Goal: Task Accomplishment & Management: Use online tool/utility

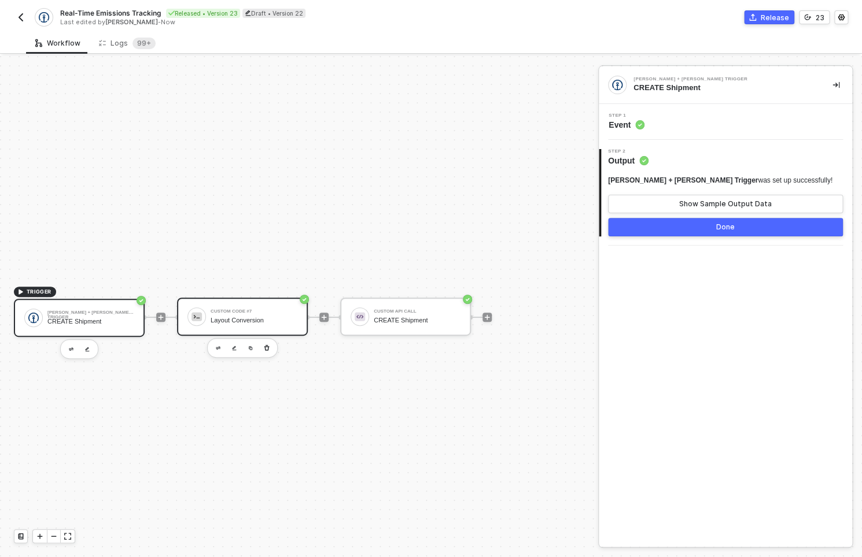
scroll to position [21, 0]
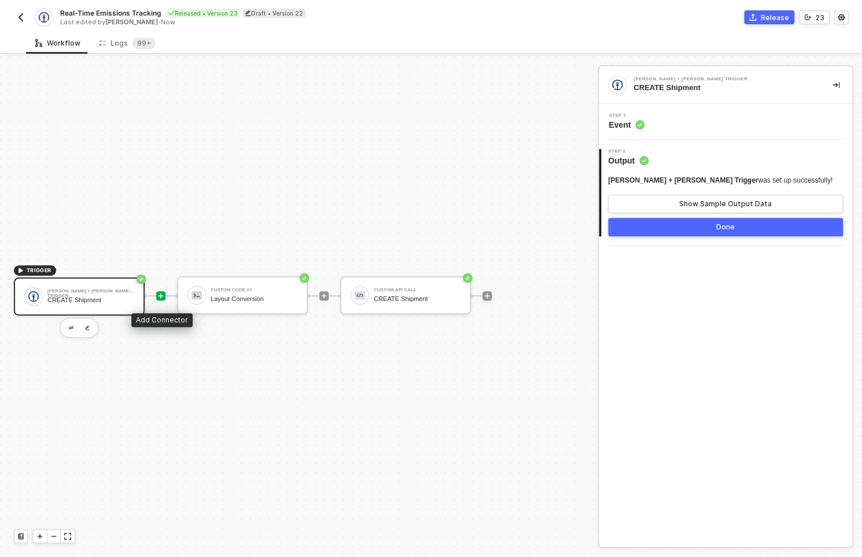
click at [164, 293] on div at bounding box center [160, 295] width 9 height 9
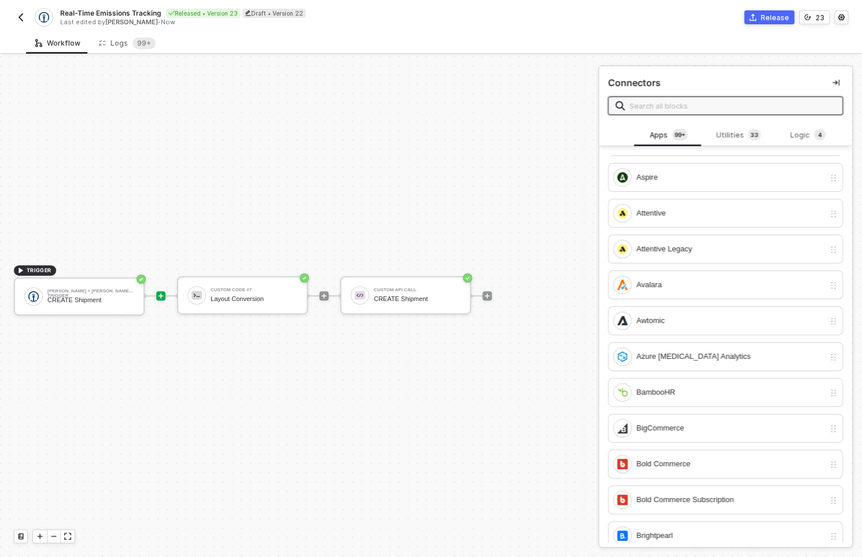
scroll to position [518, 0]
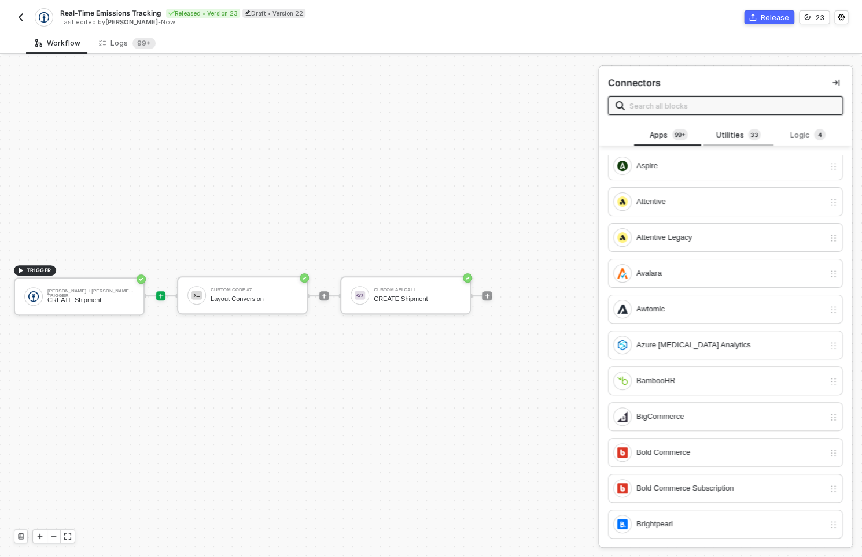
click at [742, 134] on div "Utilities 3 3" at bounding box center [737, 135] width 51 height 13
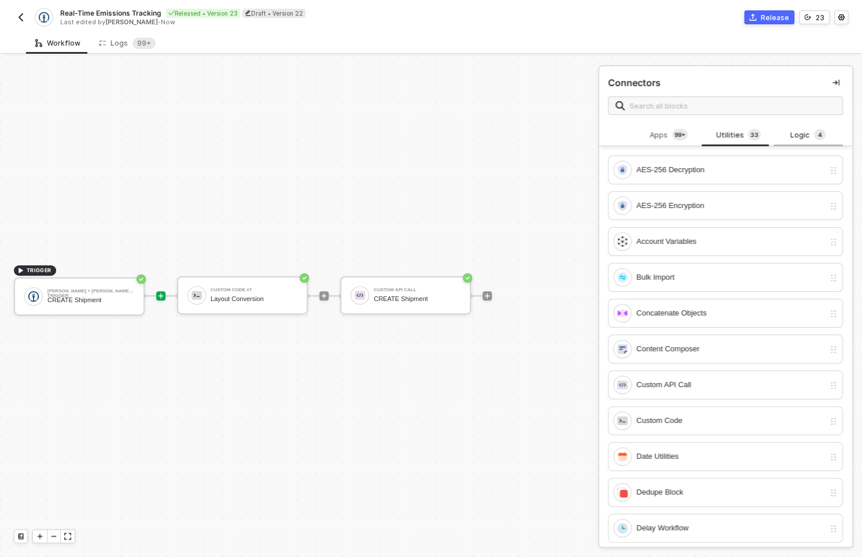
click at [818, 138] on span "4" at bounding box center [820, 134] width 4 height 9
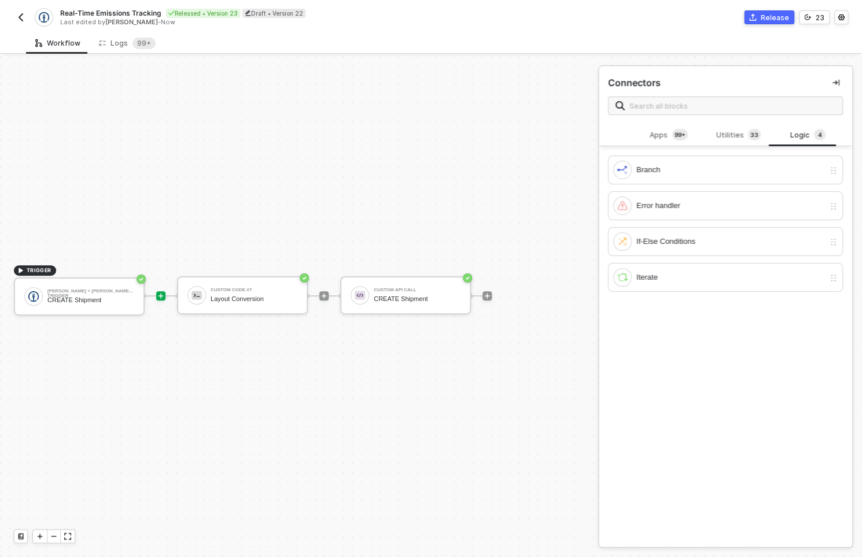
click at [746, 148] on div "Branch Error handler If-Else Conditions Iterate" at bounding box center [724, 222] width 253 height 153
click at [742, 132] on div "Utilities 3 3" at bounding box center [737, 135] width 51 height 13
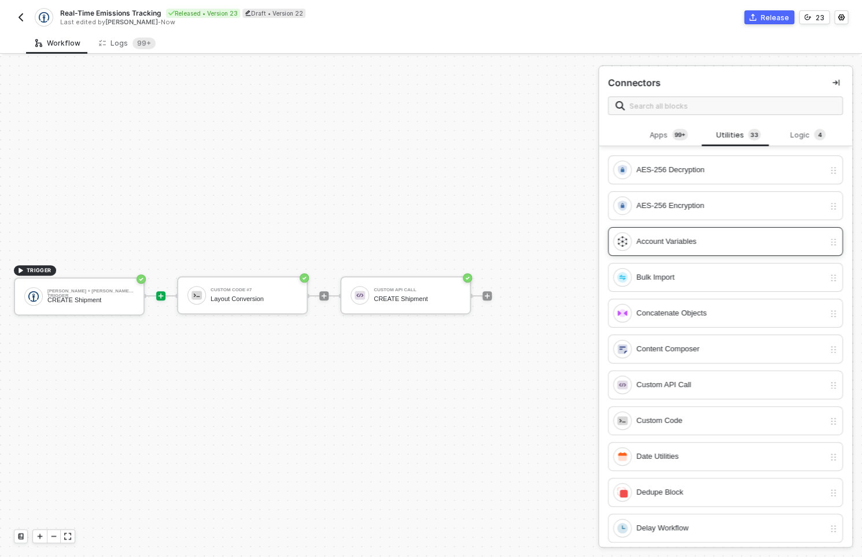
click at [685, 231] on div "Account Variables" at bounding box center [725, 241] width 235 height 29
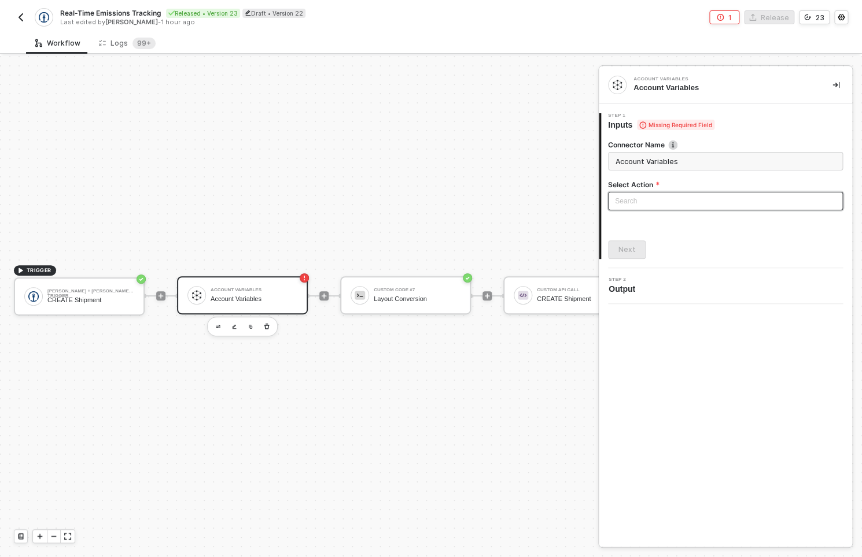
click at [657, 199] on input "search" at bounding box center [725, 201] width 221 height 17
click at [656, 241] on div "Get Account Variables" at bounding box center [725, 242] width 216 height 13
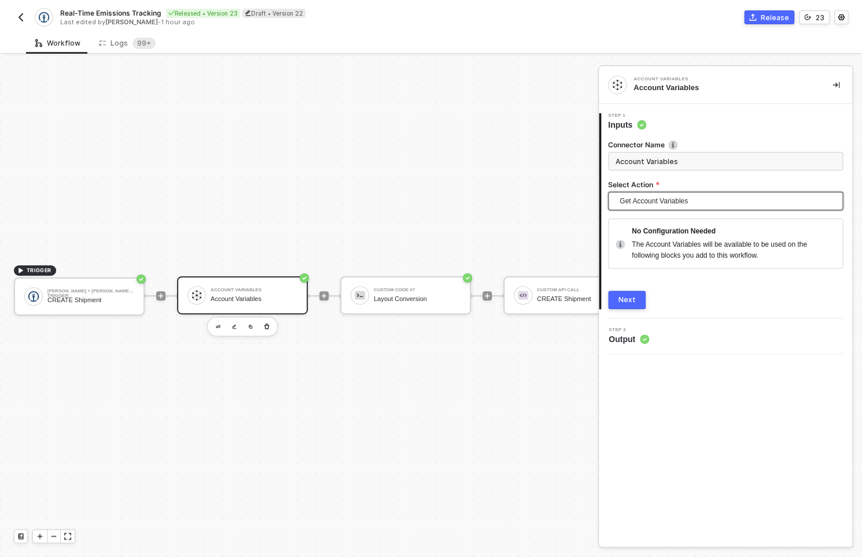
click at [631, 299] on div "Next" at bounding box center [626, 299] width 17 height 9
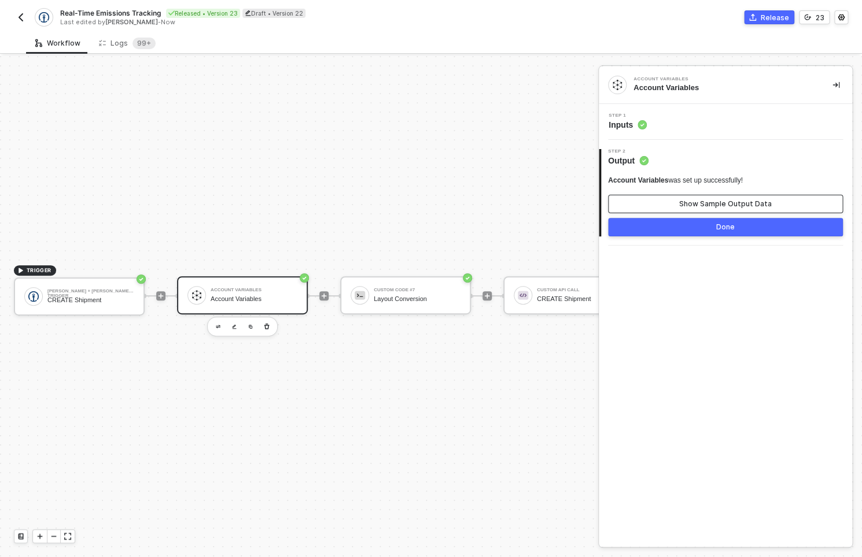
click at [674, 212] on button "Show Sample Output Data" at bounding box center [725, 204] width 235 height 19
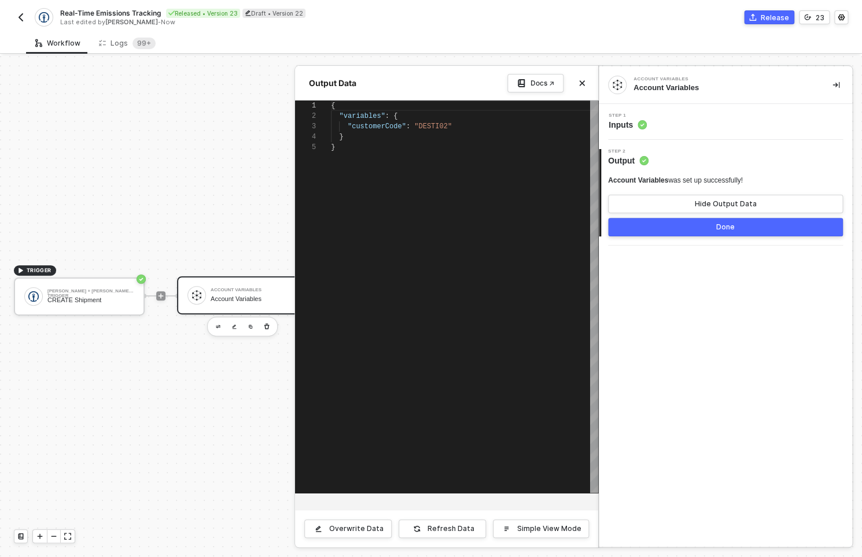
scroll to position [42, 0]
click at [659, 277] on div "Account Variables Account Variables Step 1 Inputs 2 Step 2 Output Account Varia…" at bounding box center [724, 306] width 253 height 481
click at [710, 149] on div "Step 2 Output" at bounding box center [726, 157] width 251 height 17
click at [199, 157] on div at bounding box center [431, 306] width 862 height 501
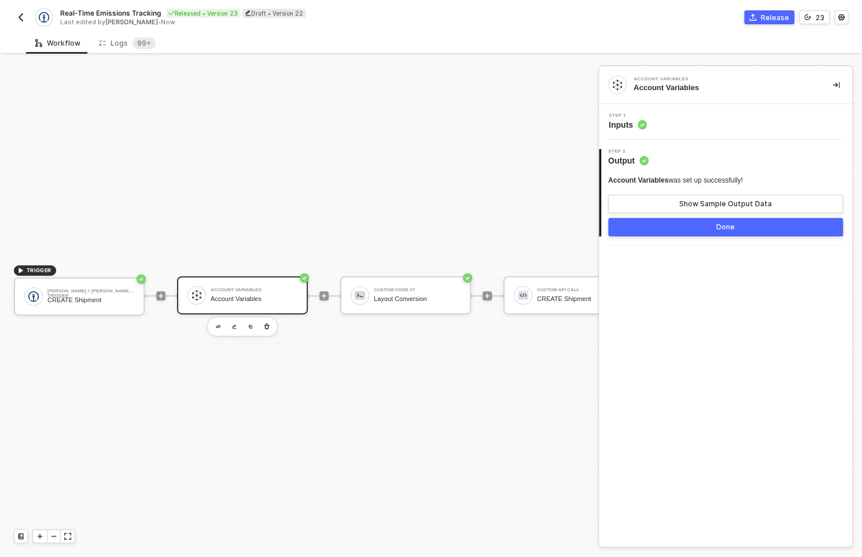
click at [664, 224] on button "Done" at bounding box center [725, 227] width 235 height 19
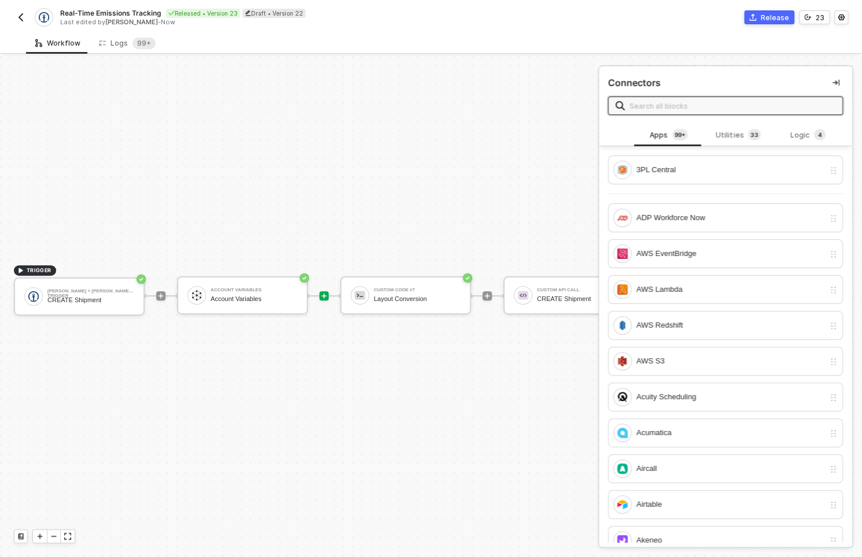
scroll to position [518, 0]
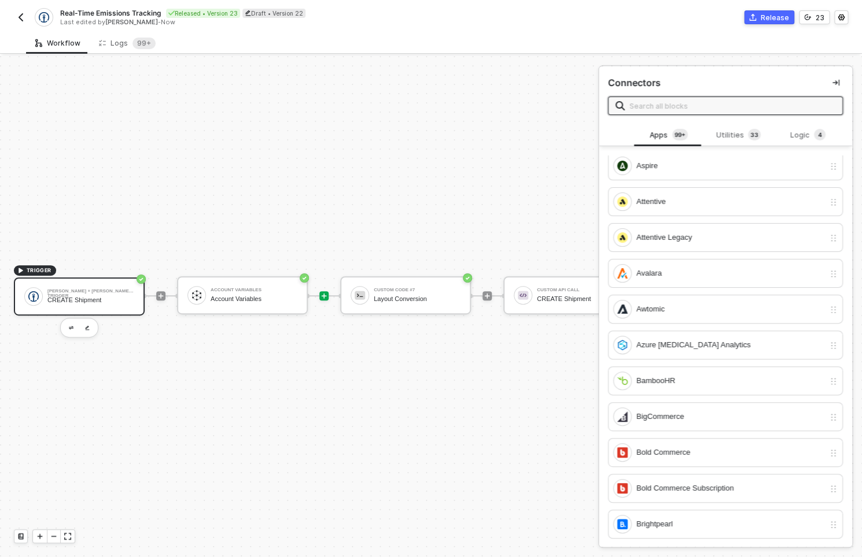
click at [91, 290] on div "Kuehne + Nagel Trigger" at bounding box center [90, 291] width 87 height 5
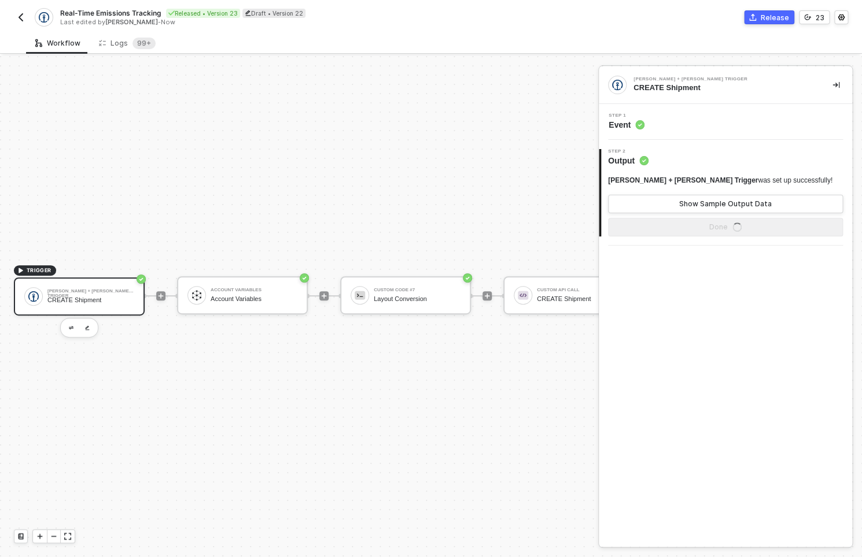
click at [631, 120] on span "Event" at bounding box center [626, 125] width 36 height 12
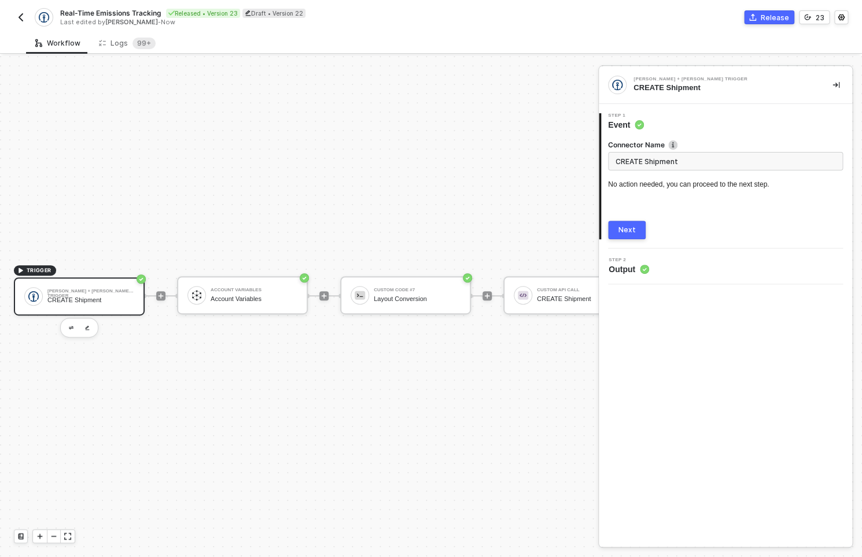
click at [627, 226] on button "Next" at bounding box center [627, 230] width 38 height 19
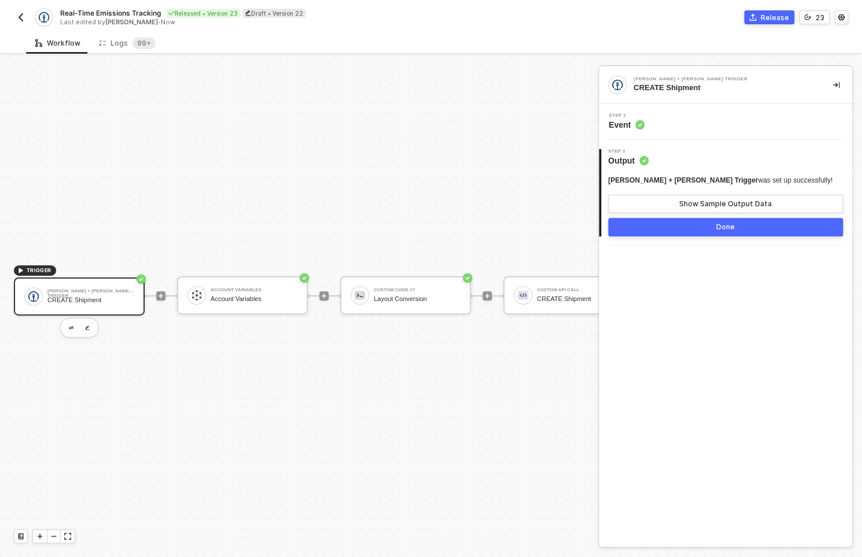
click at [19, 24] on button "button" at bounding box center [21, 17] width 14 height 14
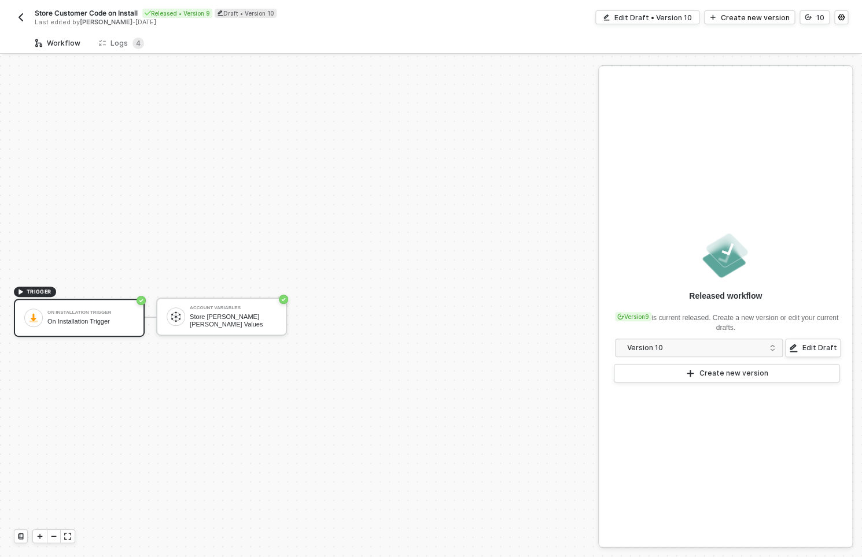
scroll to position [21, 0]
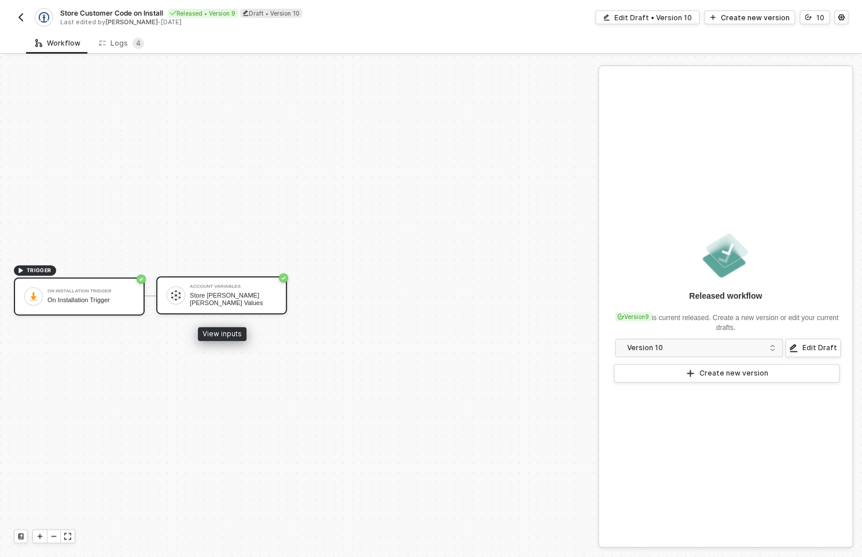
click at [241, 302] on div "Store [PERSON_NAME] [PERSON_NAME] Values" at bounding box center [233, 299] width 87 height 14
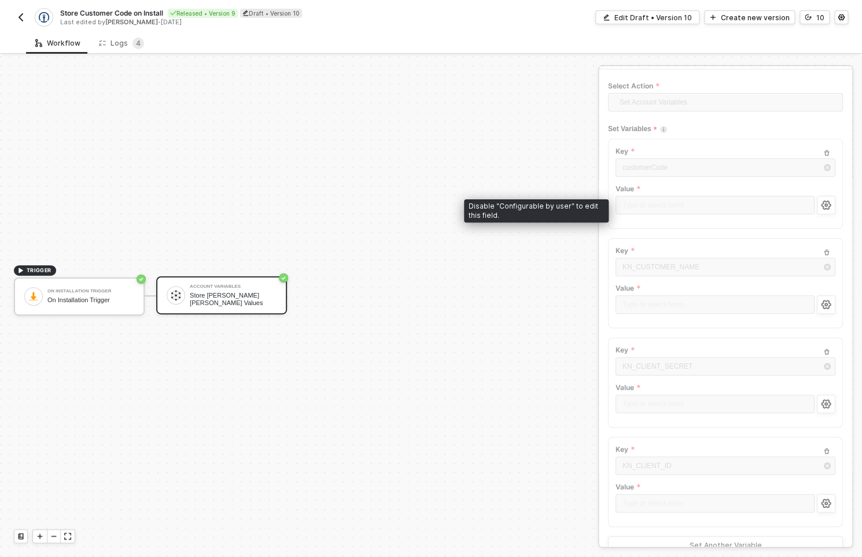
scroll to position [38, 0]
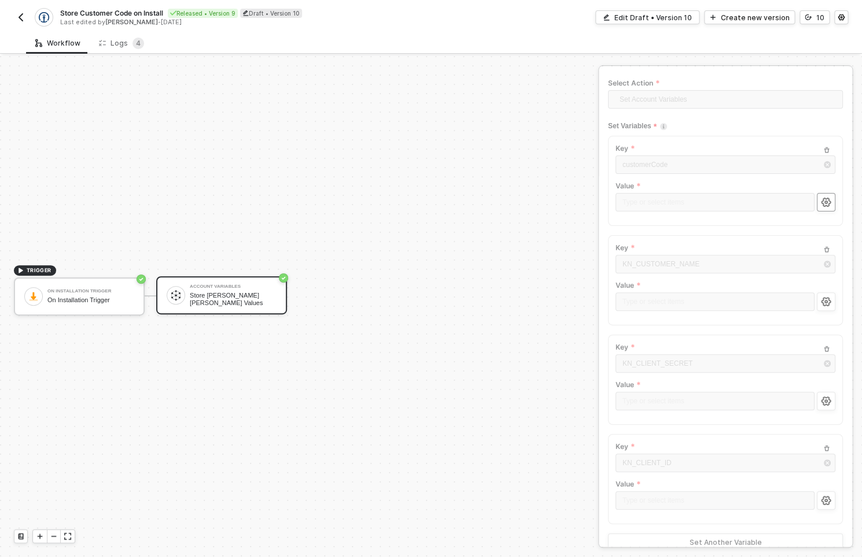
click at [825, 198] on button "button" at bounding box center [825, 202] width 19 height 19
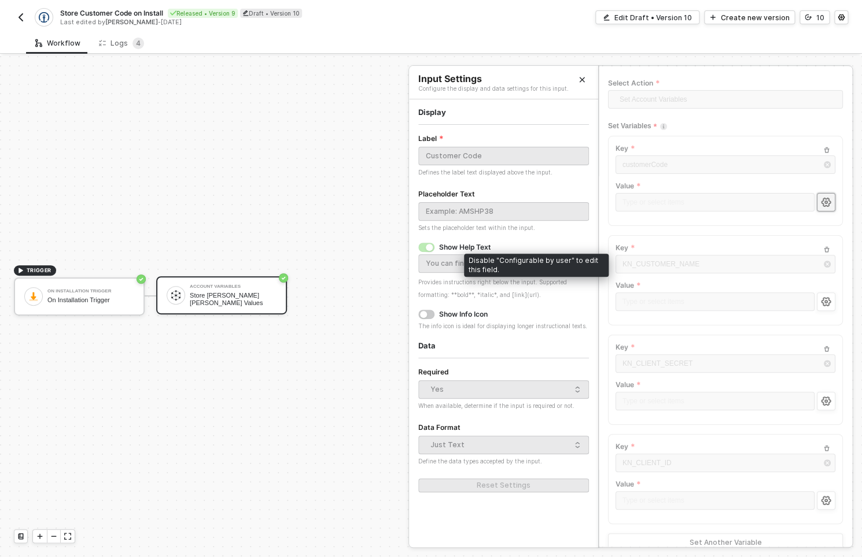
scroll to position [60, 0]
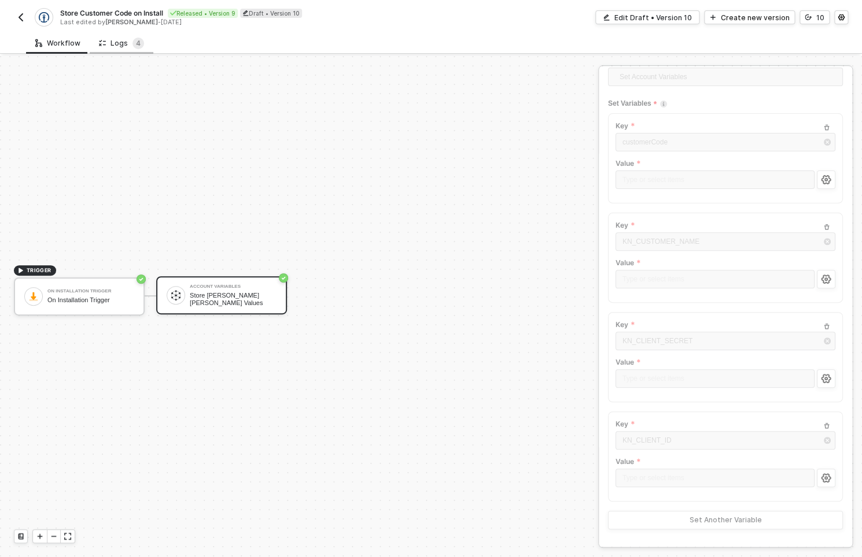
click at [117, 41] on div "Logs 4" at bounding box center [121, 44] width 45 height 12
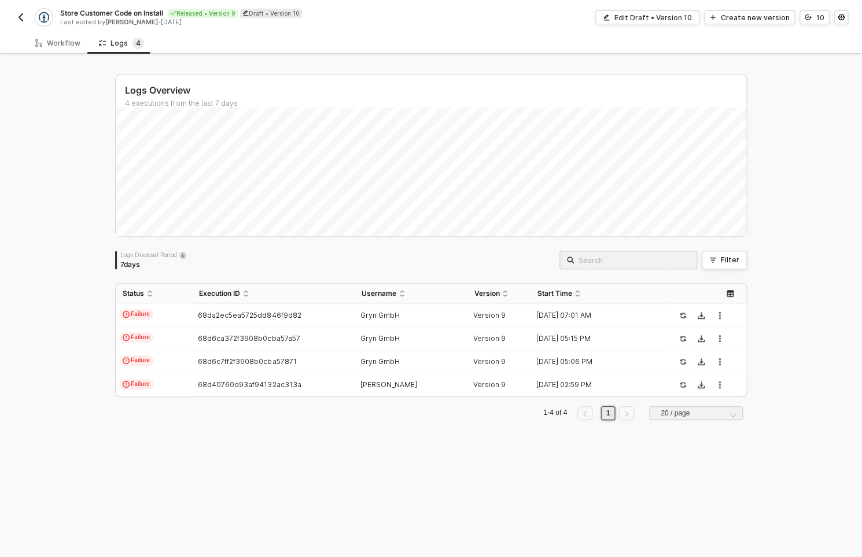
click at [23, 20] on img "button" at bounding box center [20, 17] width 9 height 9
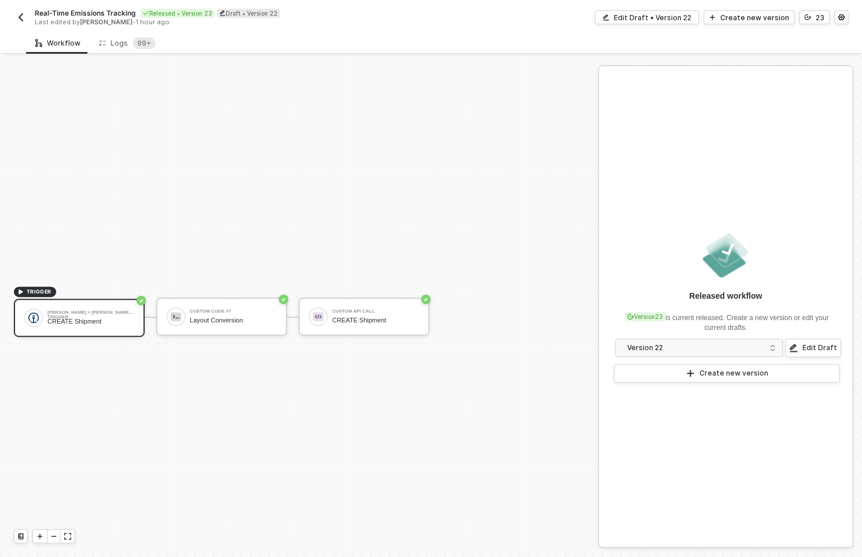
scroll to position [21, 0]
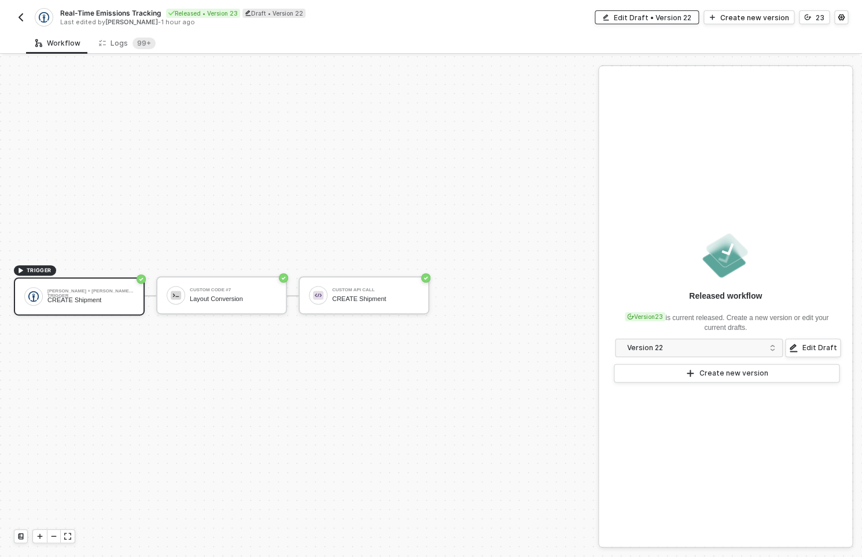
click at [609, 16] on icon "icon-edit" at bounding box center [606, 17] width 6 height 6
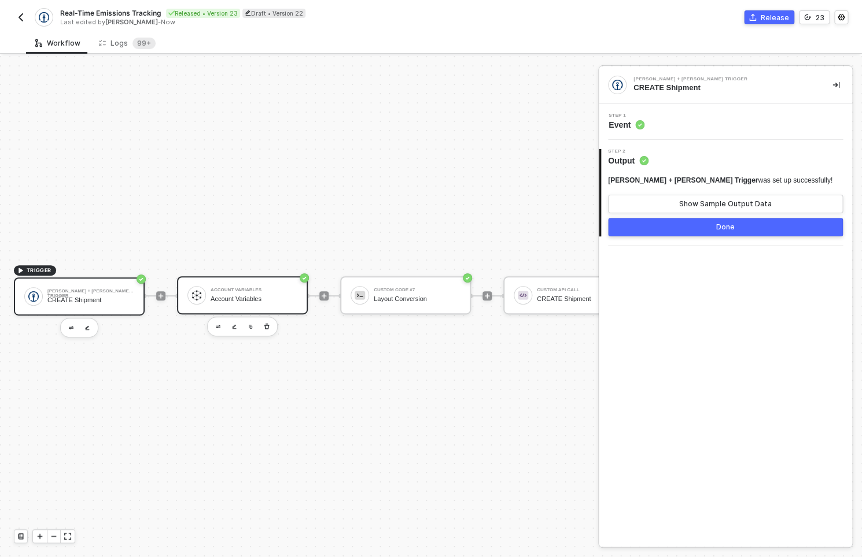
click at [279, 294] on div "Account Variables Account Variables" at bounding box center [253, 295] width 87 height 22
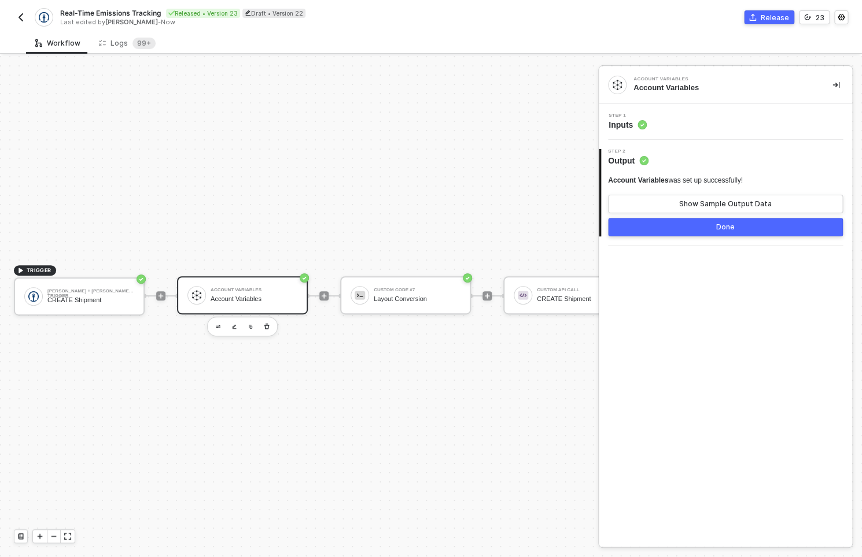
click at [646, 121] on icon at bounding box center [641, 124] width 9 height 9
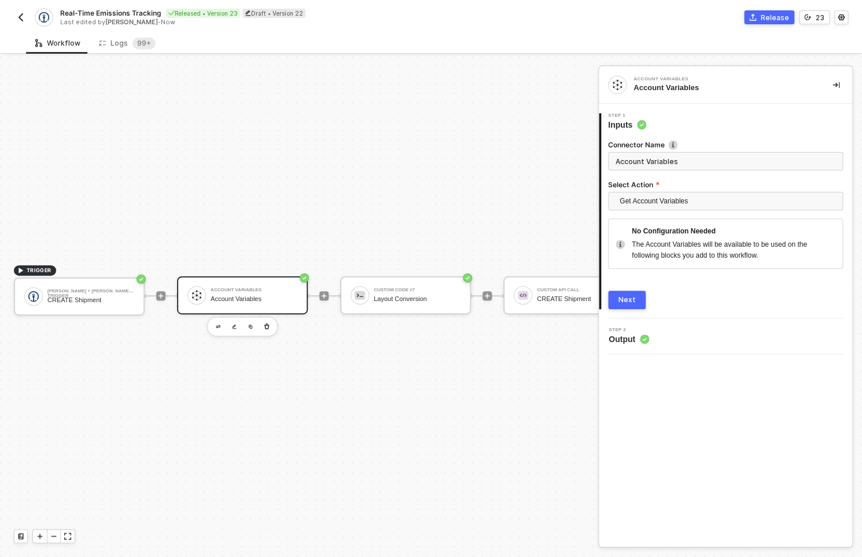
click at [631, 296] on div "Next" at bounding box center [626, 299] width 17 height 9
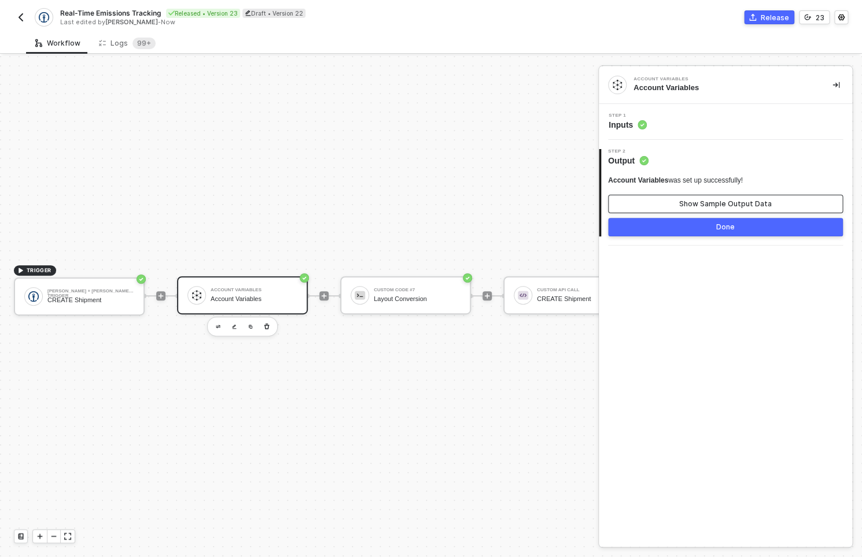
click at [660, 212] on button "Show Sample Output Data" at bounding box center [725, 204] width 235 height 19
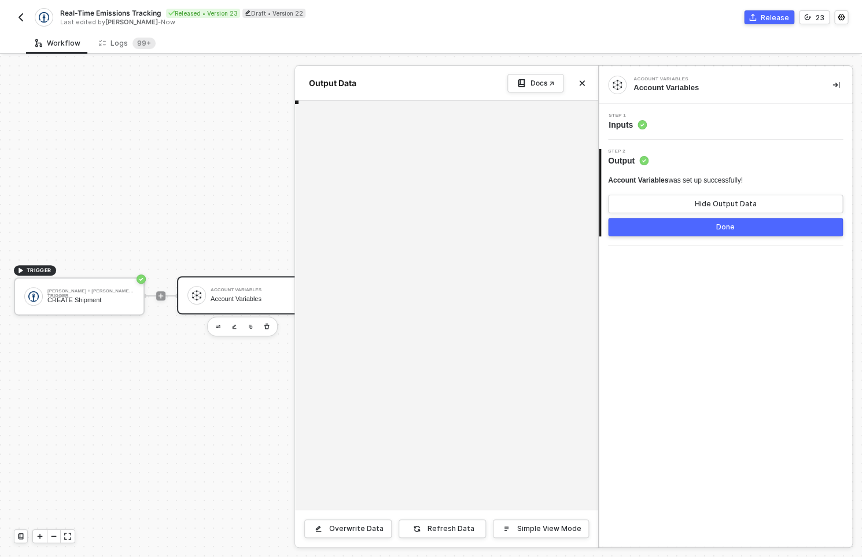
scroll to position [42, 0]
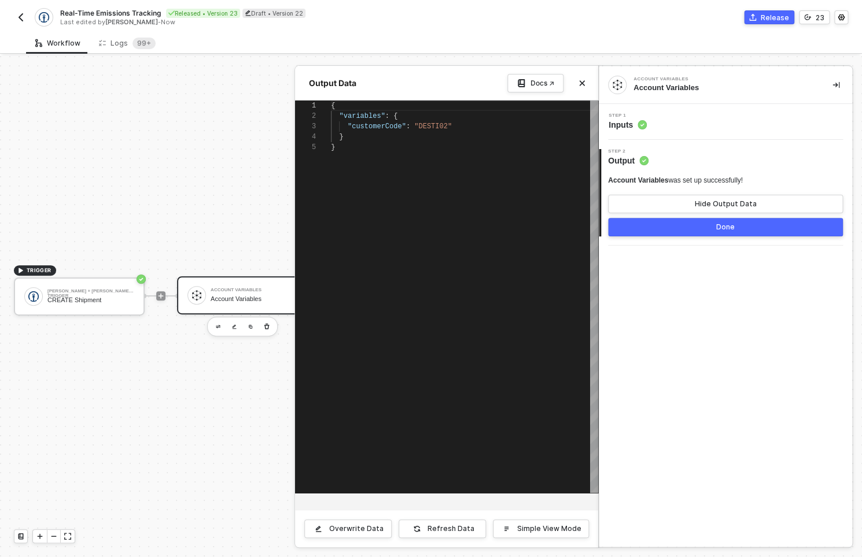
click at [23, 19] on img "button" at bounding box center [20, 17] width 9 height 9
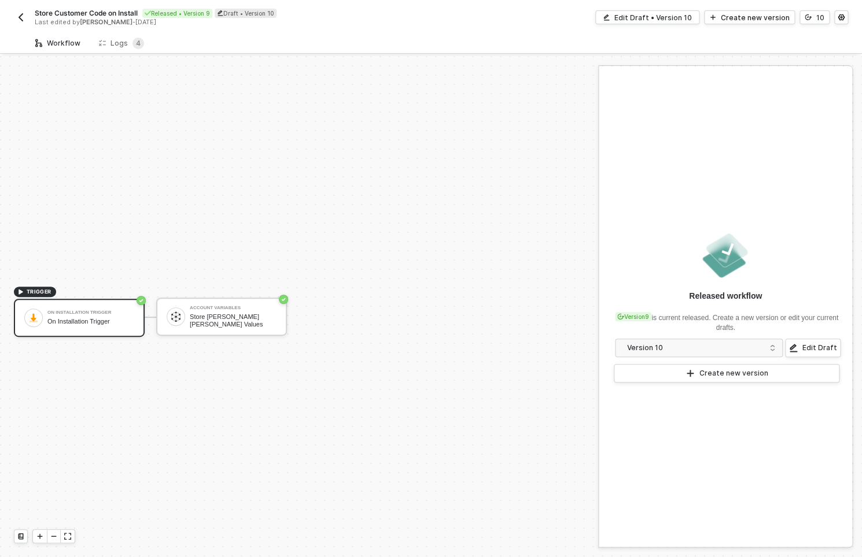
scroll to position [21, 0]
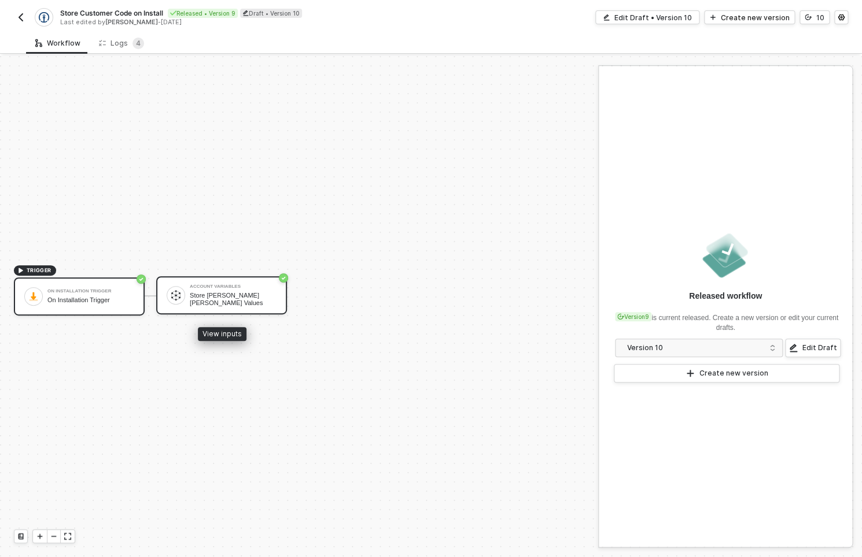
click at [209, 298] on div "Store [PERSON_NAME] [PERSON_NAME] Values" at bounding box center [233, 299] width 87 height 14
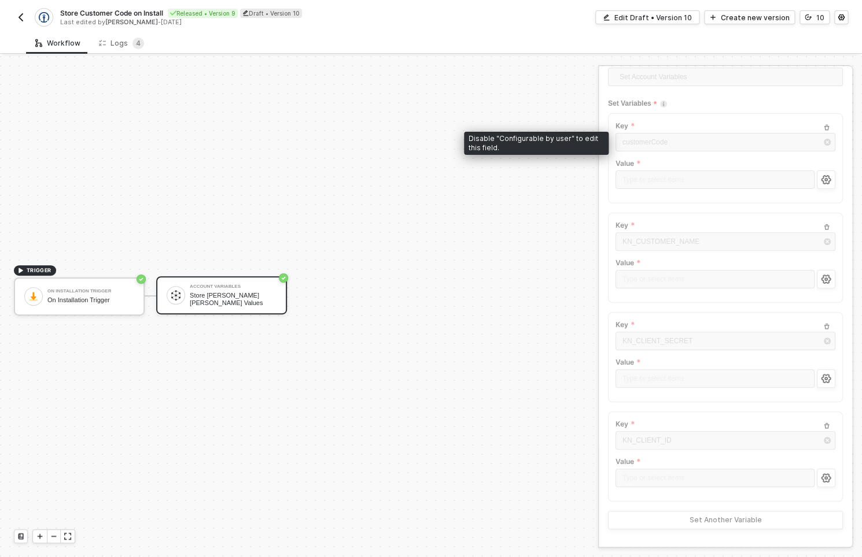
scroll to position [0, 0]
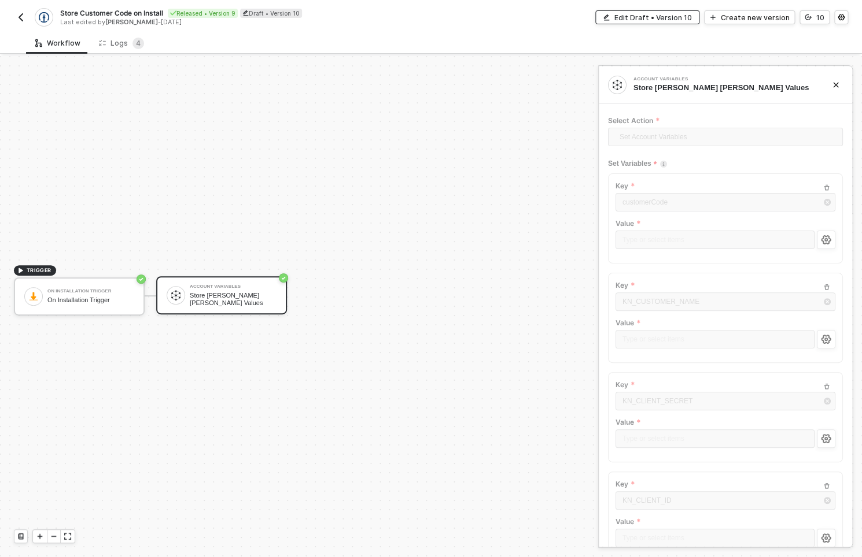
click at [658, 15] on div "Edit Draft • Version 10" at bounding box center [652, 18] width 77 height 10
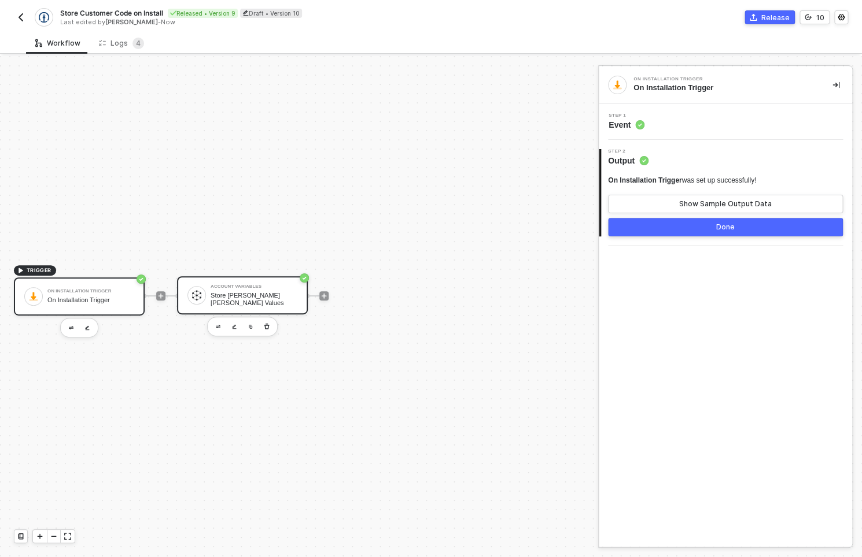
click at [204, 284] on div "Account Variables Store [PERSON_NAME] [PERSON_NAME] Values" at bounding box center [242, 295] width 131 height 38
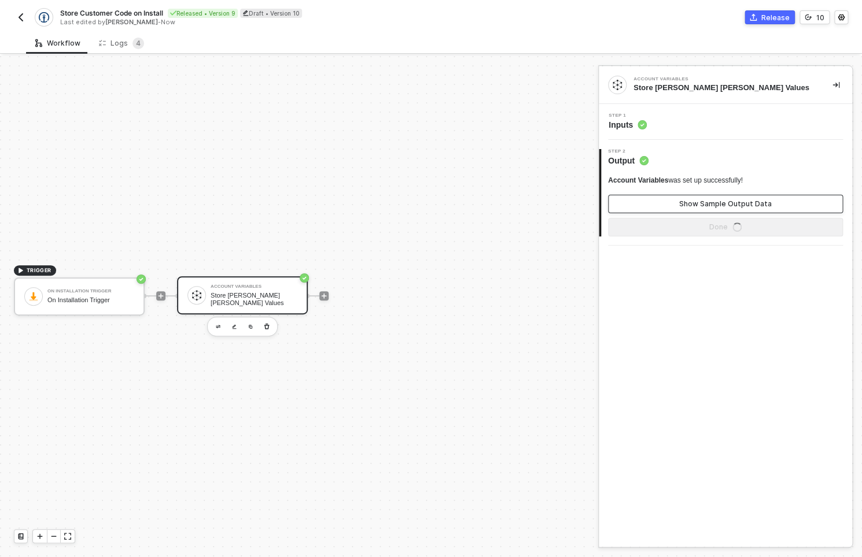
click at [715, 206] on div "Show Sample Output Data" at bounding box center [725, 203] width 93 height 9
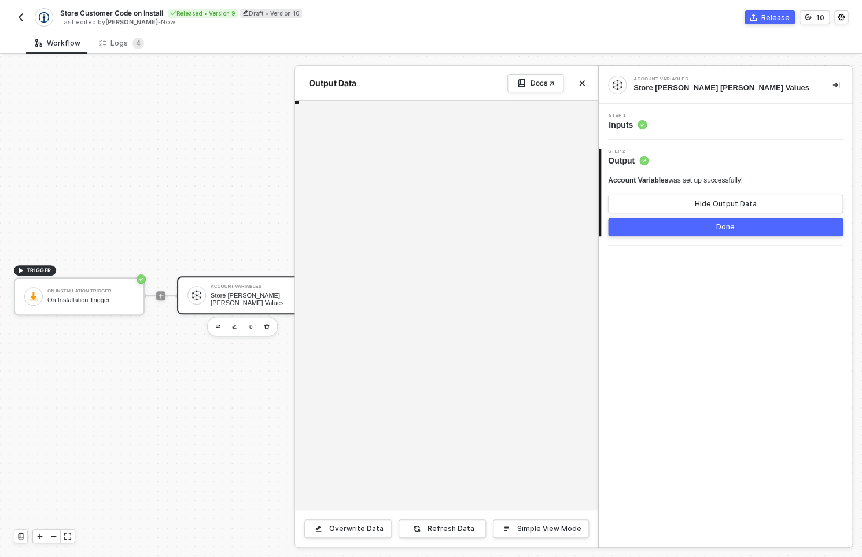
scroll to position [73, 0]
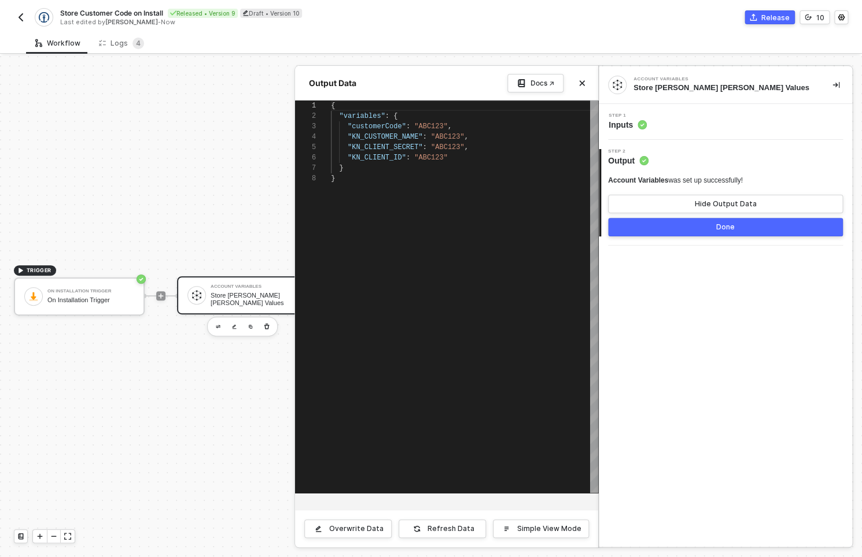
click at [664, 348] on div "Account Variables Store Kühne Nagel Values Step 1 Inputs 2 Step 2 Output Accoun…" at bounding box center [724, 306] width 253 height 481
click at [254, 353] on div at bounding box center [431, 306] width 862 height 501
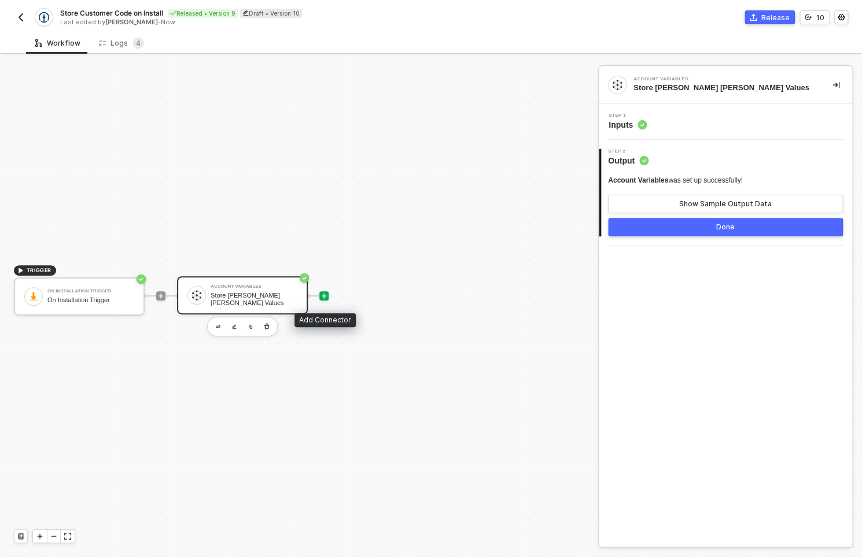
click at [326, 297] on icon "icon-play" at bounding box center [323, 296] width 5 height 5
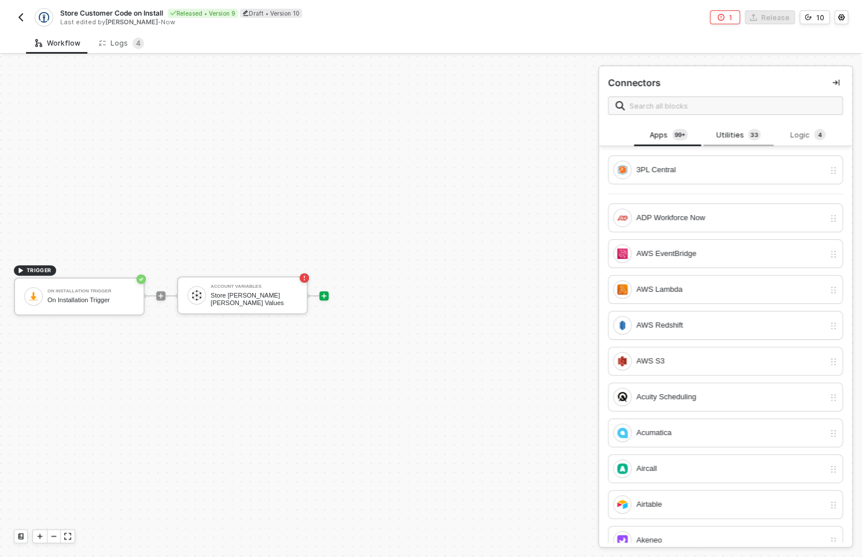
click at [731, 127] on div "Utilities 3 3" at bounding box center [737, 135] width 69 height 22
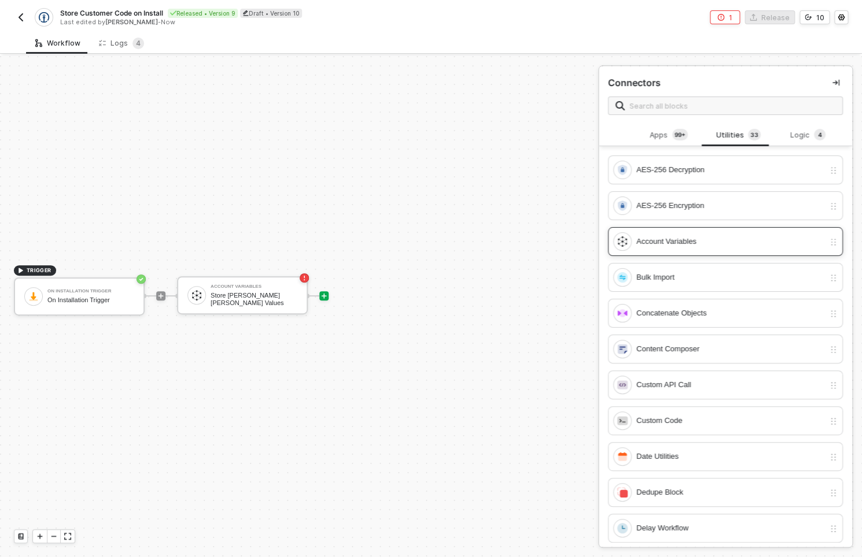
click at [691, 232] on div "Account Variables" at bounding box center [725, 241] width 235 height 29
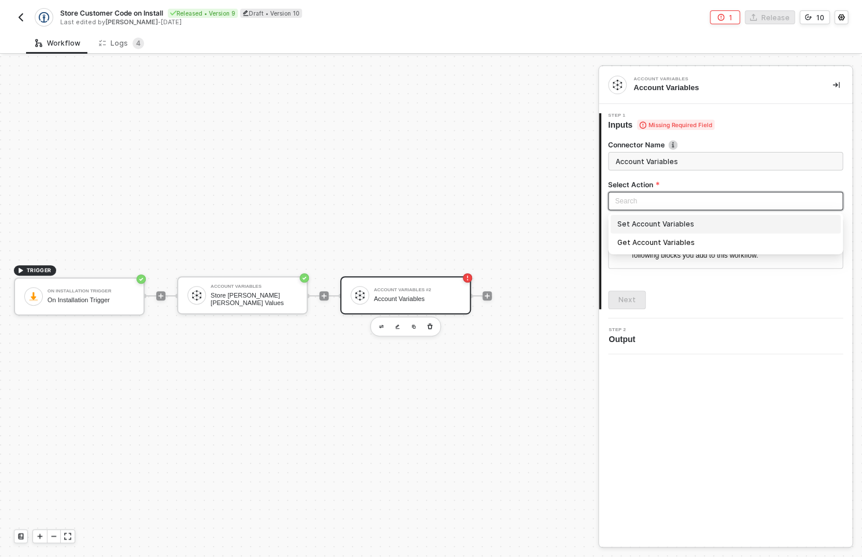
click at [679, 199] on input "search" at bounding box center [725, 201] width 221 height 17
click at [667, 241] on div "Get Account Variables" at bounding box center [725, 242] width 216 height 13
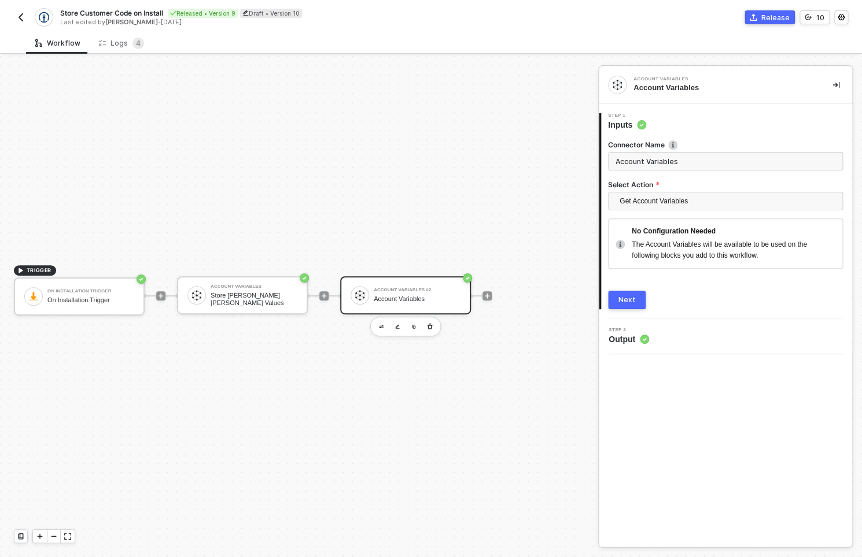
click at [629, 294] on button "Next" at bounding box center [627, 300] width 38 height 19
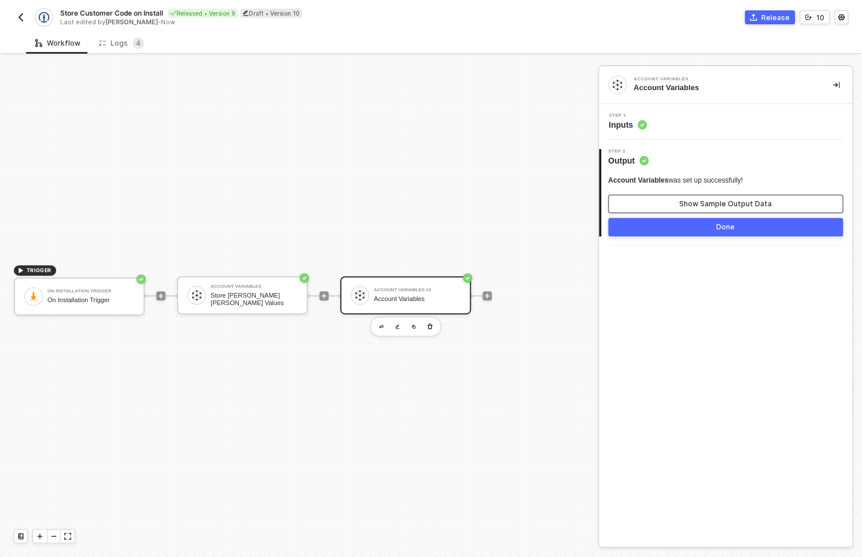
click at [674, 198] on button "Show Sample Output Data" at bounding box center [725, 204] width 235 height 19
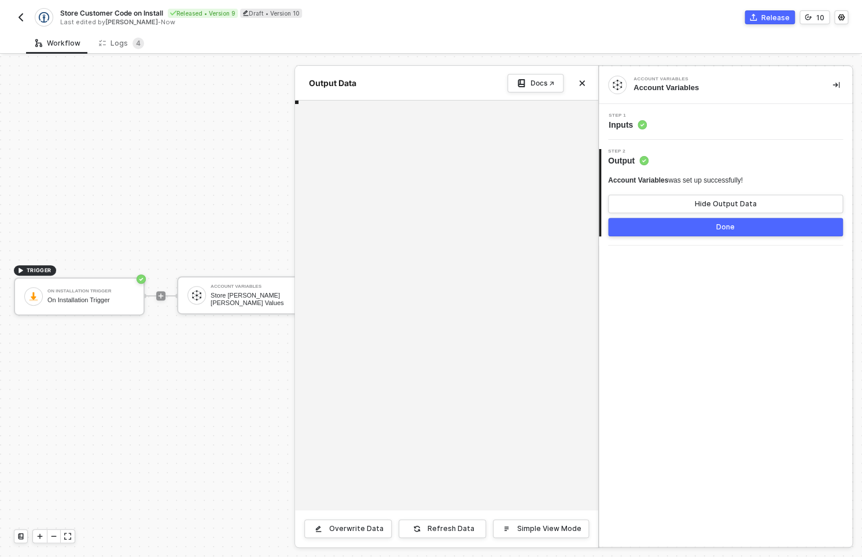
scroll to position [42, 0]
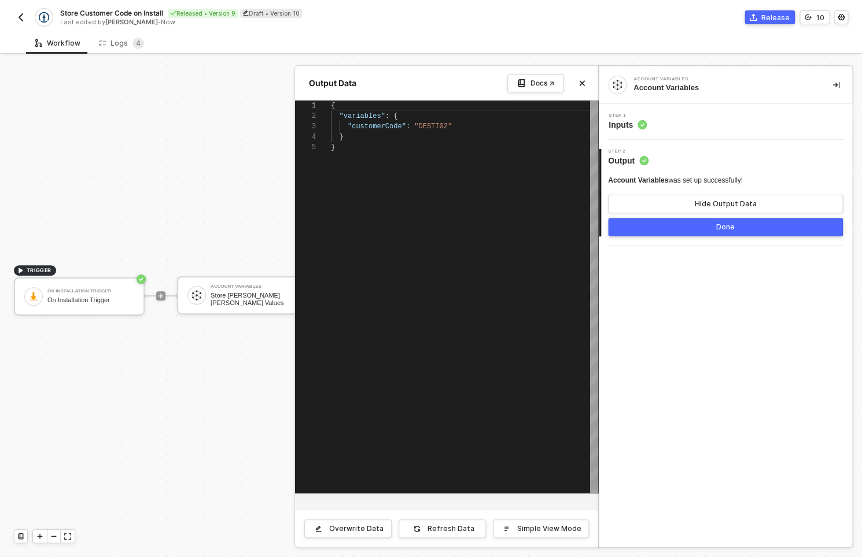
click at [661, 302] on div "Account Variables Account Variables Step 1 Inputs 2 Step 2 Output Account Varia…" at bounding box center [724, 306] width 253 height 481
click at [233, 303] on div at bounding box center [431, 306] width 862 height 501
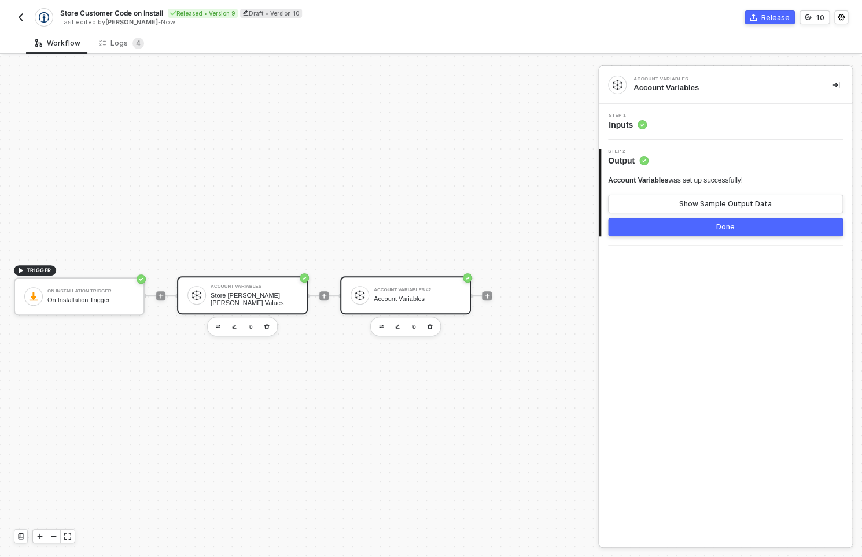
click at [233, 303] on div "Account Variables Store Kühne Nagel Values" at bounding box center [253, 295] width 87 height 22
click at [641, 128] on circle at bounding box center [641, 124] width 9 height 9
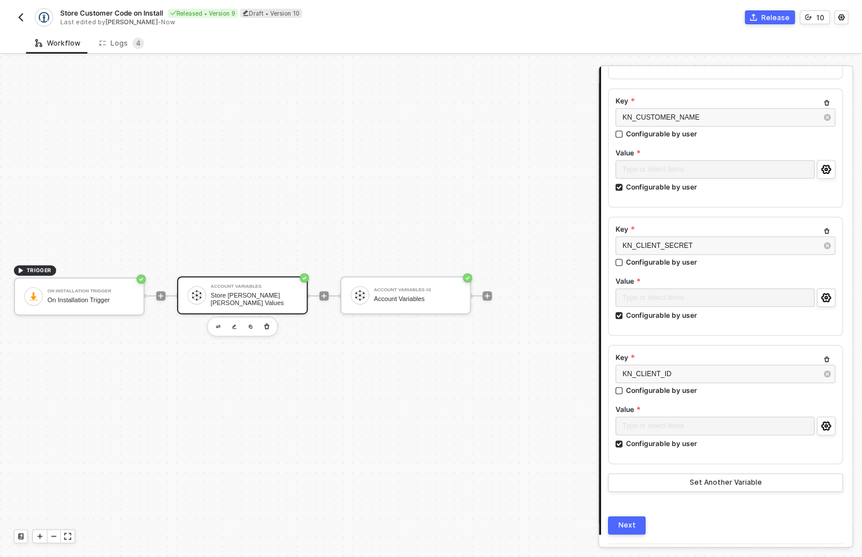
scroll to position [278, 0]
click at [27, 274] on div "TRIGGER" at bounding box center [35, 270] width 42 height 10
click at [21, 272] on icon "icon-play" at bounding box center [20, 270] width 7 height 7
click at [51, 303] on div "On Installation Trigger" at bounding box center [90, 301] width 87 height 8
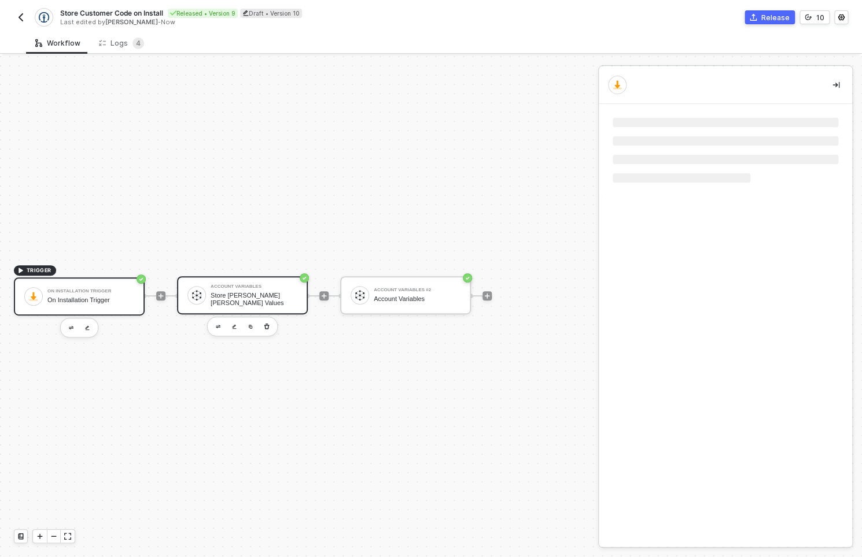
scroll to position [0, 0]
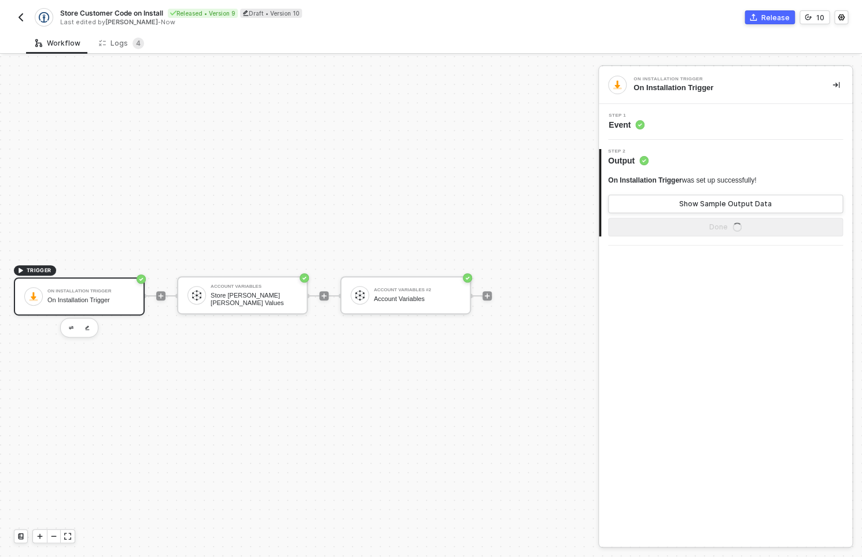
click at [37, 272] on span "TRIGGER" at bounding box center [39, 270] width 25 height 9
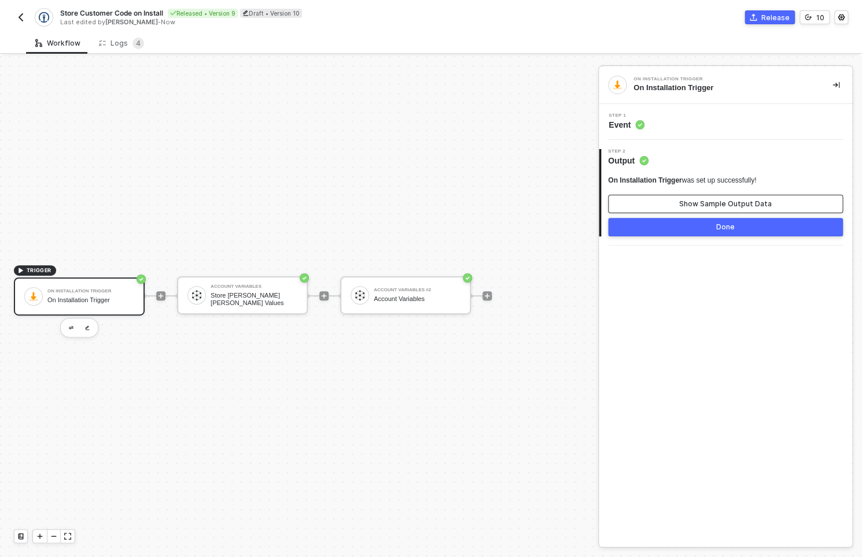
click at [652, 199] on button "Show Sample Output Data" at bounding box center [725, 204] width 235 height 19
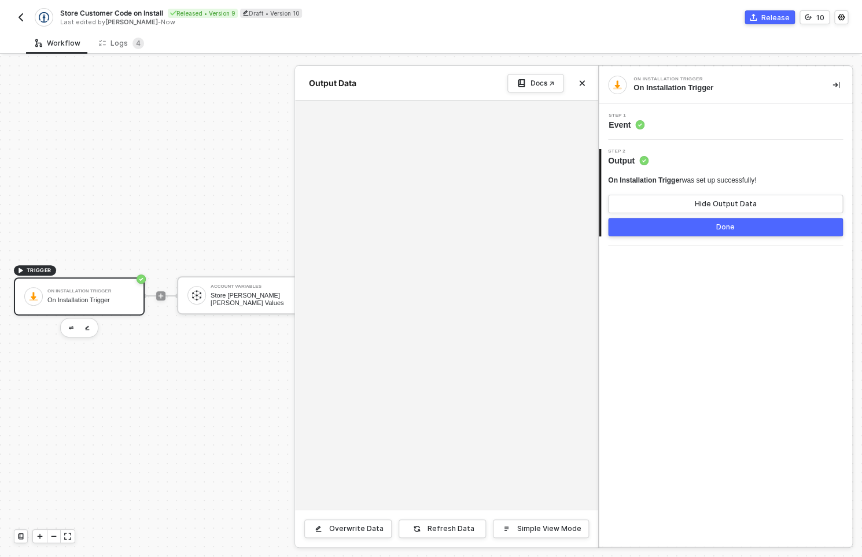
click at [651, 116] on div "Step 1 Event" at bounding box center [726, 121] width 250 height 17
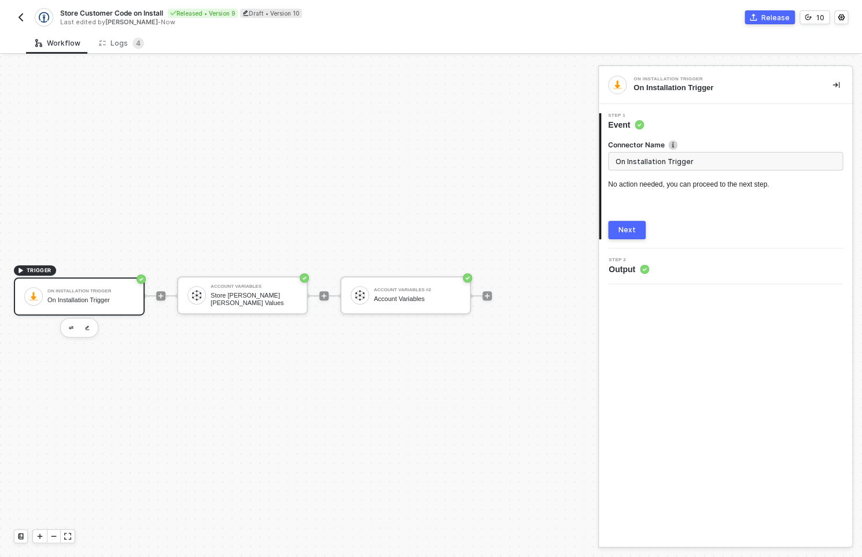
click at [640, 229] on button "Next" at bounding box center [627, 230] width 38 height 19
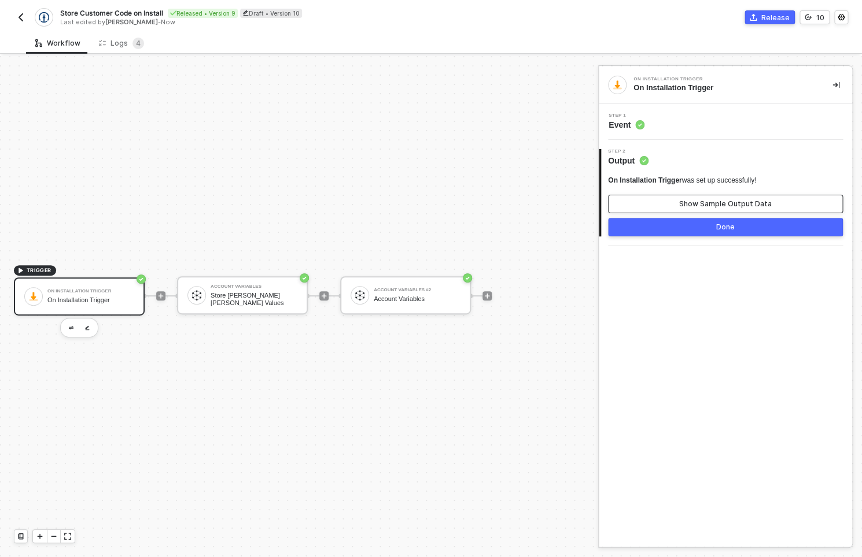
click at [669, 208] on button "Show Sample Output Data" at bounding box center [725, 204] width 235 height 19
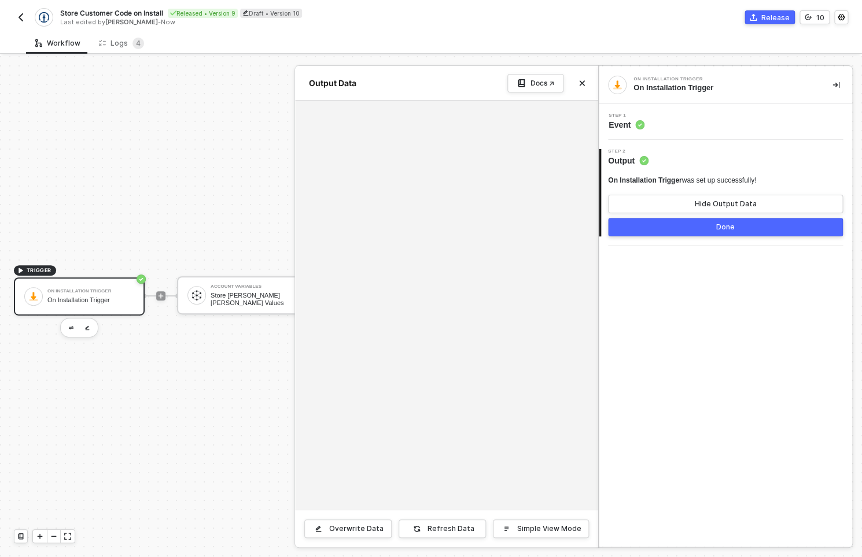
click at [234, 300] on div at bounding box center [431, 306] width 862 height 501
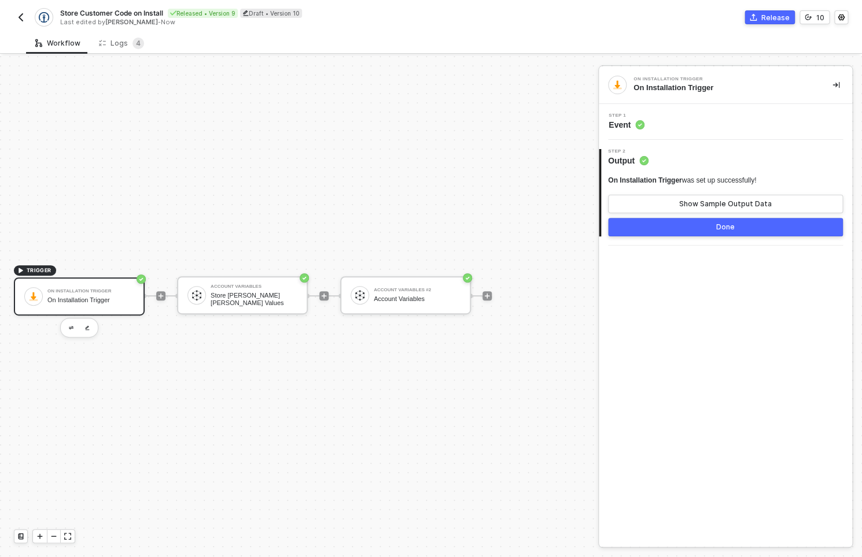
click at [234, 300] on div "Store Kühne Nagel Values" at bounding box center [253, 299] width 87 height 14
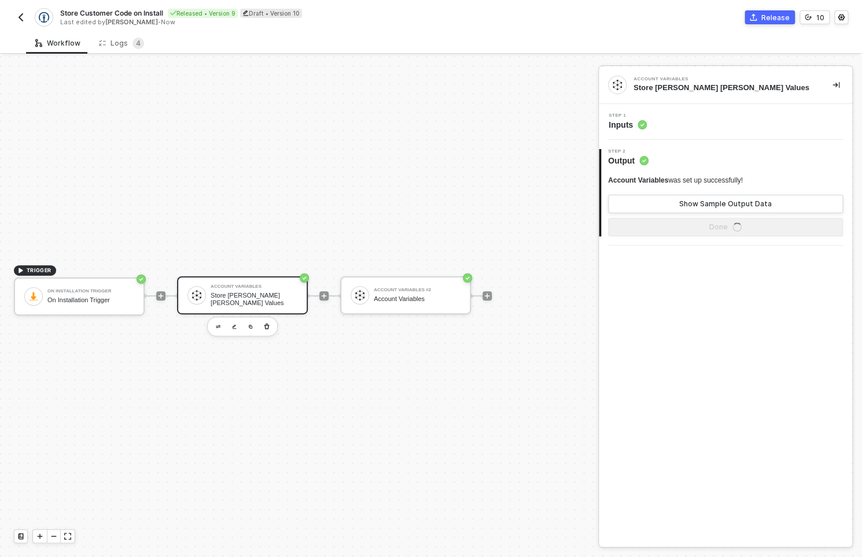
click at [666, 125] on div "Step 1 Inputs" at bounding box center [726, 121] width 250 height 17
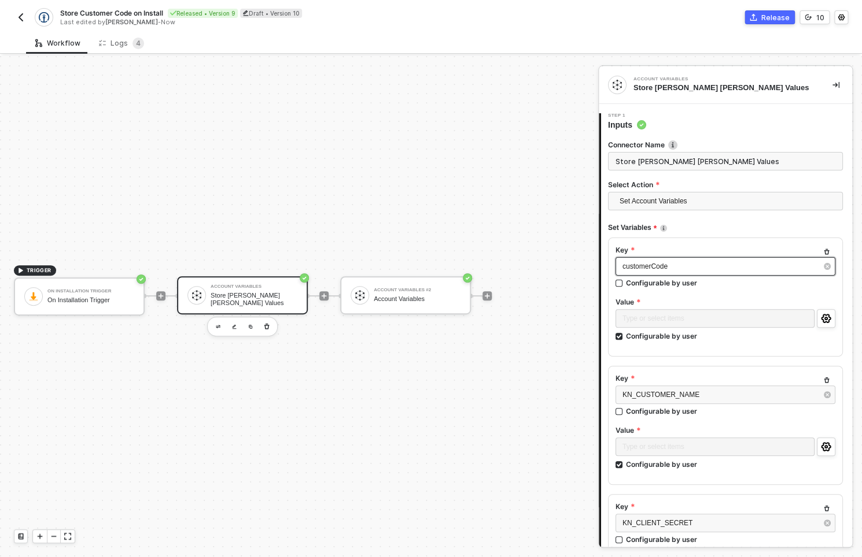
scroll to position [311, 0]
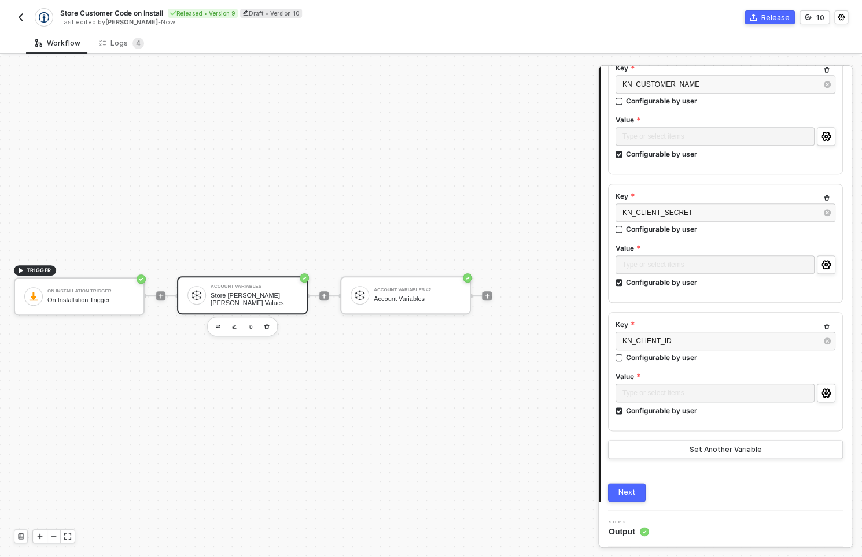
click at [624, 491] on div "Next" at bounding box center [626, 492] width 17 height 9
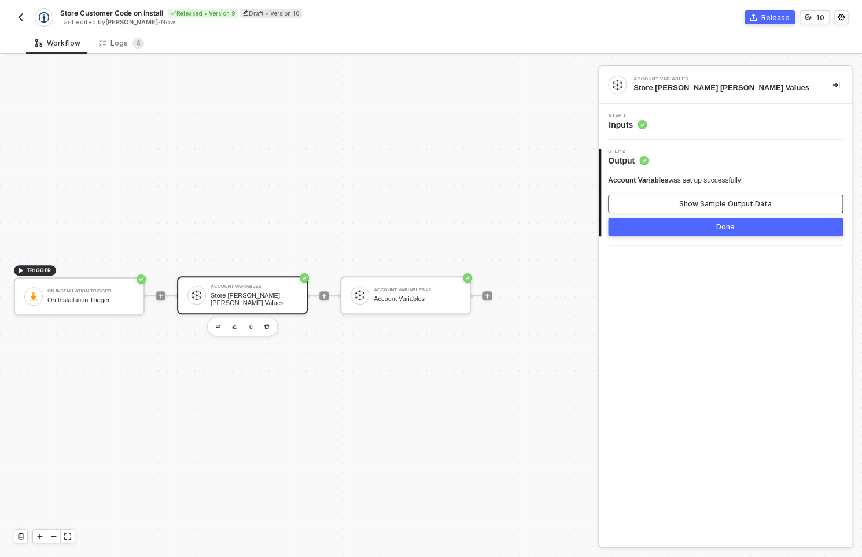
click at [714, 209] on button "Show Sample Output Data" at bounding box center [725, 204] width 235 height 19
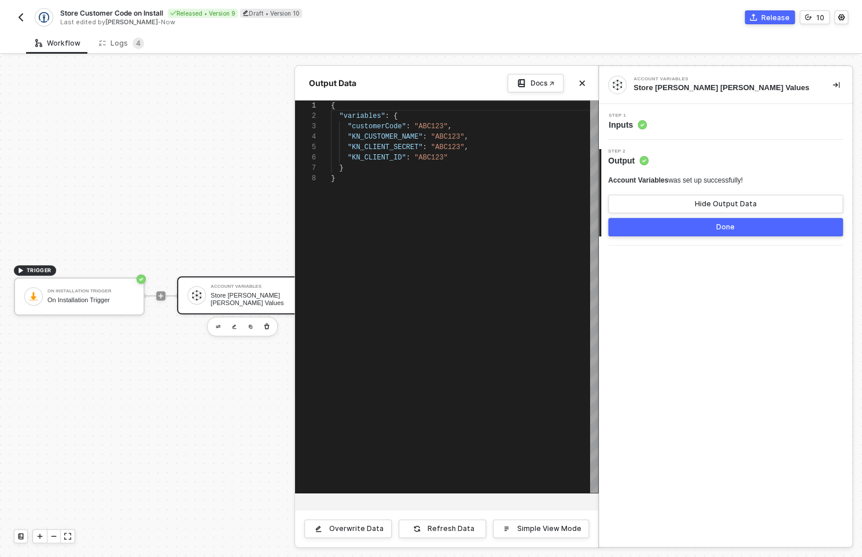
scroll to position [73, 0]
click at [728, 379] on div "Account Variables Store Kühne Nagel Values Step 1 Inputs 2 Step 2 Output Accoun…" at bounding box center [724, 306] width 253 height 481
click at [246, 434] on div at bounding box center [431, 306] width 862 height 501
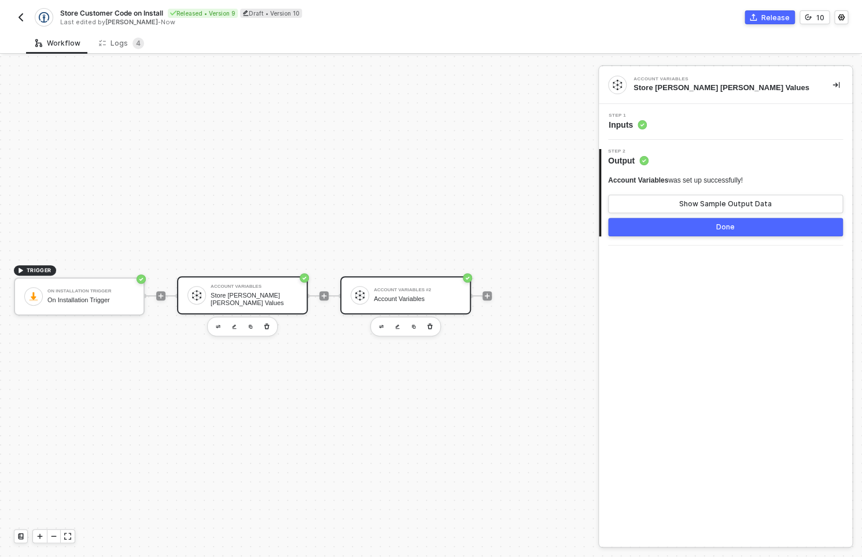
click at [397, 305] on div "Account Variables #2 Account Variables" at bounding box center [417, 295] width 87 height 22
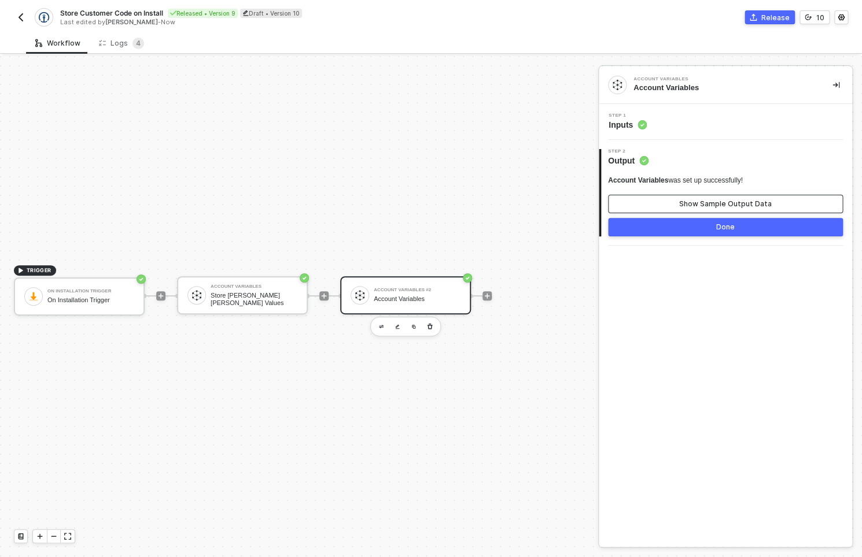
click at [626, 207] on button "Show Sample Output Data" at bounding box center [725, 204] width 235 height 19
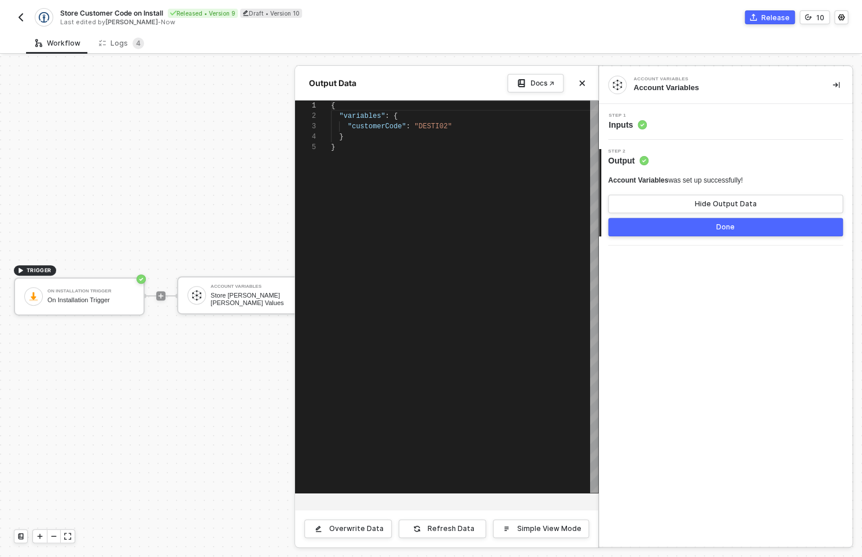
scroll to position [42, 0]
click at [635, 109] on div "Step 1 Inputs" at bounding box center [724, 122] width 253 height 36
click at [637, 128] on span "Inputs" at bounding box center [627, 125] width 38 height 12
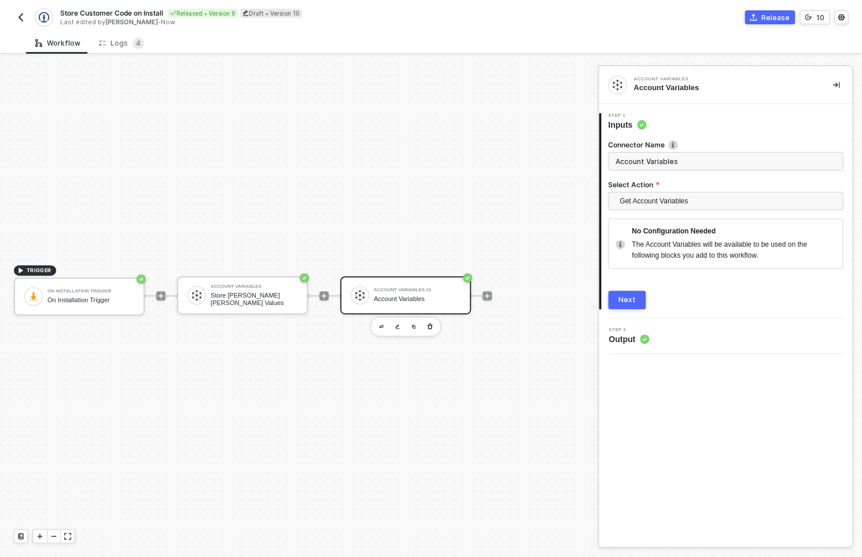
click at [632, 294] on button "Next" at bounding box center [627, 300] width 38 height 19
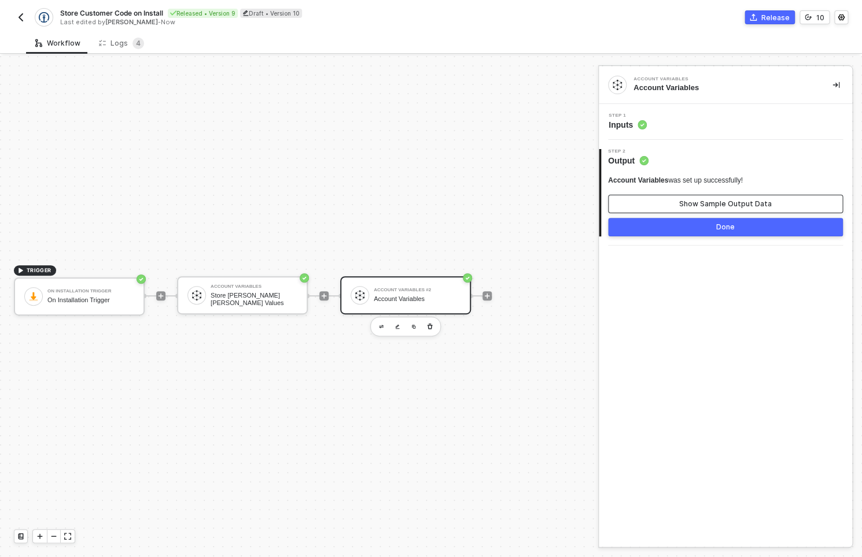
click at [673, 202] on button "Show Sample Output Data" at bounding box center [725, 204] width 235 height 19
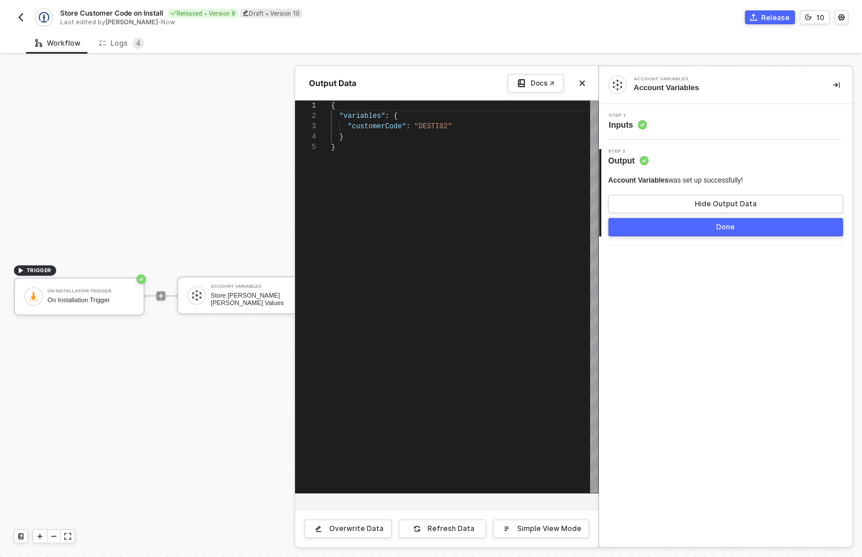
click at [661, 344] on div "Account Variables Account Variables Step 1 Inputs 2 Step 2 Output Account Varia…" at bounding box center [724, 306] width 253 height 481
click at [550, 86] on div "Docs ↗" at bounding box center [542, 83] width 24 height 9
click at [700, 263] on div "Account Variables Account Variables Step 1 Inputs 2 Step 2 Output Account Varia…" at bounding box center [724, 306] width 253 height 481
click at [238, 304] on div at bounding box center [431, 306] width 862 height 501
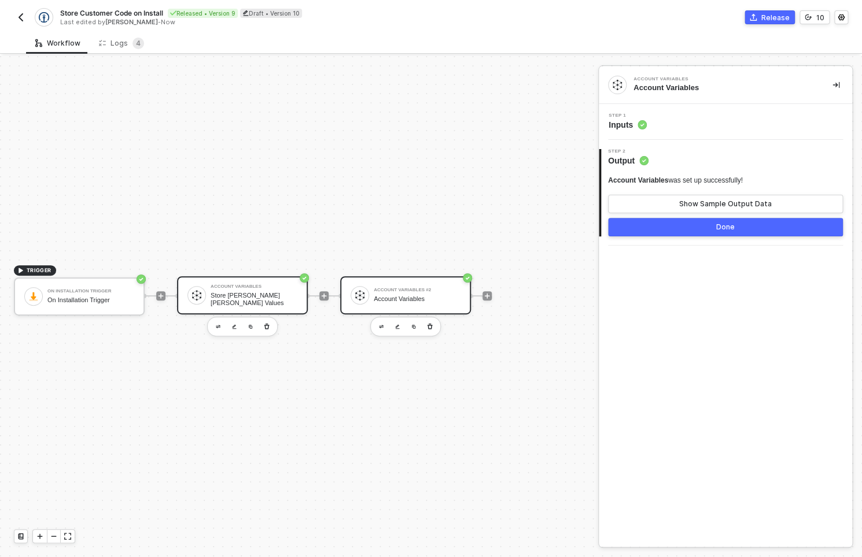
click at [234, 289] on div "Account Variables" at bounding box center [253, 286] width 87 height 5
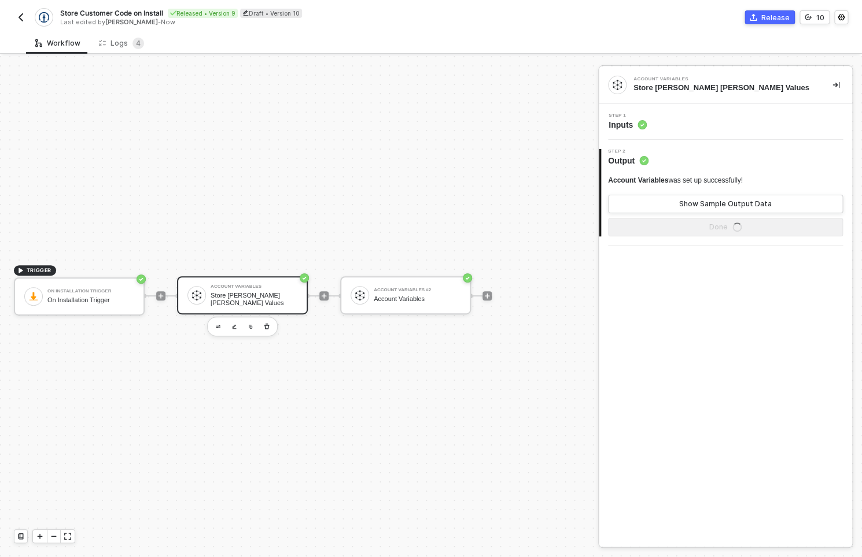
click at [649, 134] on div "Step 1 Inputs" at bounding box center [724, 122] width 253 height 36
click at [634, 127] on span "Inputs" at bounding box center [627, 125] width 38 height 12
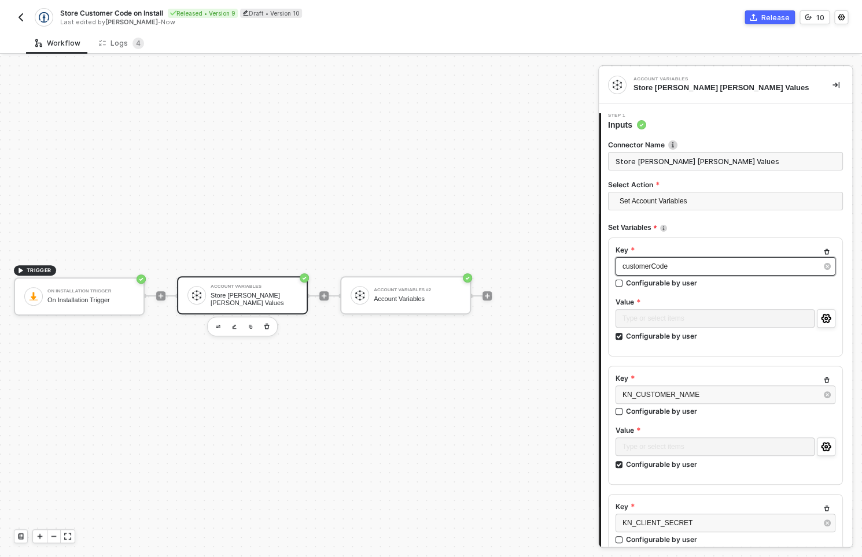
scroll to position [311, 0]
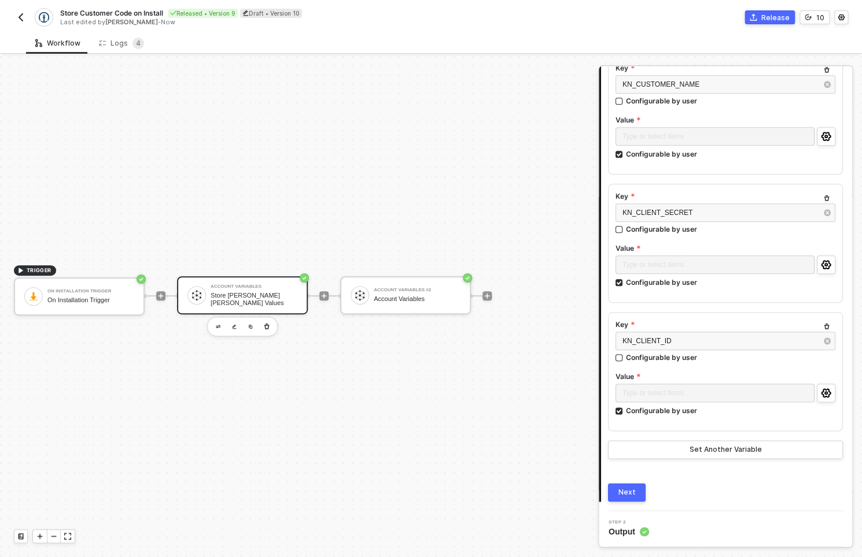
click at [641, 488] on button "Next" at bounding box center [627, 492] width 38 height 19
click at [692, 459] on div "Connector Name Store Kühne Nagel Values Select Action Set Account Variables Set…" at bounding box center [725, 161] width 235 height 682
click at [696, 453] on div "Set Another Variable" at bounding box center [725, 449] width 72 height 9
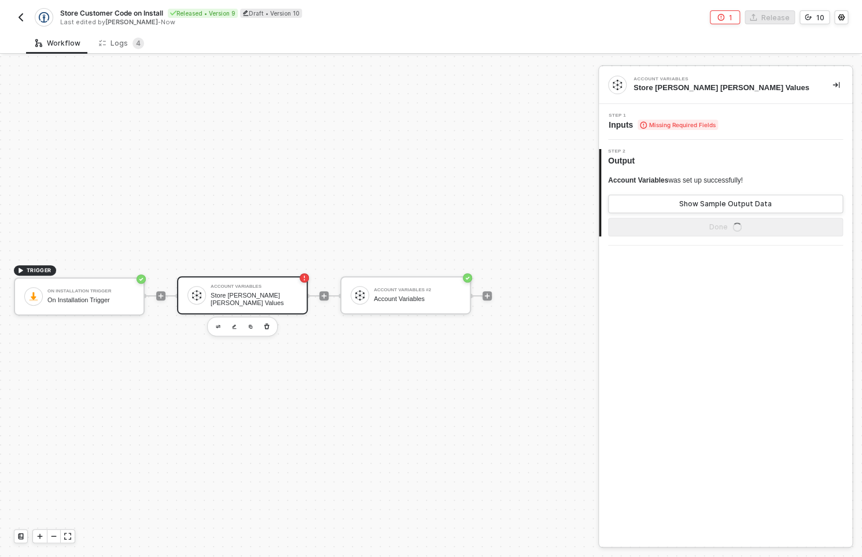
scroll to position [0, 0]
click at [633, 133] on div "Step 1 Inputs Missing Required Fields" at bounding box center [724, 122] width 253 height 36
click at [723, 20] on icon "icon-error-page" at bounding box center [720, 17] width 7 height 7
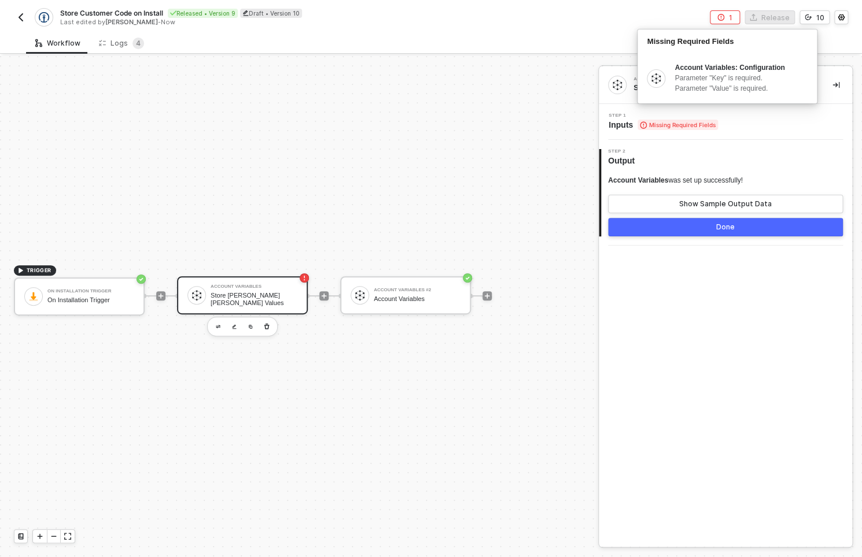
click at [651, 128] on span "Missing Required Fields" at bounding box center [677, 125] width 80 height 10
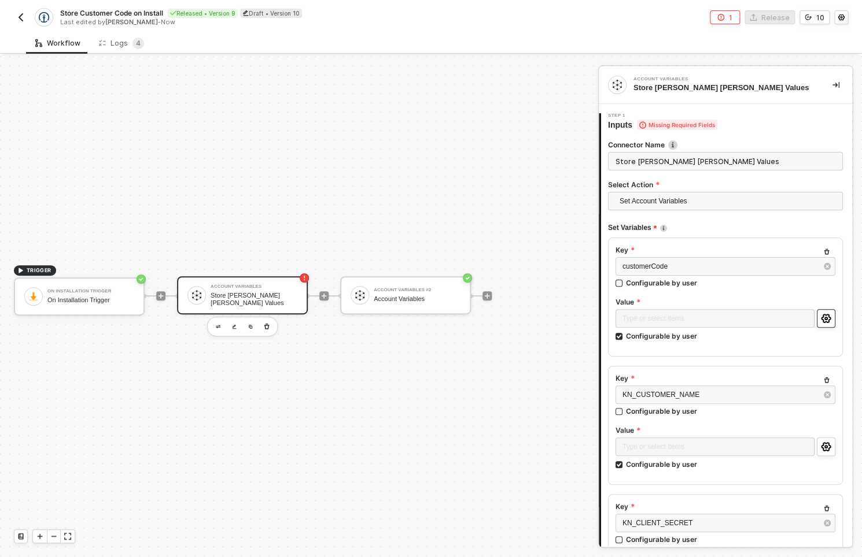
click at [821, 315] on icon "icon-settings" at bounding box center [826, 318] width 10 height 9
click at [821, 452] on button "button" at bounding box center [825, 447] width 19 height 19
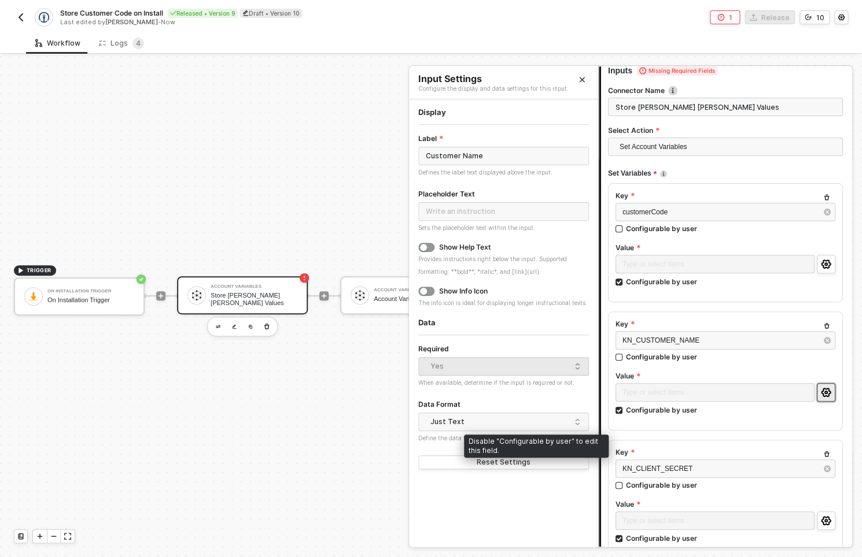
scroll to position [65, 0]
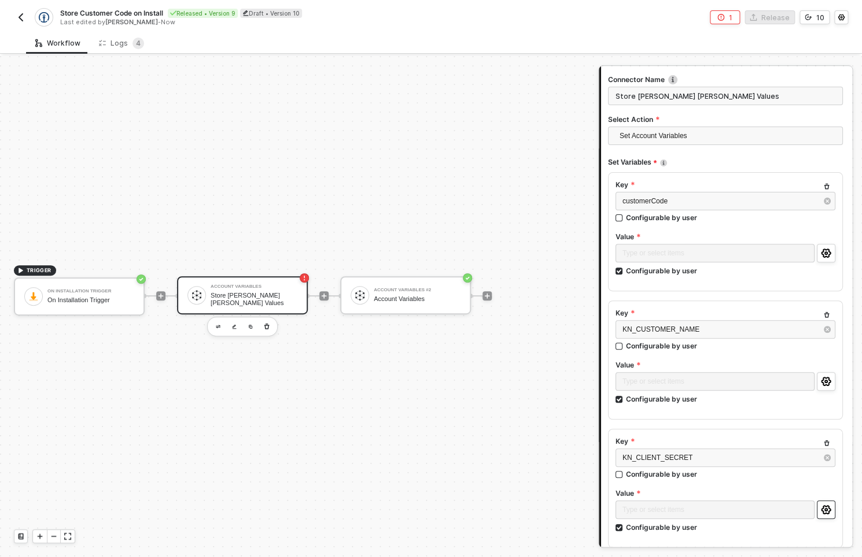
click at [817, 516] on button "button" at bounding box center [825, 510] width 19 height 19
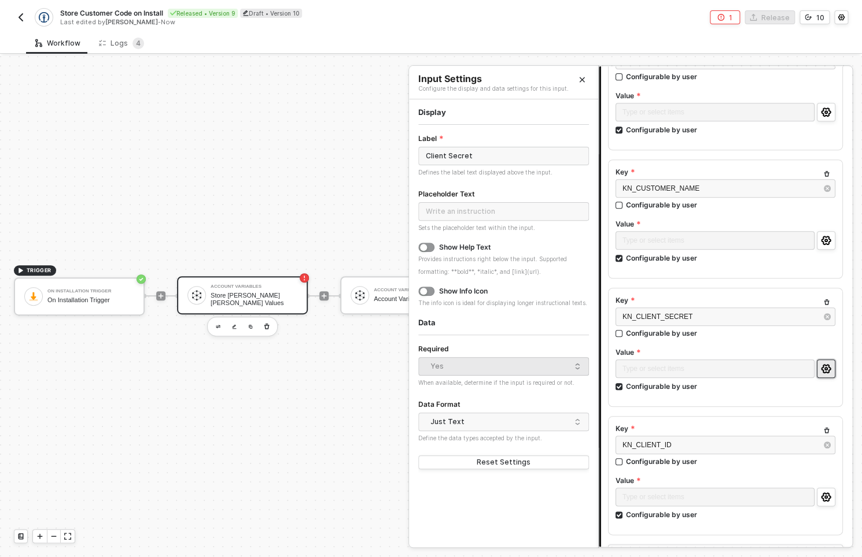
scroll to position [213, 0]
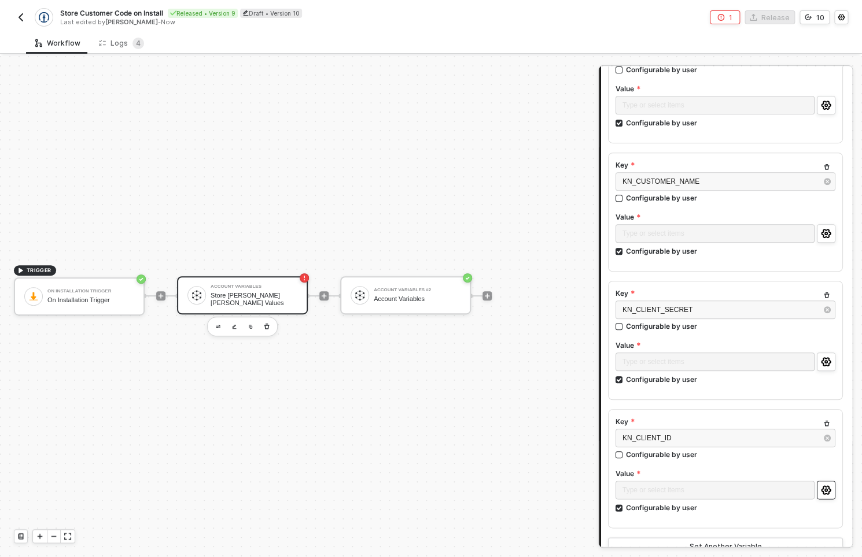
click at [816, 491] on button "button" at bounding box center [825, 490] width 19 height 19
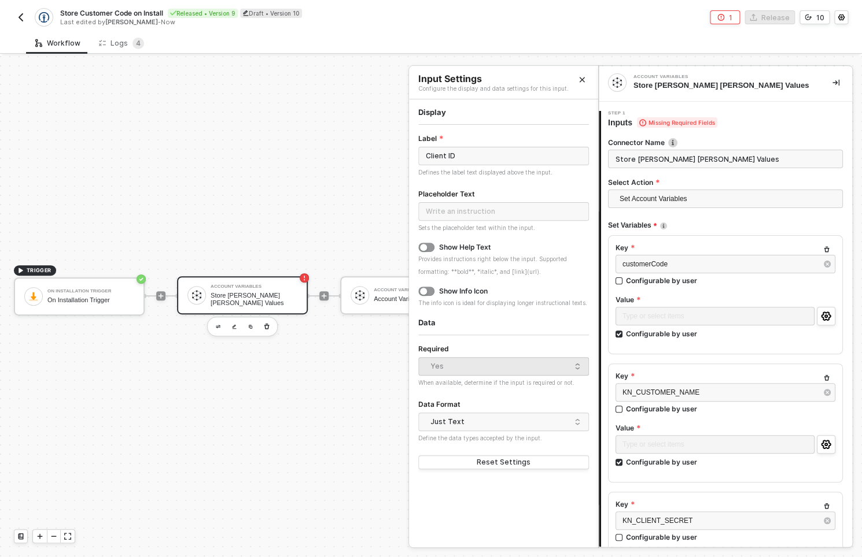
scroll to position [0, 0]
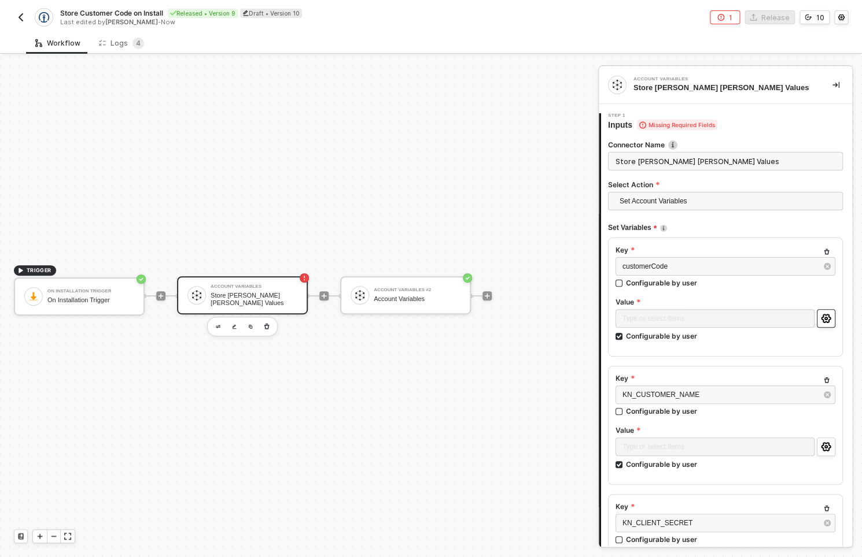
click at [821, 315] on icon "icon-settings" at bounding box center [826, 318] width 10 height 9
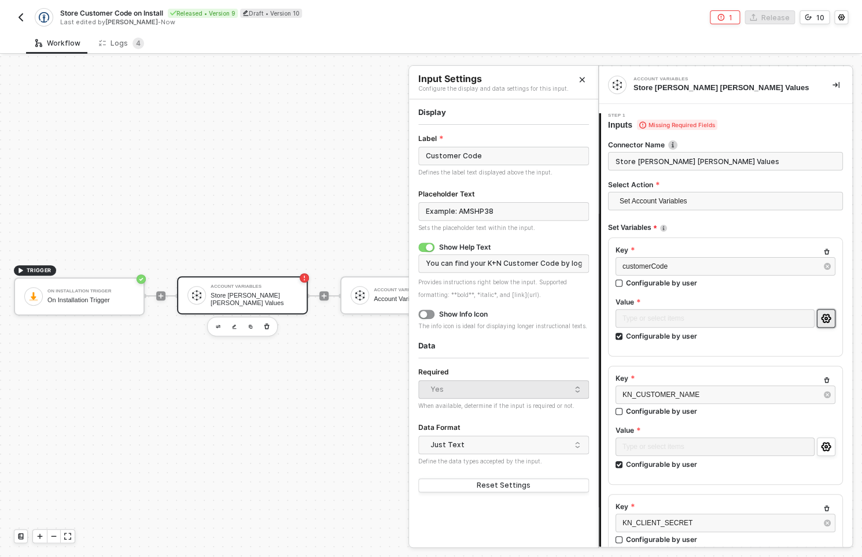
click at [821, 457] on div "Type or select items ﻿" at bounding box center [725, 449] width 220 height 22
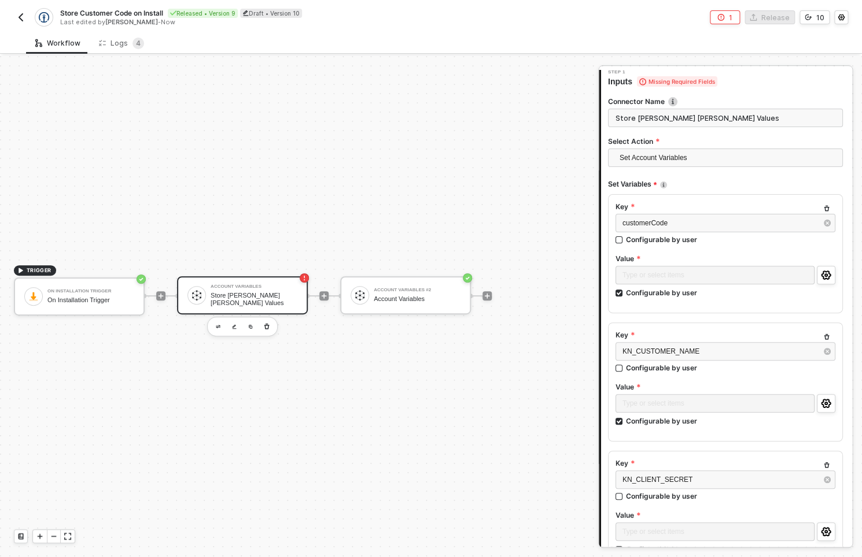
scroll to position [311, 0]
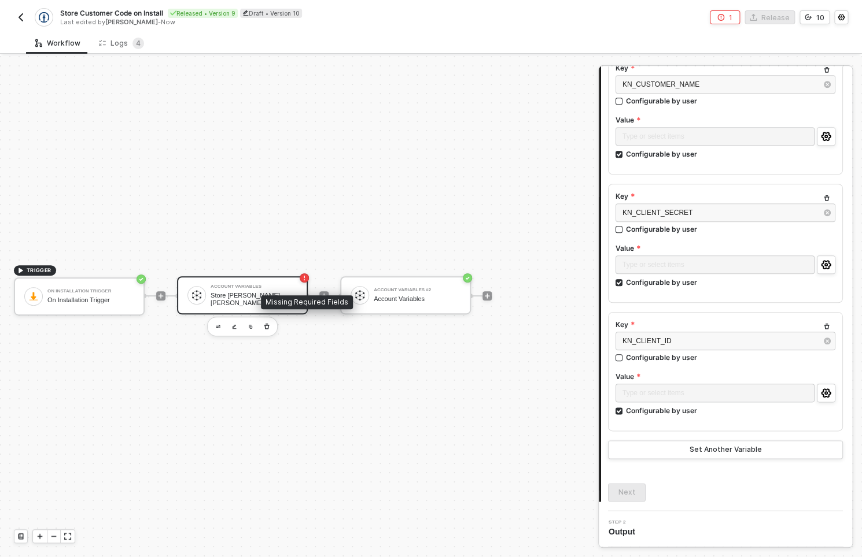
click at [303, 282] on rect "icon-error-page" at bounding box center [304, 278] width 9 height 9
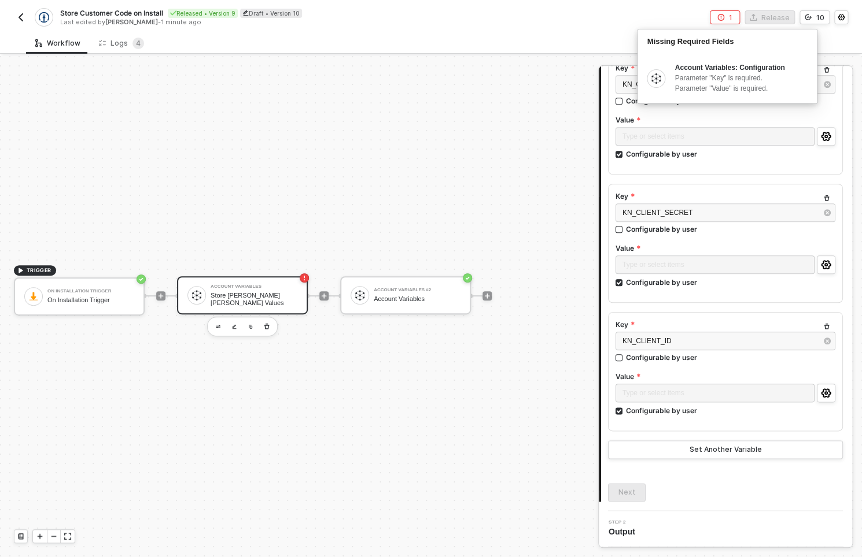
click at [726, 22] on button "1" at bounding box center [724, 17] width 30 height 14
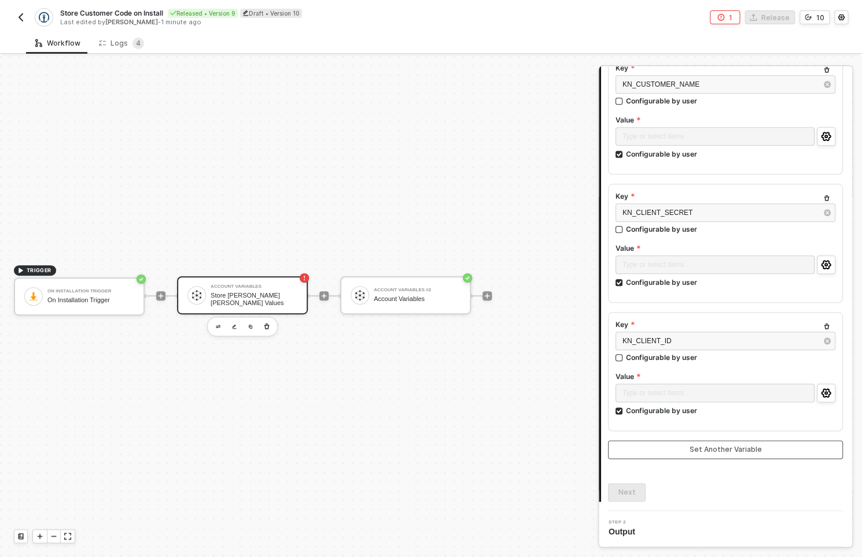
click at [635, 455] on button "Set Another Variable" at bounding box center [725, 450] width 235 height 19
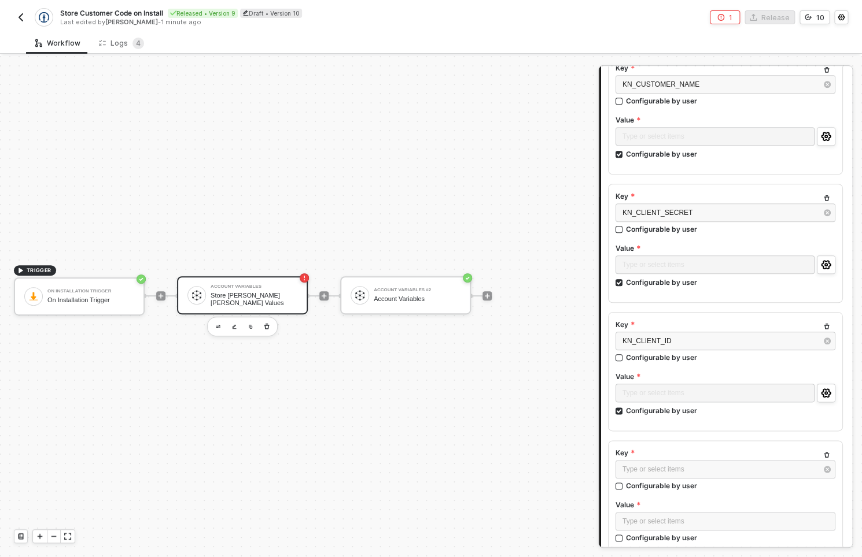
scroll to position [438, 0]
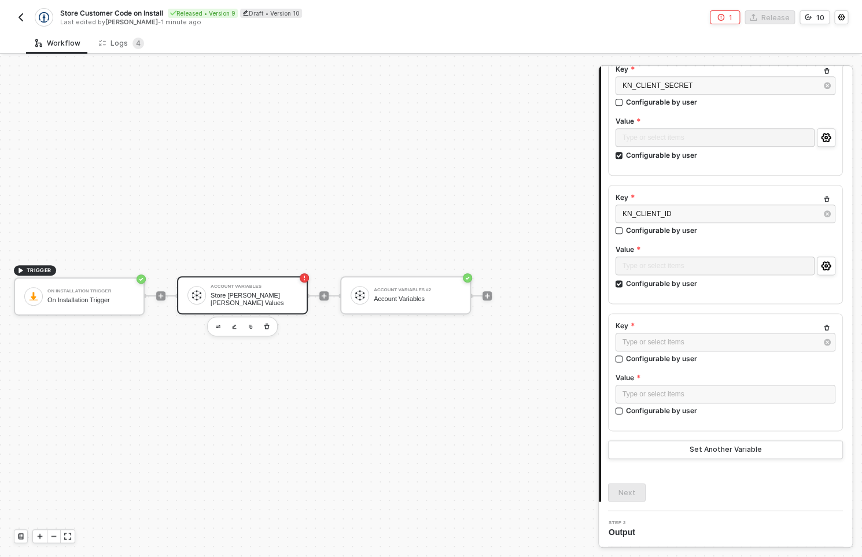
click at [645, 326] on label "Key" at bounding box center [725, 326] width 220 height 10
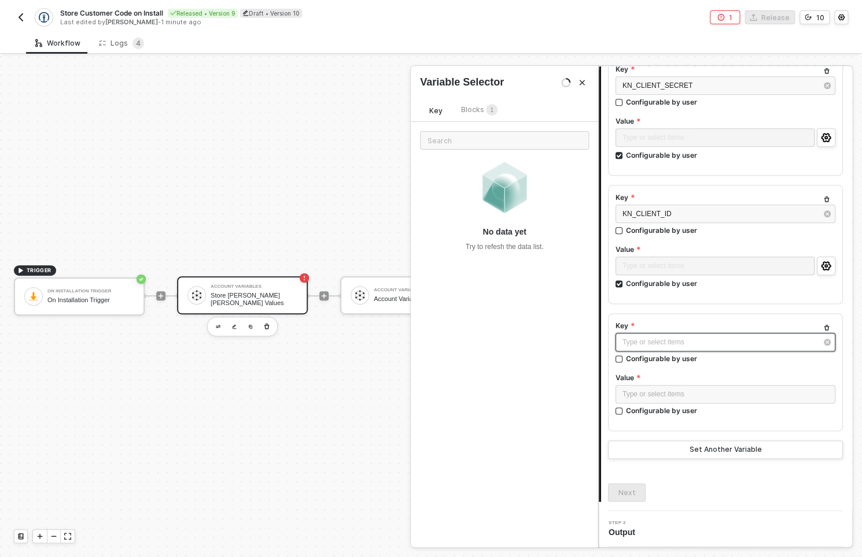
click at [645, 343] on div "Type or select items ﻿" at bounding box center [719, 342] width 194 height 11
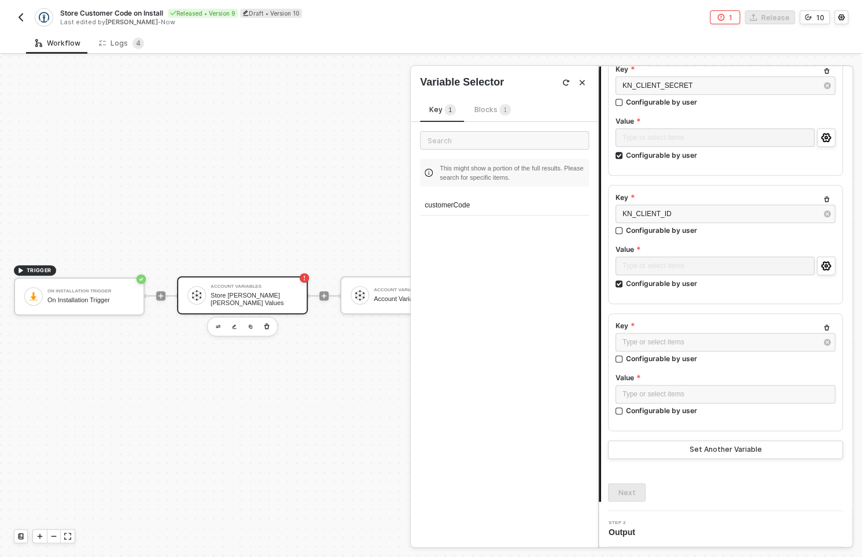
click at [493, 109] on span "Blocks 1" at bounding box center [492, 109] width 36 height 9
click at [509, 186] on div "Variables of your integrations, workflows, and users" at bounding box center [516, 184] width 143 height 19
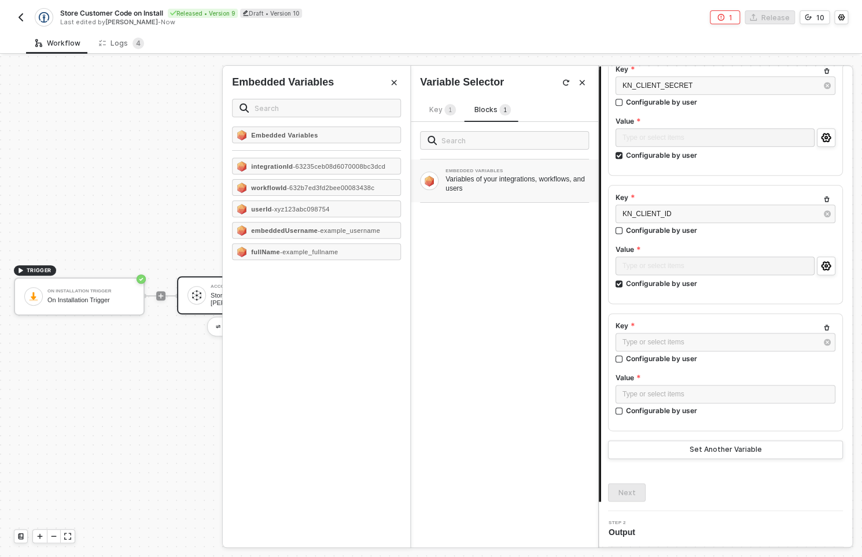
click at [435, 108] on span "Key 1" at bounding box center [442, 109] width 27 height 9
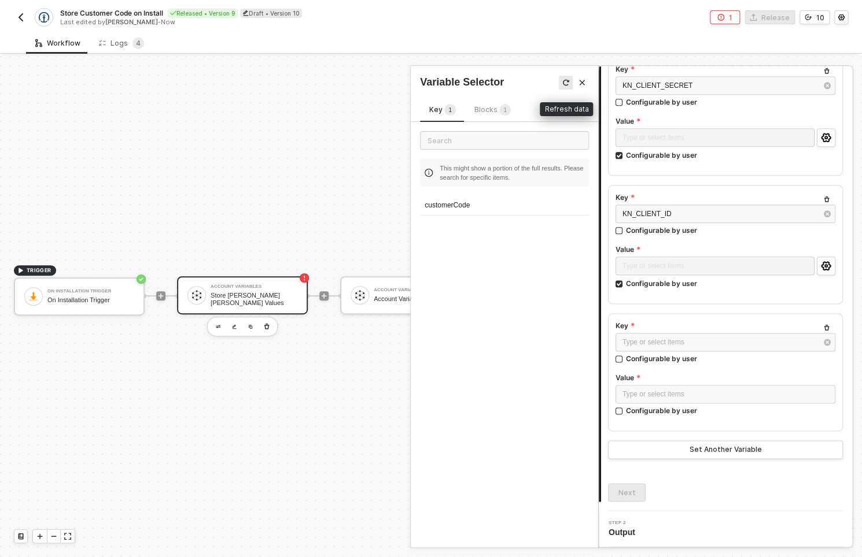
click at [567, 77] on button "button" at bounding box center [566, 83] width 14 height 14
click at [841, 16] on icon "icon-settings" at bounding box center [840, 17] width 7 height 7
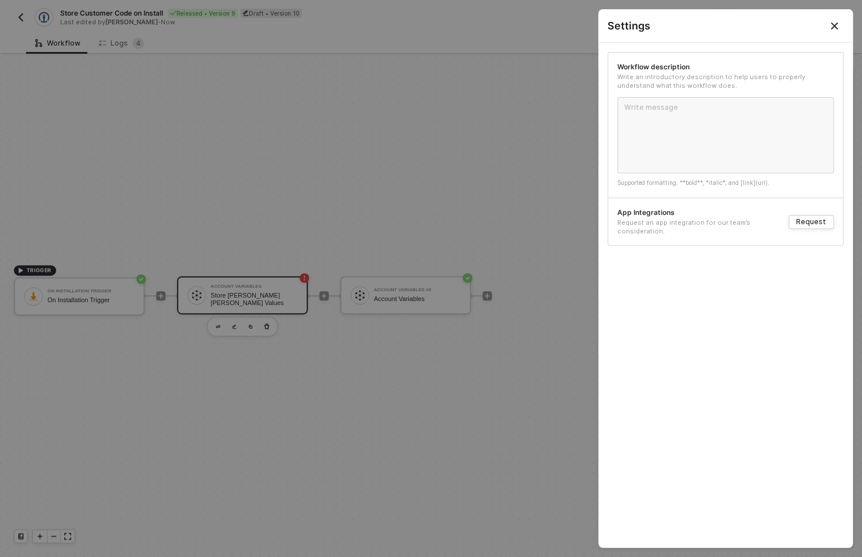
click at [489, 327] on div at bounding box center [431, 278] width 862 height 557
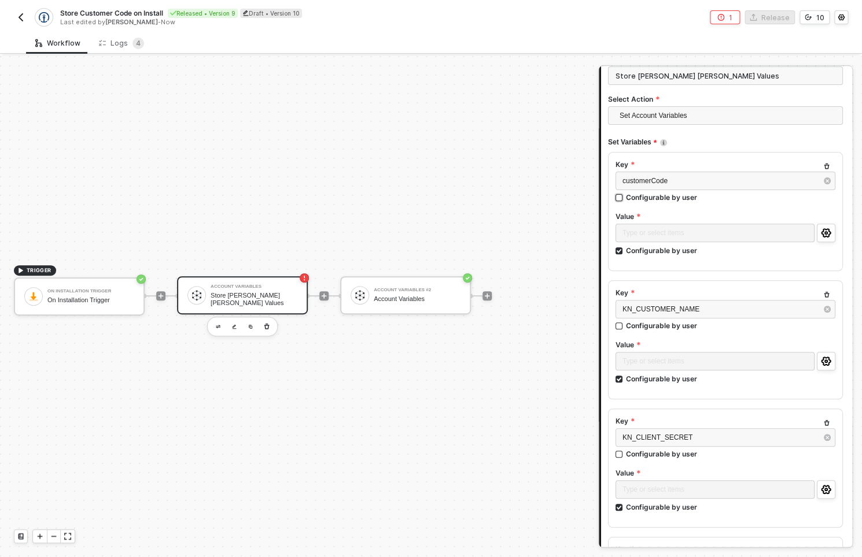
scroll to position [0, 0]
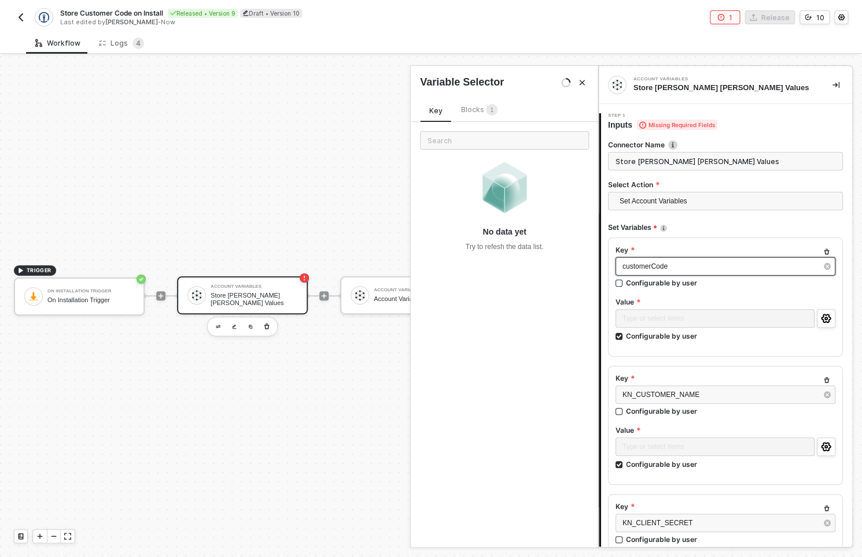
click at [655, 265] on span "customerCode" at bounding box center [644, 267] width 45 height 8
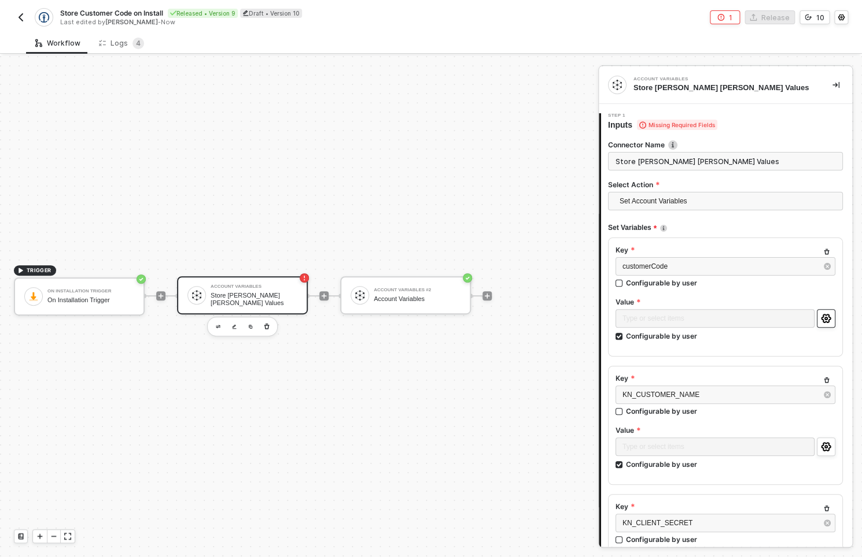
click at [821, 321] on icon "icon-settings" at bounding box center [826, 318] width 10 height 9
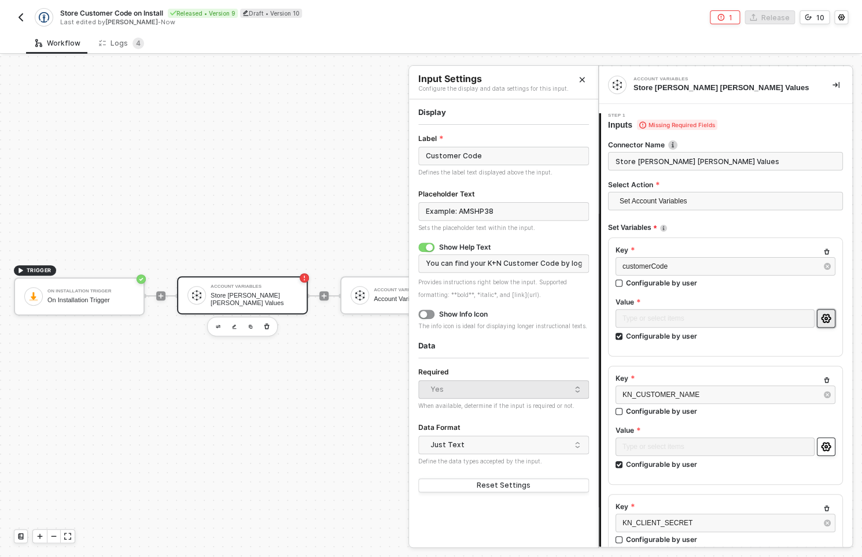
click at [821, 439] on button "button" at bounding box center [825, 447] width 19 height 19
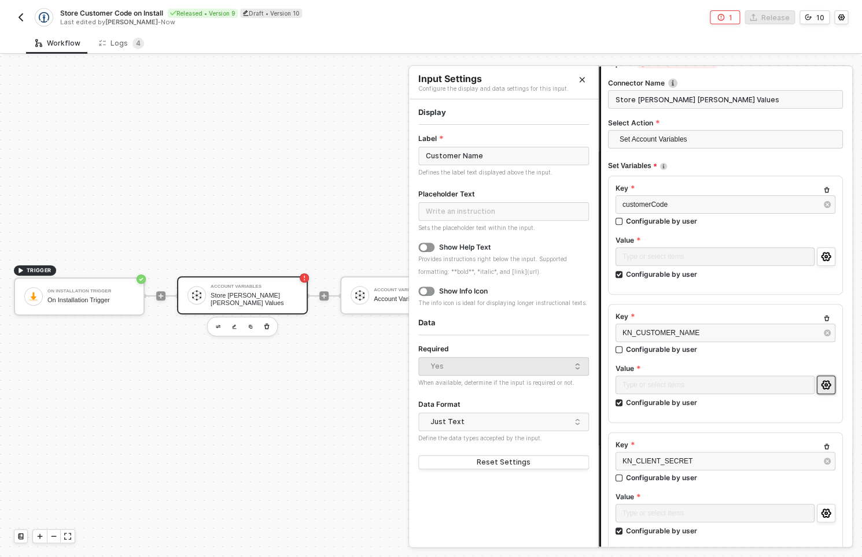
scroll to position [69, 0]
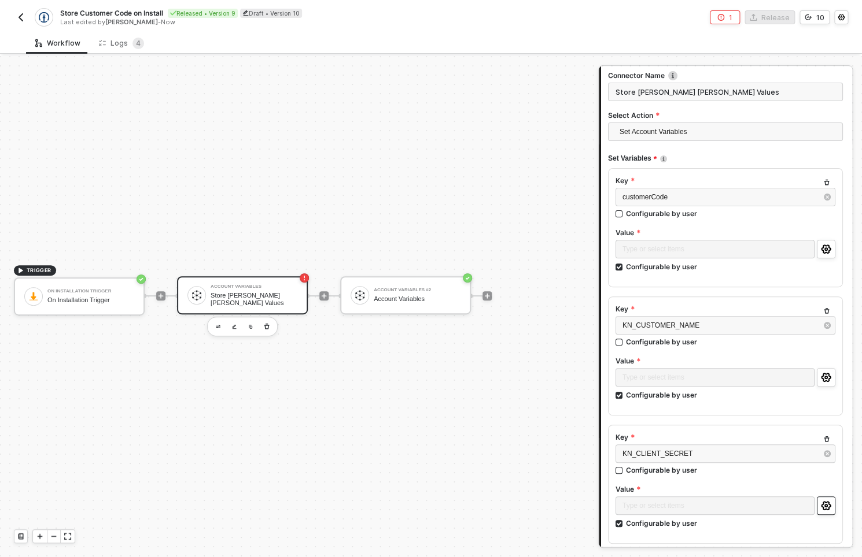
click at [826, 505] on button "button" at bounding box center [825, 506] width 19 height 19
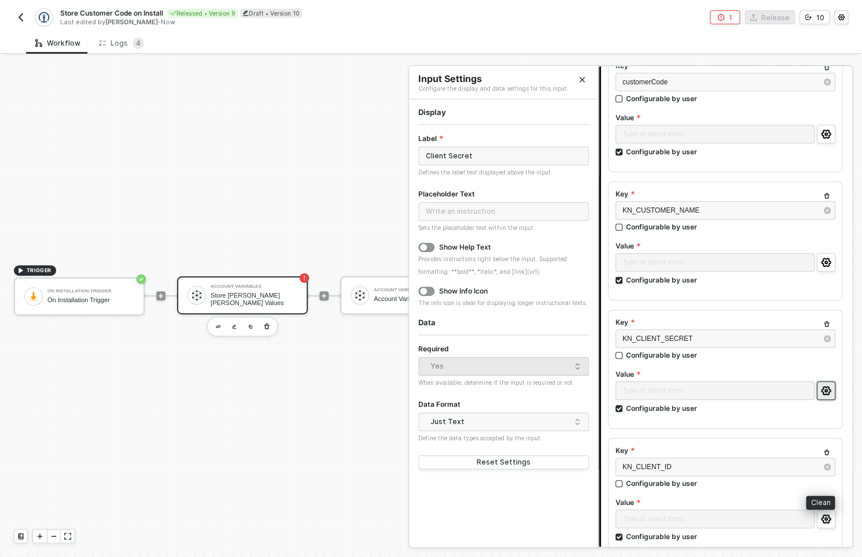
scroll to position [226, 0]
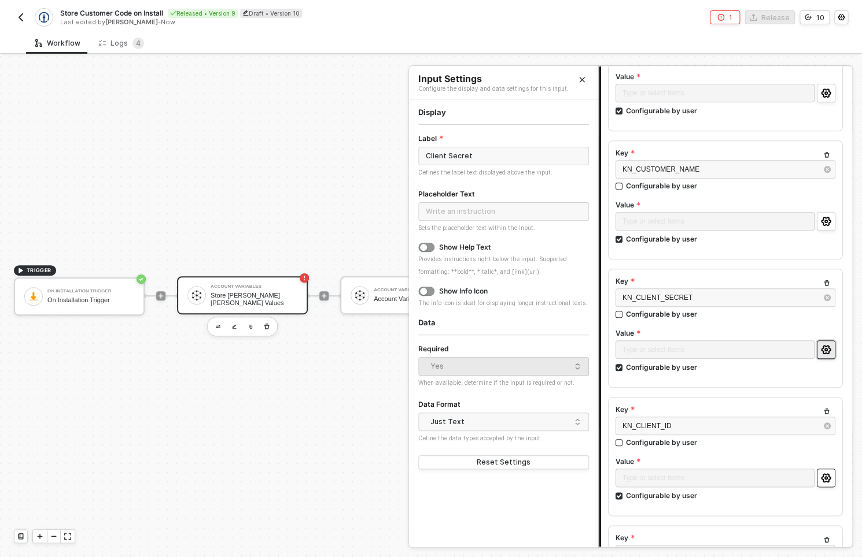
click at [821, 478] on icon "icon-settings" at bounding box center [826, 478] width 10 height 9
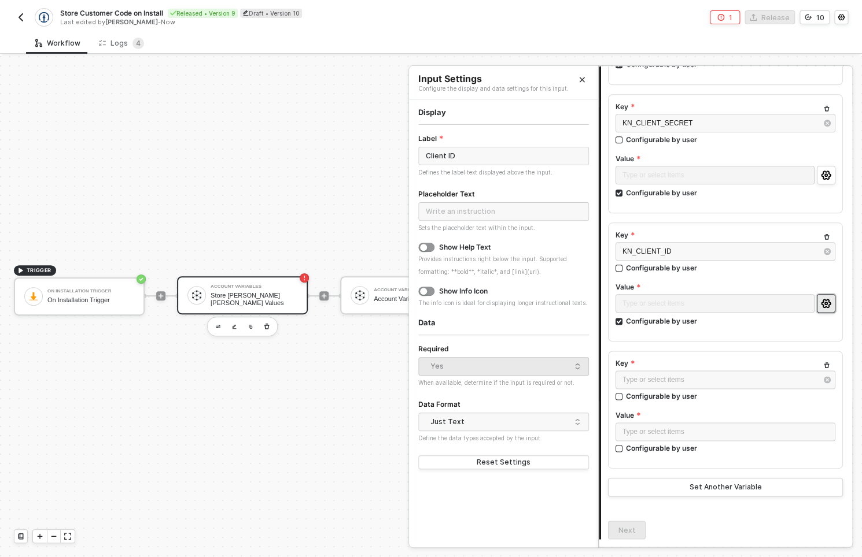
scroll to position [438, 0]
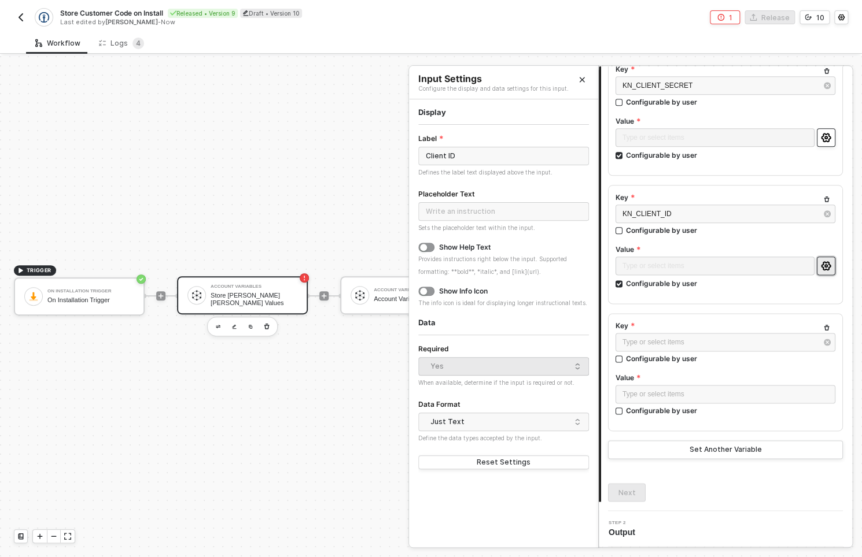
click at [816, 144] on button "button" at bounding box center [825, 137] width 19 height 19
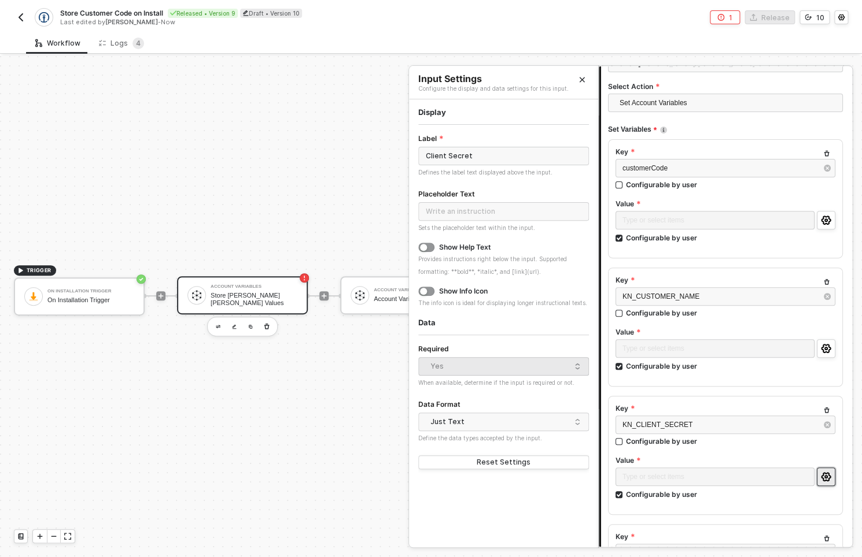
scroll to position [0, 0]
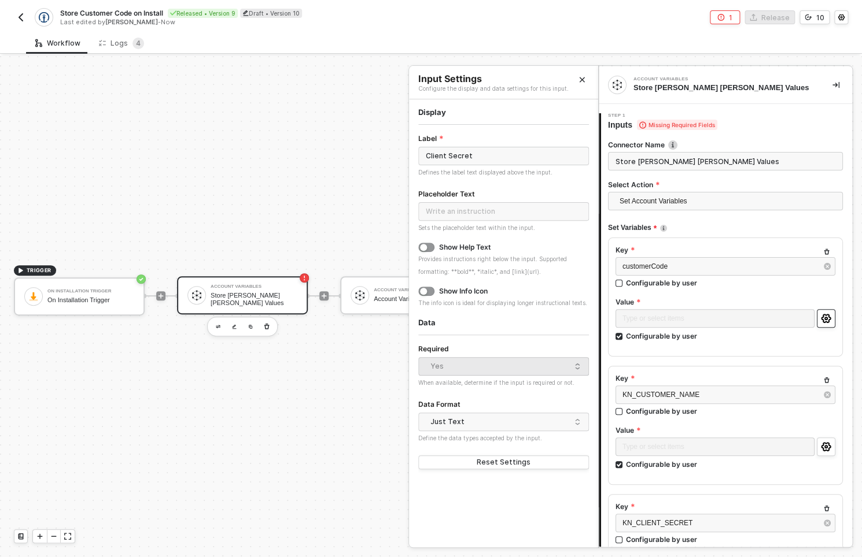
click at [817, 311] on button "button" at bounding box center [825, 318] width 19 height 19
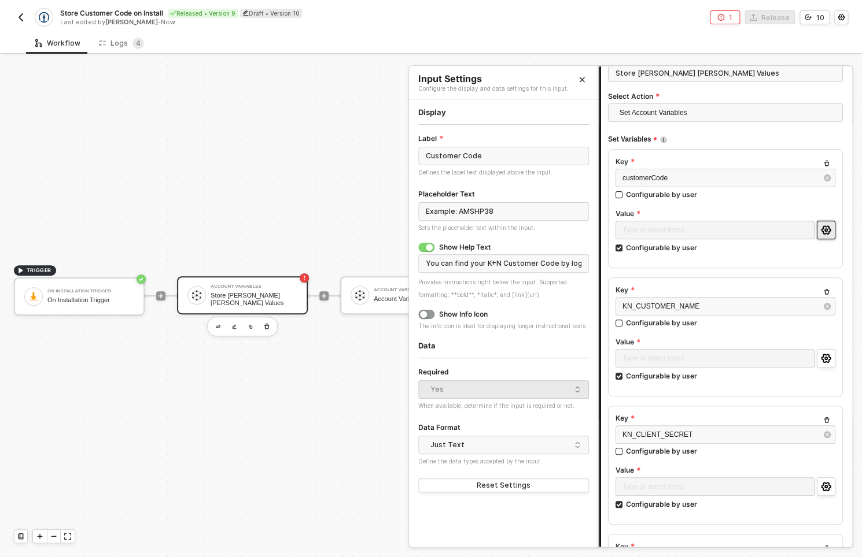
scroll to position [97, 0]
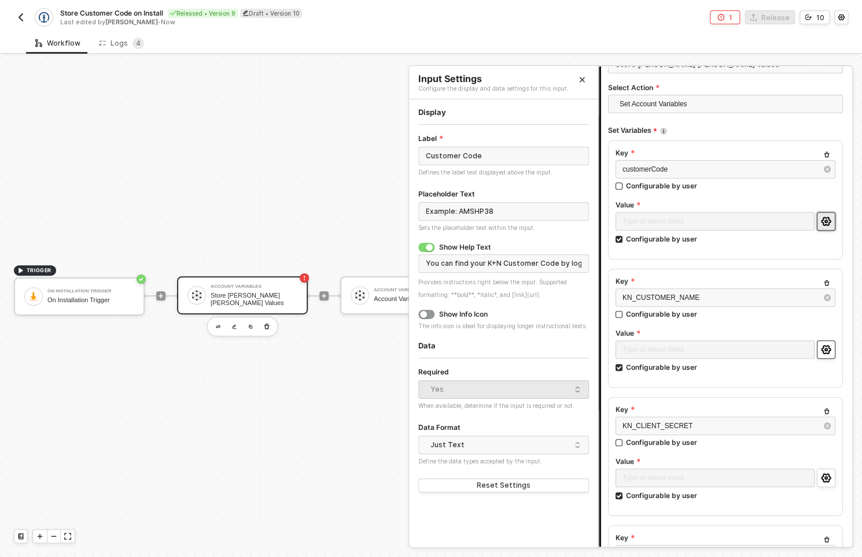
click at [827, 352] on button "button" at bounding box center [825, 350] width 19 height 19
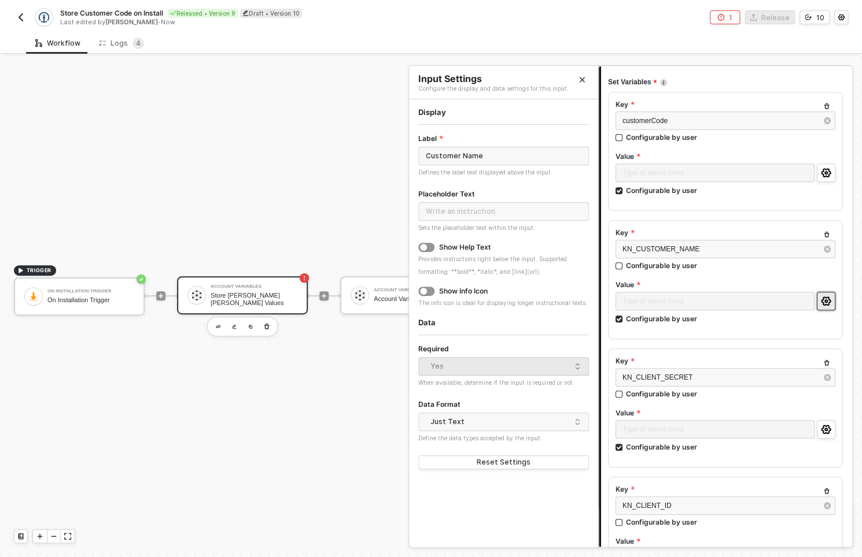
scroll to position [156, 0]
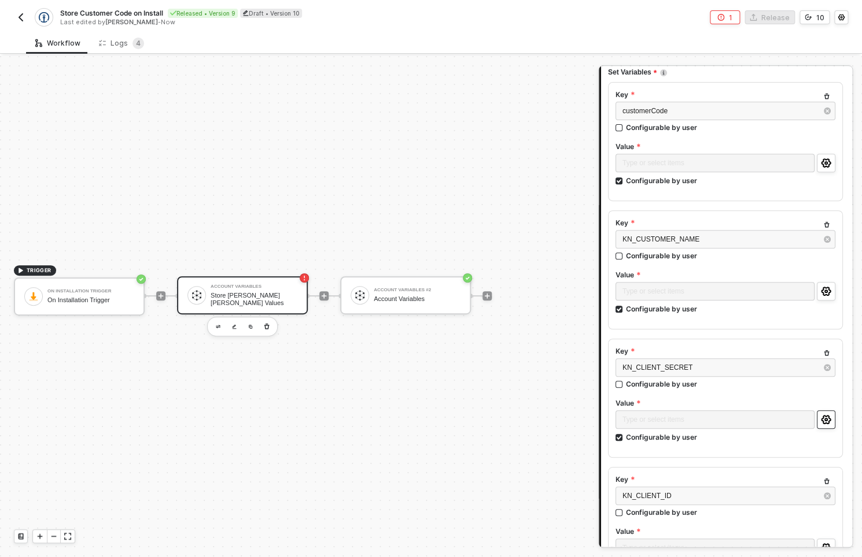
click at [819, 427] on button "button" at bounding box center [825, 420] width 19 height 19
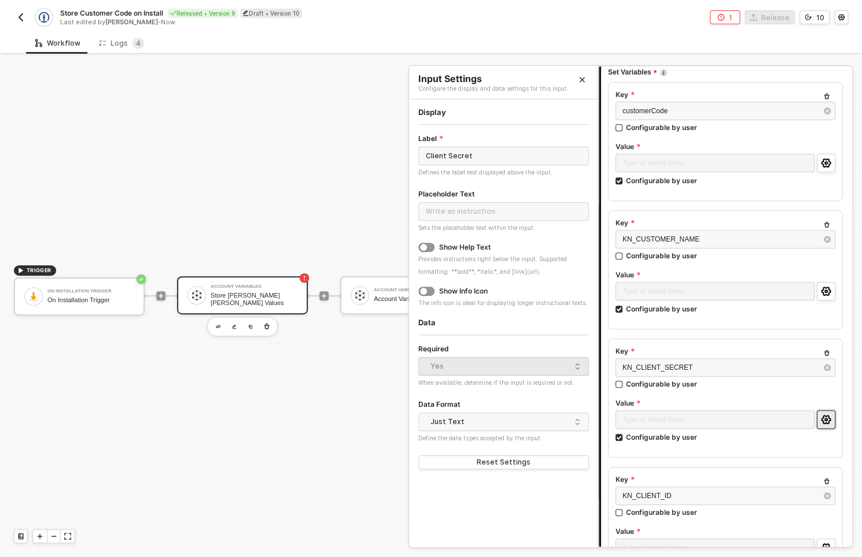
scroll to position [438, 0]
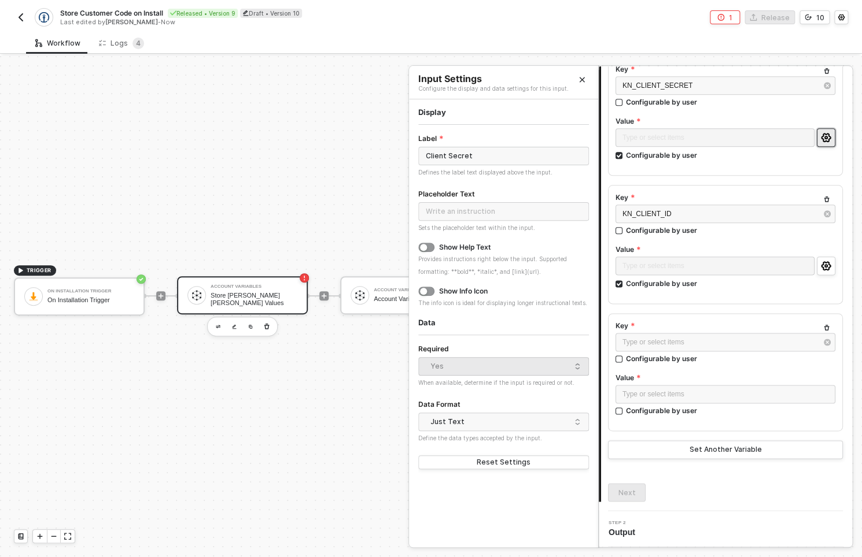
click at [696, 491] on div "Next" at bounding box center [725, 492] width 235 height 19
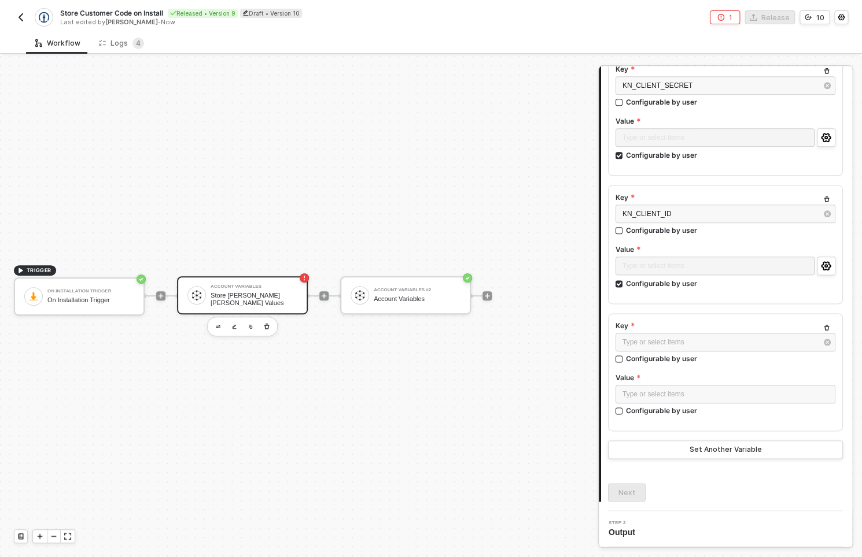
click at [690, 542] on div "2 Step 2 Output" at bounding box center [724, 529] width 253 height 36
click at [680, 526] on div "Step 2 Output" at bounding box center [726, 528] width 250 height 17
click at [480, 483] on div "TRIGGER On Installation Trigger On Installation Trigger Account Variables Store…" at bounding box center [296, 296] width 592 height 523
click at [390, 305] on div "Account Variables #2 Account Variables" at bounding box center [417, 295] width 87 height 22
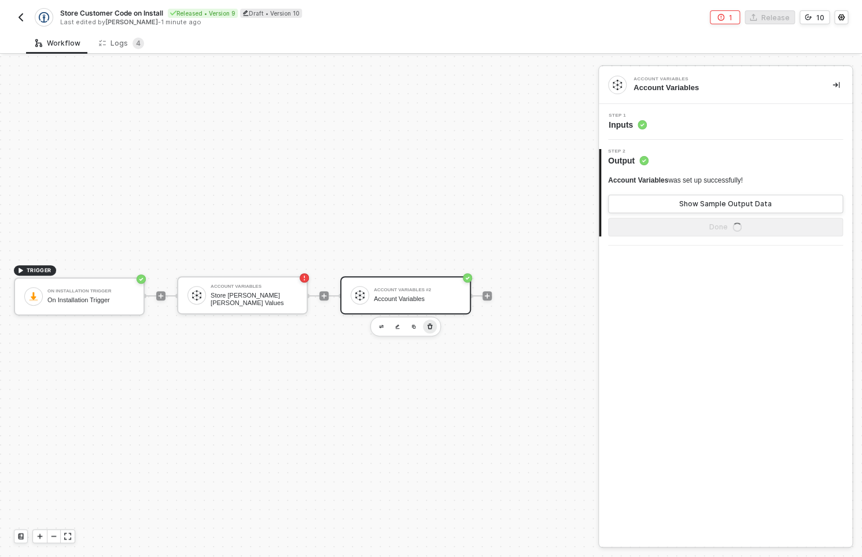
click at [426, 327] on button "button" at bounding box center [430, 327] width 14 height 14
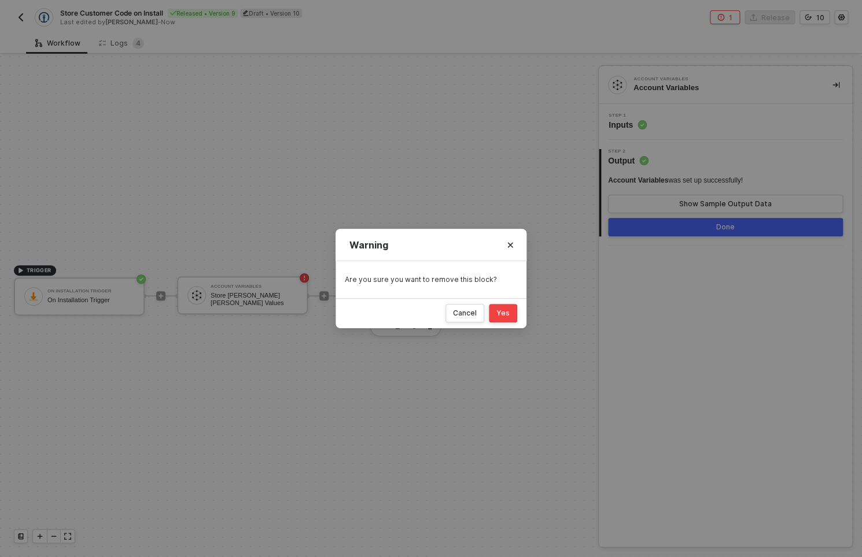
click at [497, 311] on button "Yes" at bounding box center [503, 313] width 28 height 19
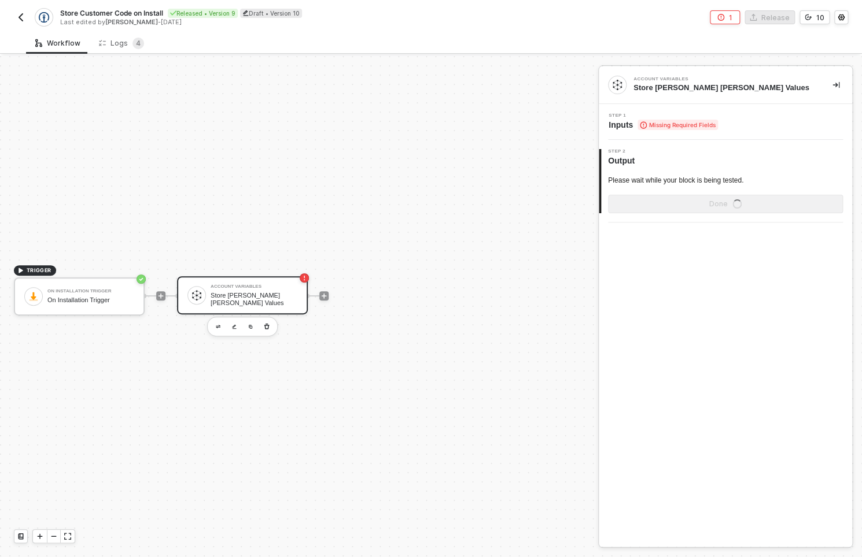
click at [238, 309] on div "Account Variables Store Kühne Nagel Values" at bounding box center [242, 295] width 131 height 38
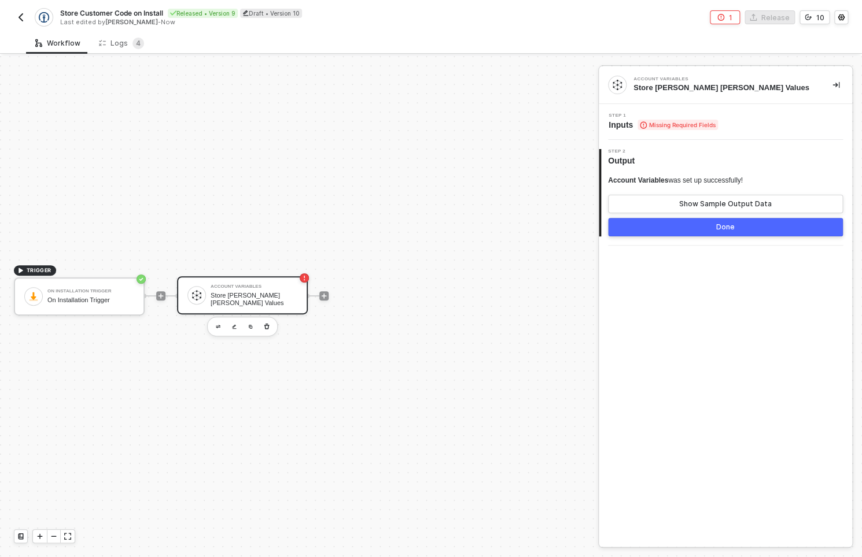
click at [718, 121] on div "Step 1 Inputs Missing Required Fields" at bounding box center [726, 121] width 250 height 17
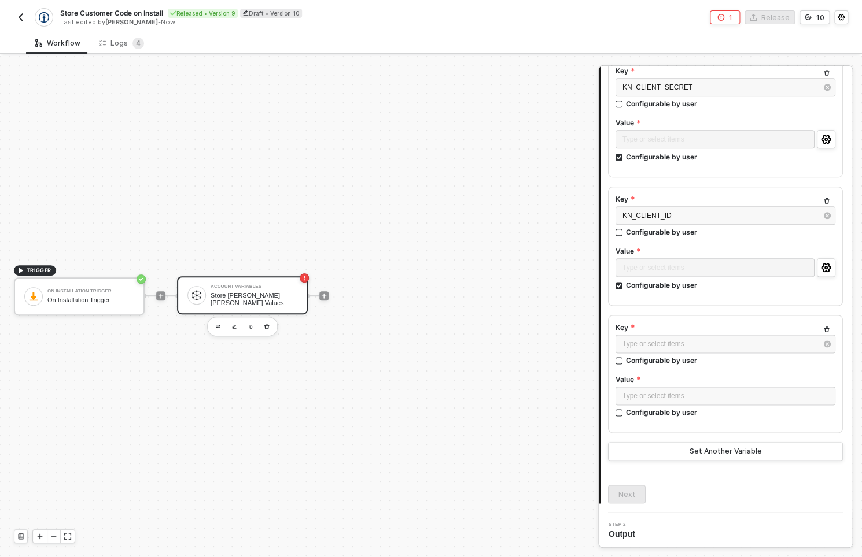
scroll to position [438, 0]
click at [824, 326] on icon "button" at bounding box center [826, 328] width 5 height 6
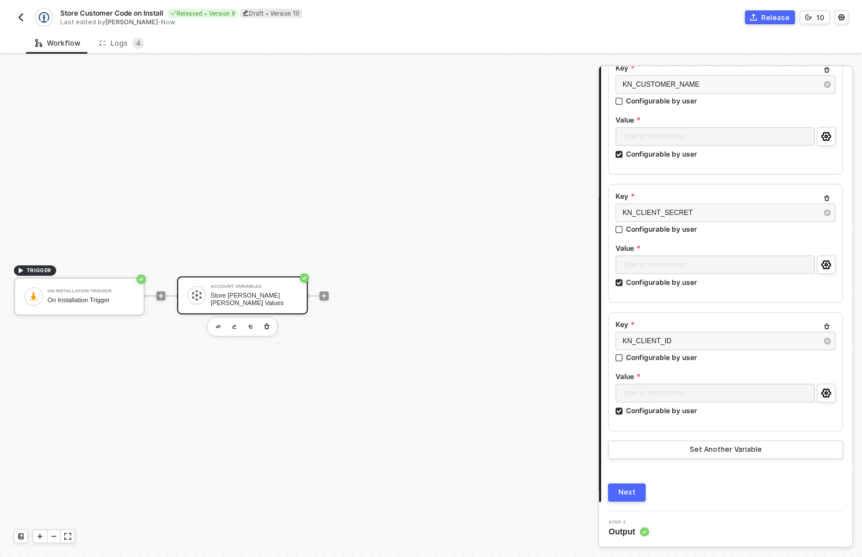
click at [638, 494] on button "Next" at bounding box center [627, 492] width 38 height 19
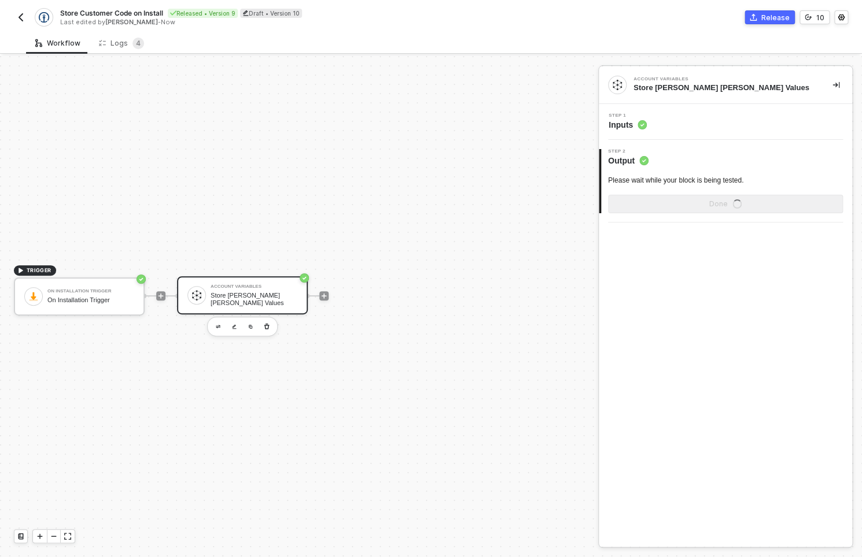
scroll to position [0, 0]
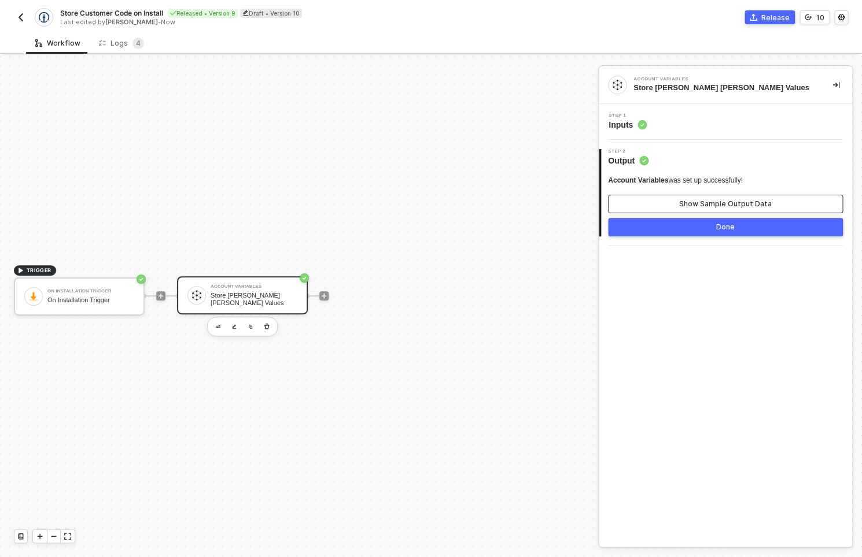
click at [682, 198] on button "Show Sample Output Data" at bounding box center [725, 204] width 235 height 19
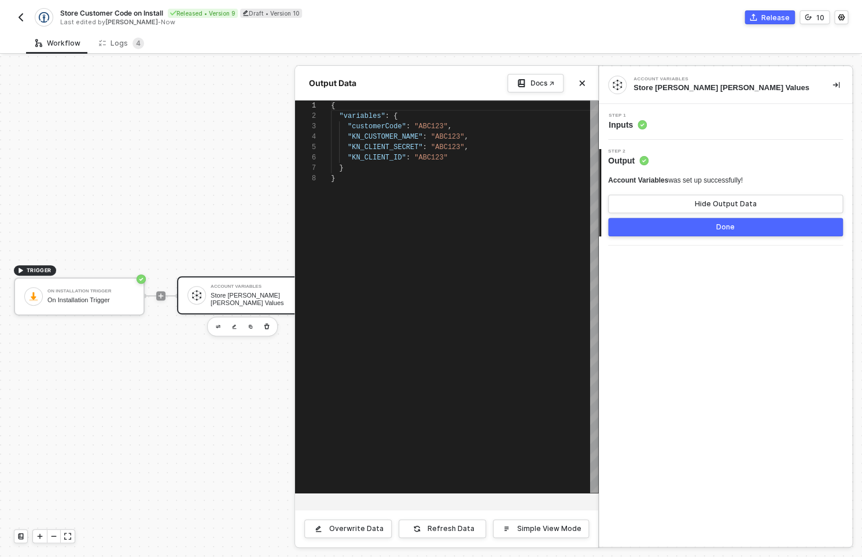
scroll to position [73, 0]
click at [210, 376] on div at bounding box center [431, 306] width 862 height 501
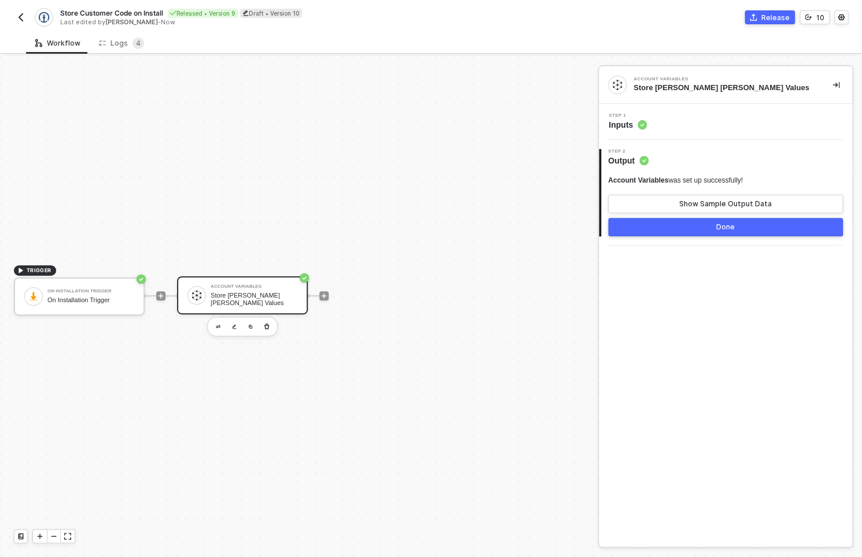
click at [760, 17] on button "Release" at bounding box center [769, 17] width 50 height 14
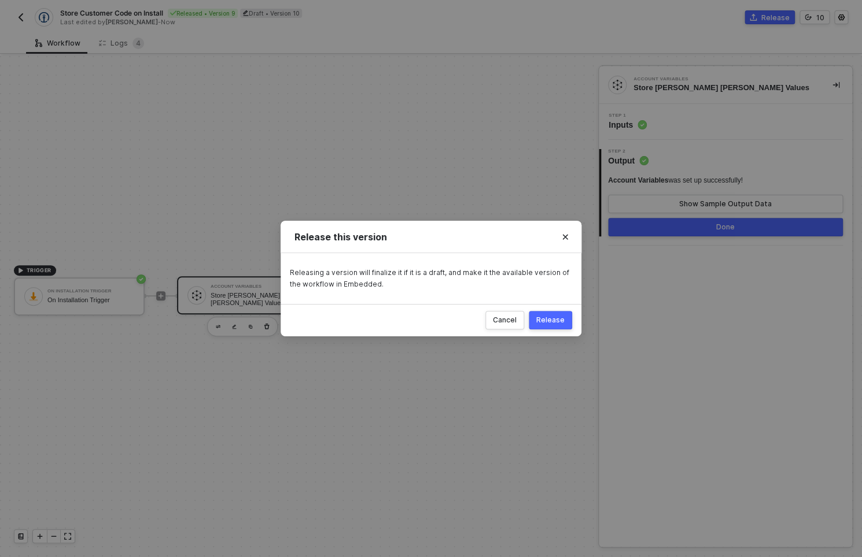
click at [550, 326] on button "Release" at bounding box center [550, 320] width 43 height 19
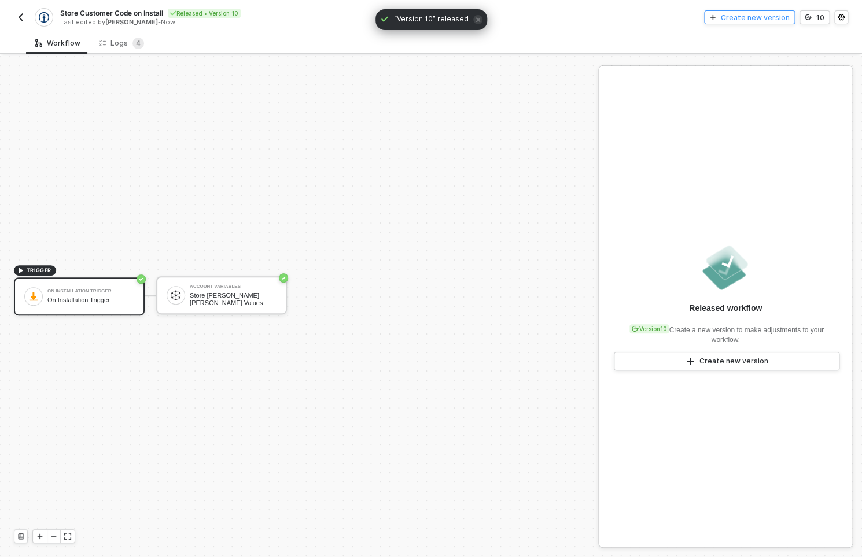
click at [740, 20] on div "Create new version" at bounding box center [754, 18] width 69 height 10
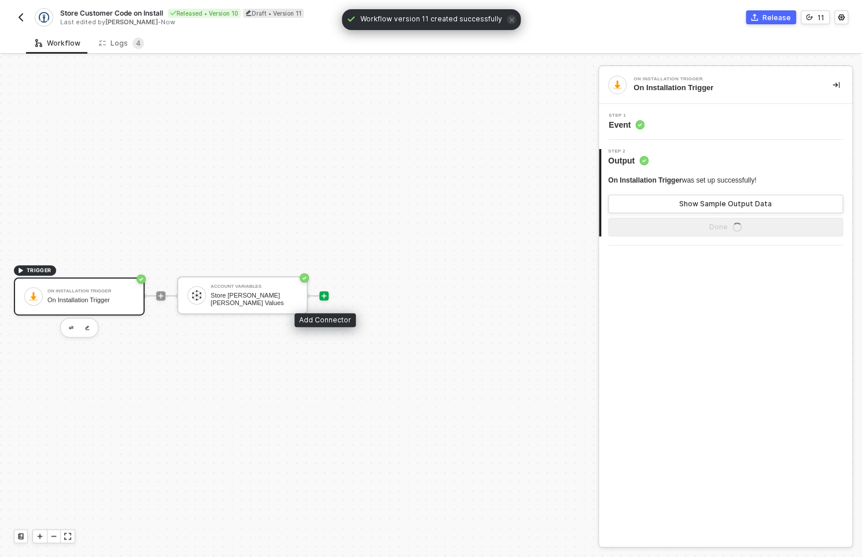
click at [323, 293] on div at bounding box center [323, 295] width 9 height 9
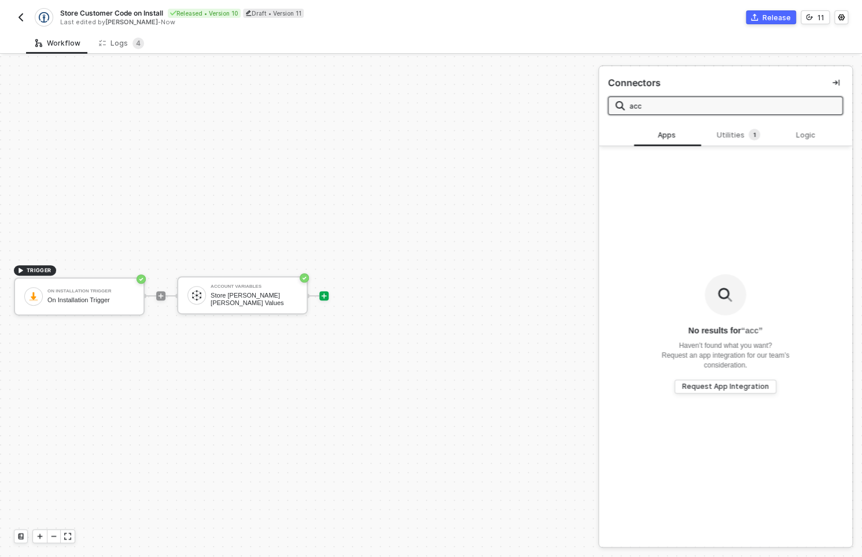
type input "acc"
click at [718, 119] on div "Connectors acc" at bounding box center [724, 95] width 253 height 58
click at [719, 136] on div "Utilities 1" at bounding box center [737, 135] width 51 height 13
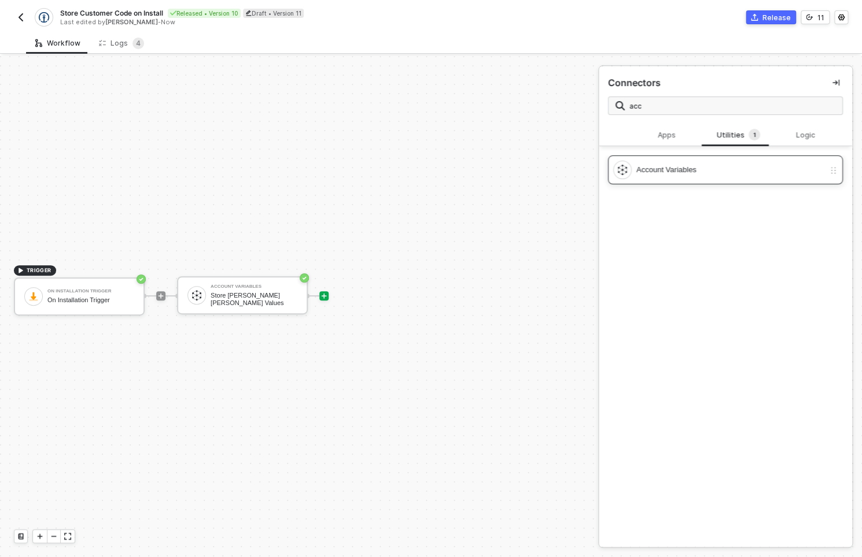
click at [707, 171] on div "Account Variables" at bounding box center [730, 170] width 188 height 13
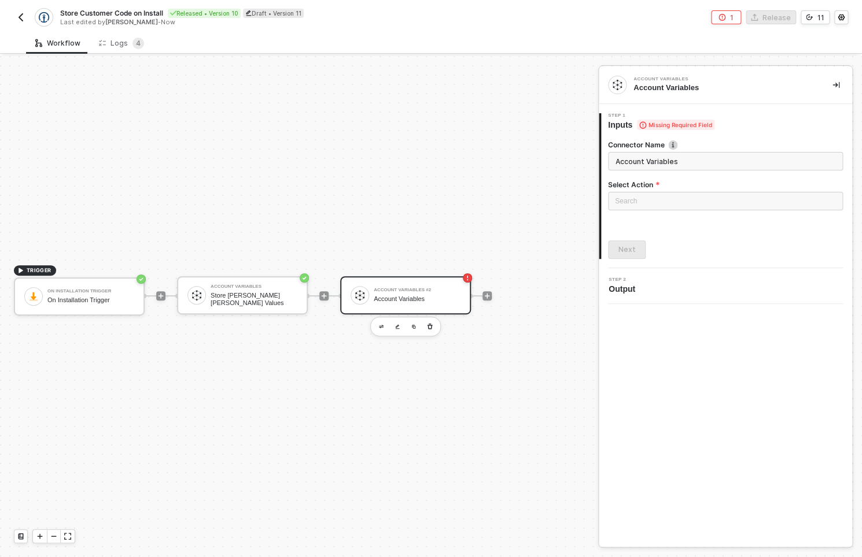
click at [628, 211] on div "Search" at bounding box center [725, 203] width 235 height 22
click at [631, 201] on input "search" at bounding box center [725, 201] width 221 height 17
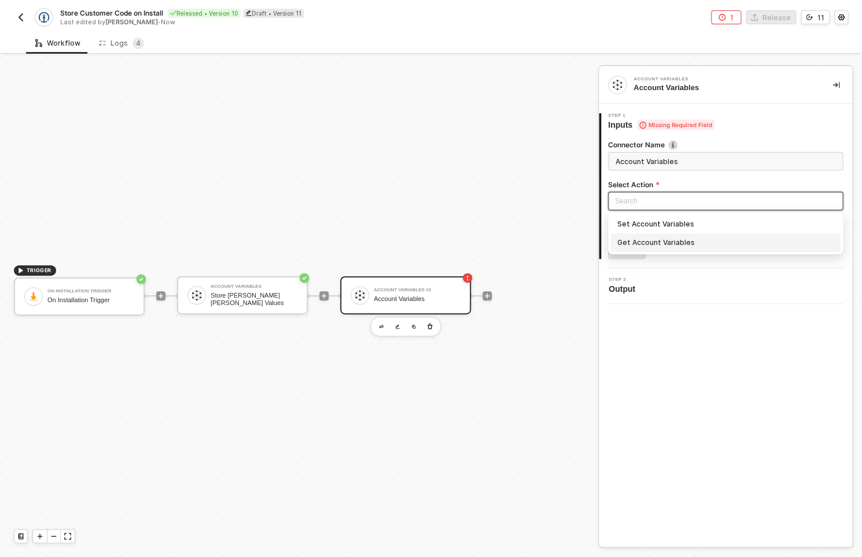
click at [635, 245] on div "Get Account Variables" at bounding box center [725, 242] width 216 height 13
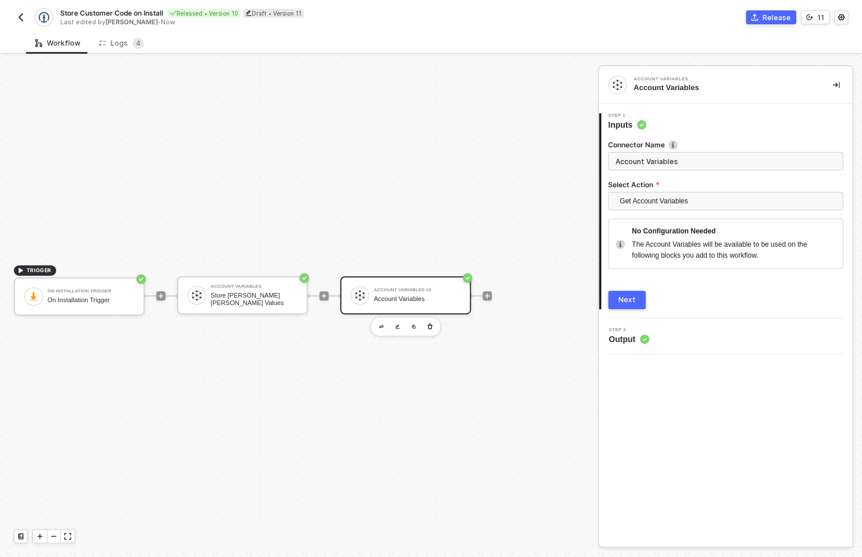
click at [615, 298] on button "Next" at bounding box center [627, 300] width 38 height 19
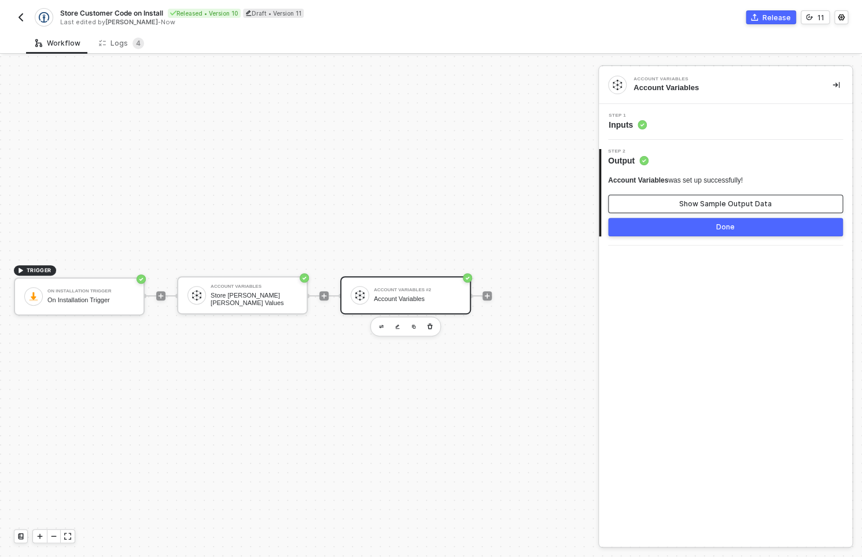
click at [667, 204] on button "Show Sample Output Data" at bounding box center [725, 204] width 235 height 19
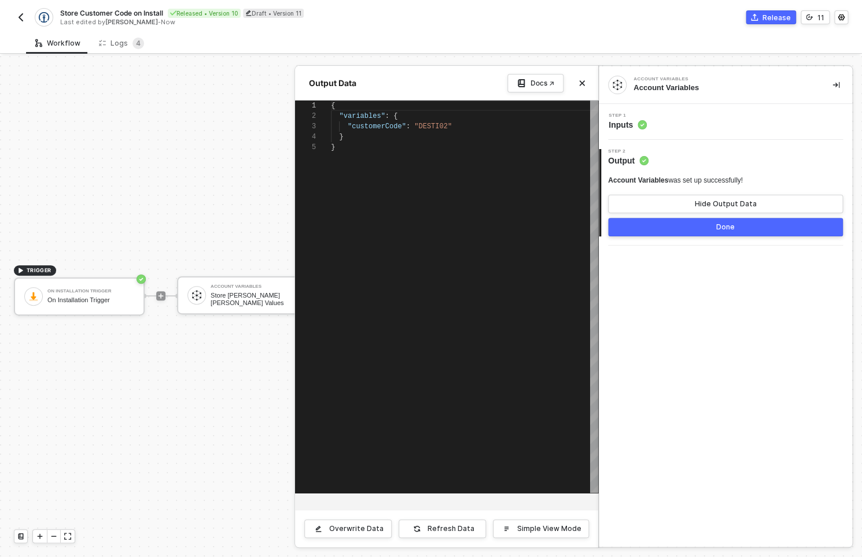
scroll to position [42, 0]
click at [676, 271] on div "Account Variables Account Variables Step 1 Inputs 2 Step 2 Output Account Varia…" at bounding box center [724, 306] width 253 height 481
click at [710, 127] on div "Step 1 Inputs" at bounding box center [726, 121] width 250 height 17
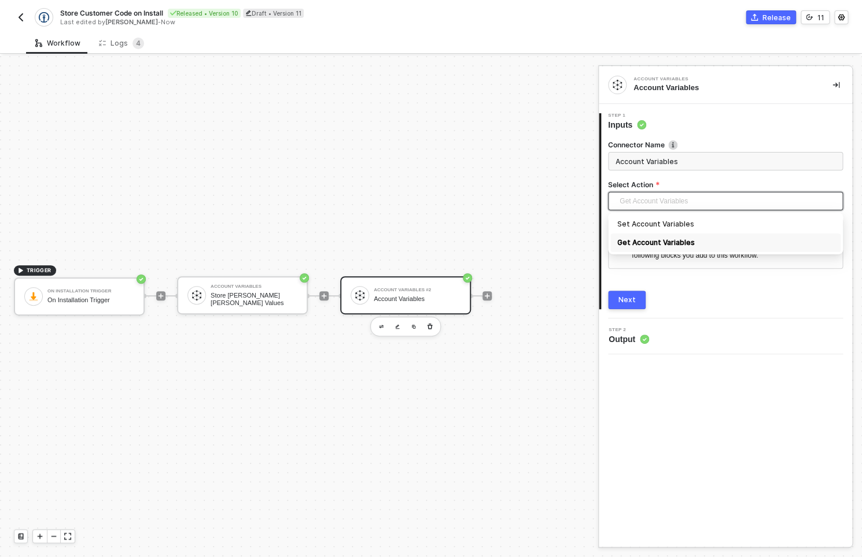
click at [633, 197] on span "Get Account Variables" at bounding box center [727, 201] width 216 height 17
click at [465, 282] on circle "icon-success-page" at bounding box center [467, 278] width 9 height 9
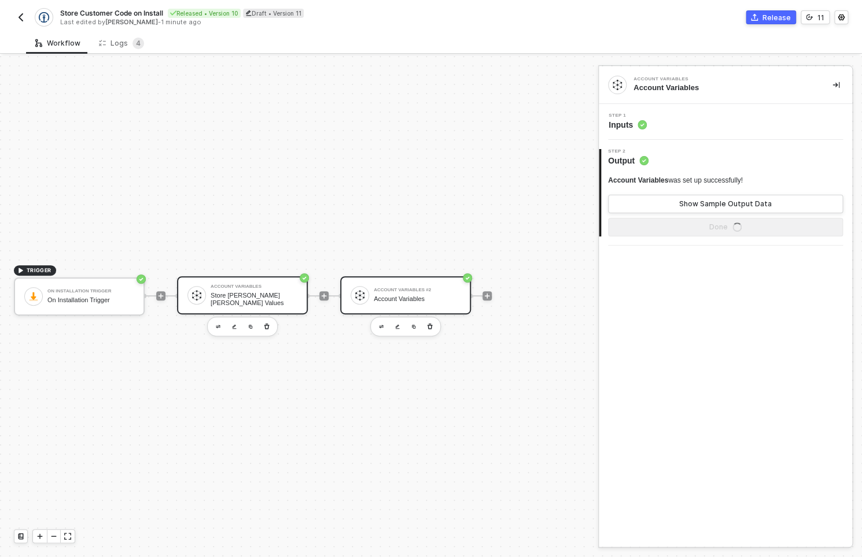
click at [235, 300] on div "Store Kühne Nagel Values" at bounding box center [253, 299] width 87 height 14
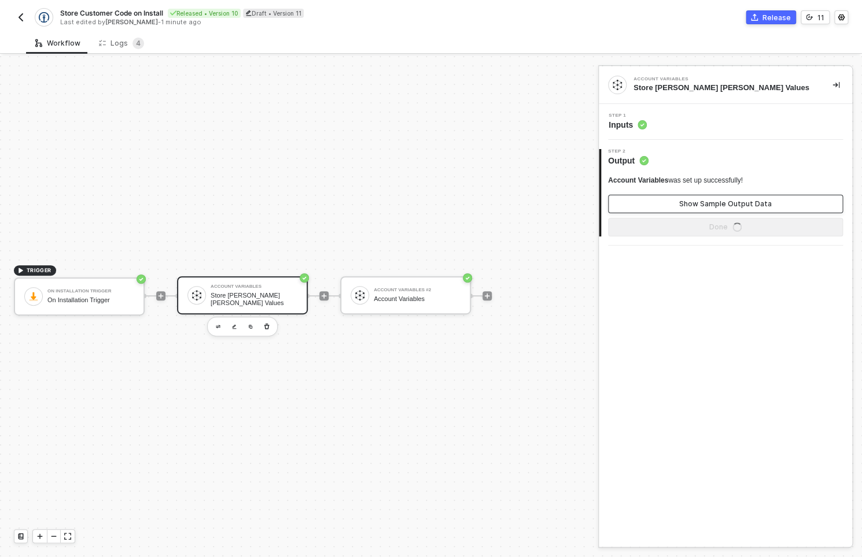
click at [699, 203] on div "Show Sample Output Data" at bounding box center [725, 203] width 93 height 9
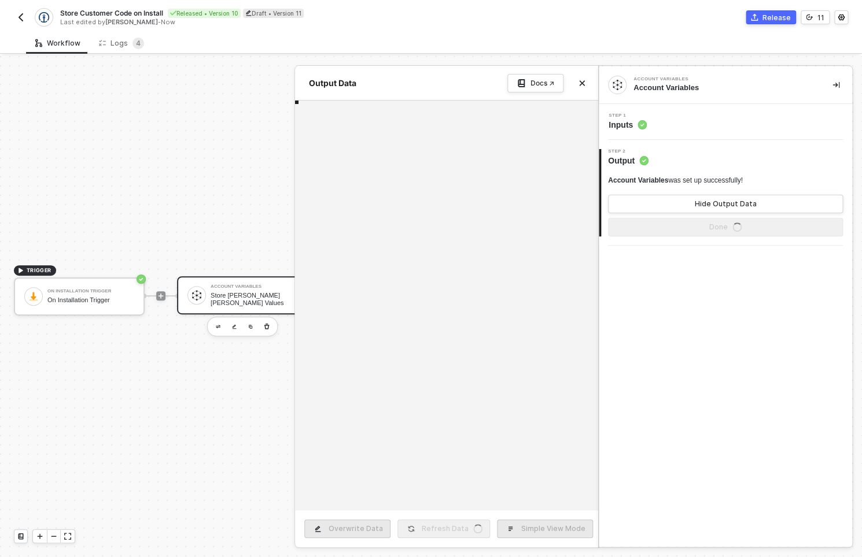
scroll to position [73, 0]
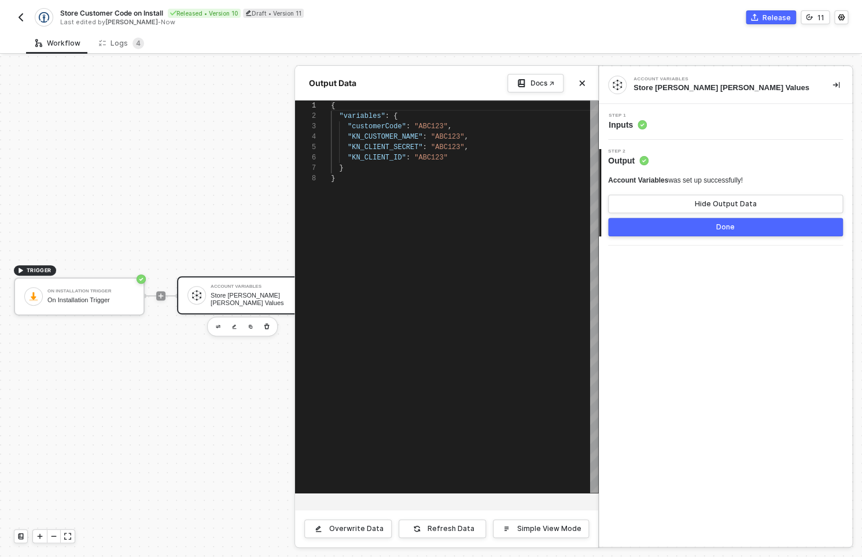
click at [697, 137] on div "Step 1 Inputs" at bounding box center [724, 122] width 253 height 36
click at [625, 117] on span "Step 1" at bounding box center [627, 115] width 38 height 5
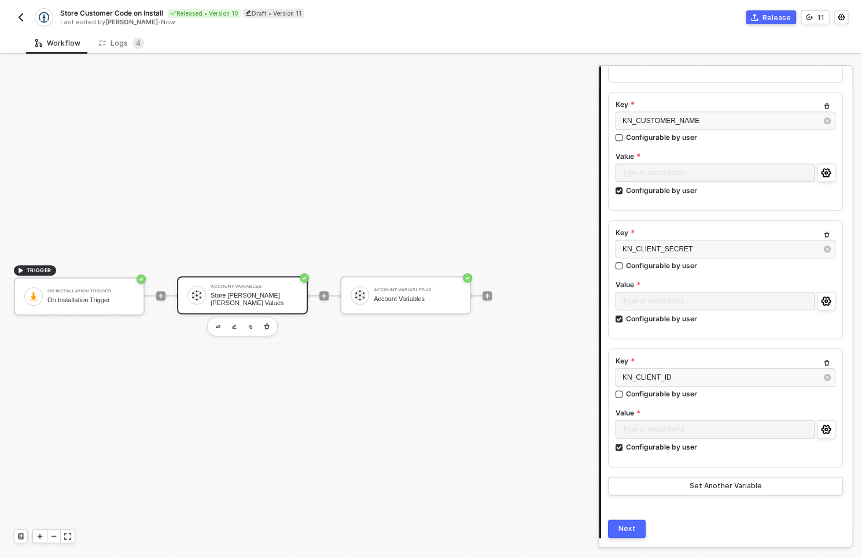
scroll to position [311, 0]
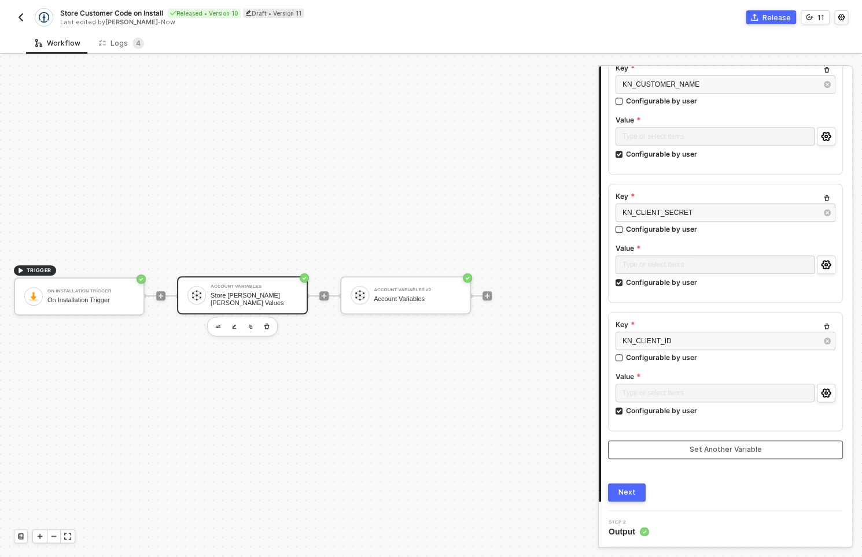
click at [745, 445] on button "Set Another Variable" at bounding box center [725, 450] width 235 height 19
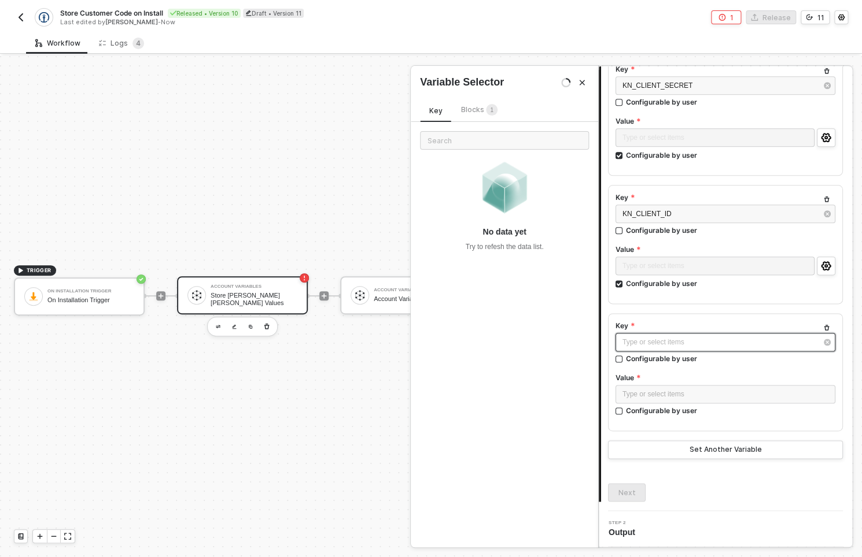
click at [720, 339] on div "Type or select items ﻿" at bounding box center [719, 342] width 194 height 11
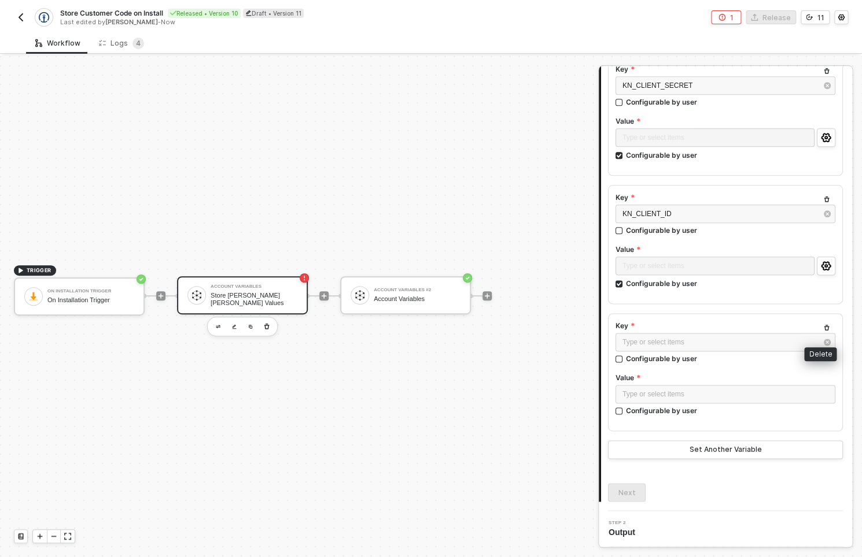
click at [824, 325] on icon "button" at bounding box center [826, 328] width 5 height 6
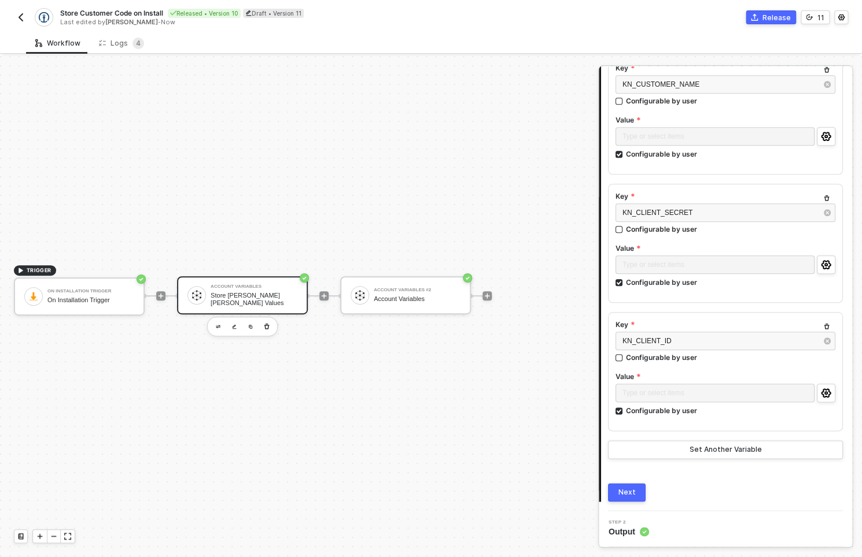
click at [20, 13] on img "button" at bounding box center [20, 17] width 9 height 9
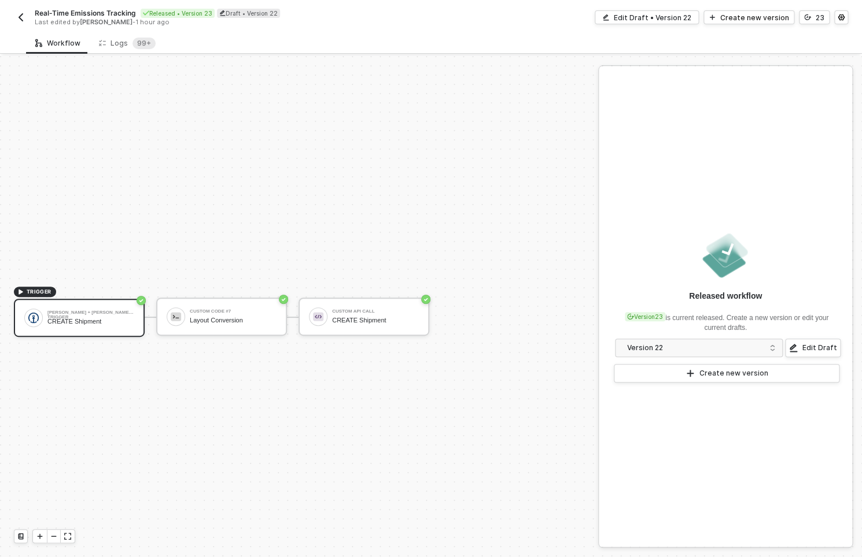
scroll to position [21, 0]
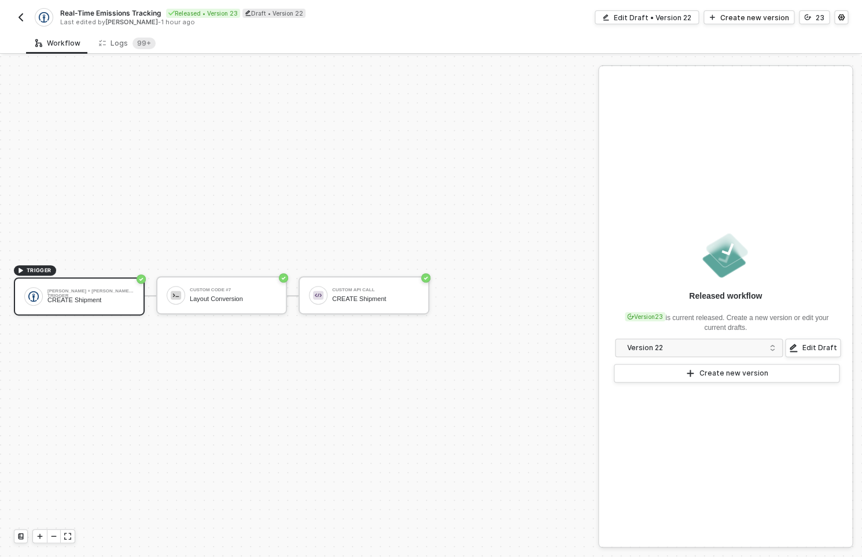
click at [20, 18] on img "button" at bounding box center [20, 17] width 9 height 9
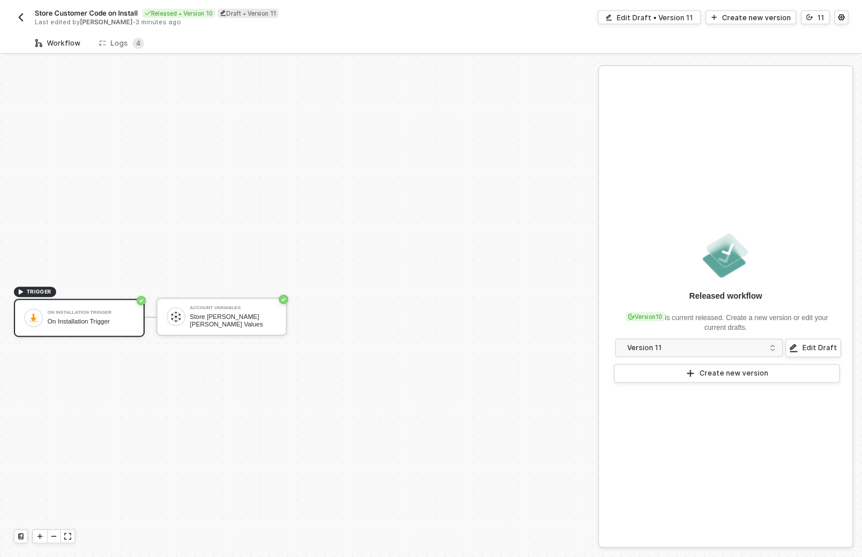
scroll to position [21, 0]
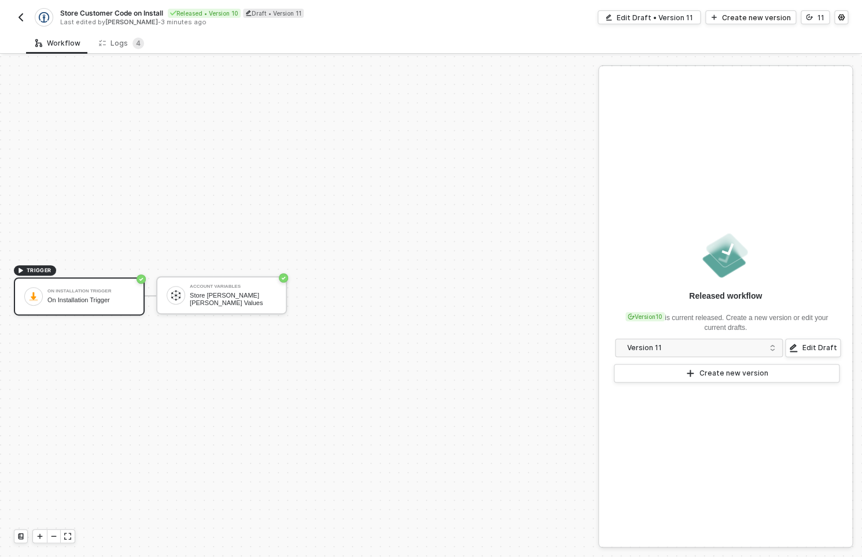
click at [664, 26] on div "Store Customer Code on Install Released • Version 10 Draft • Version 11 Last ed…" at bounding box center [431, 16] width 834 height 32
click at [659, 21] on div "Edit Draft • Version 11" at bounding box center [654, 18] width 76 height 10
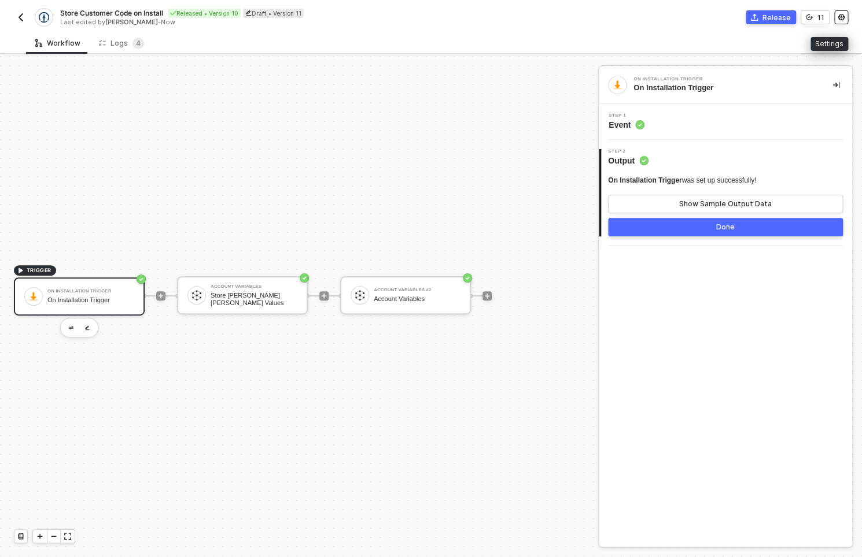
click at [834, 17] on button "button" at bounding box center [841, 17] width 14 height 14
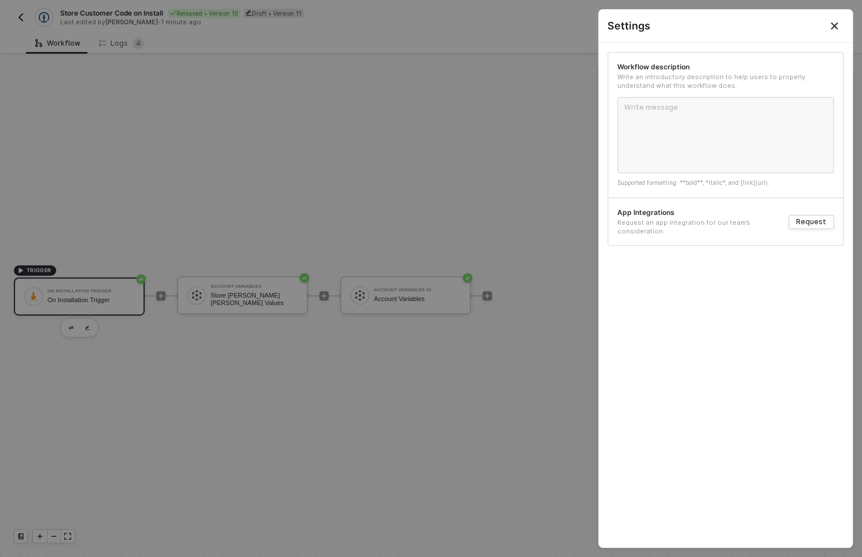
click at [445, 157] on div at bounding box center [431, 278] width 862 height 557
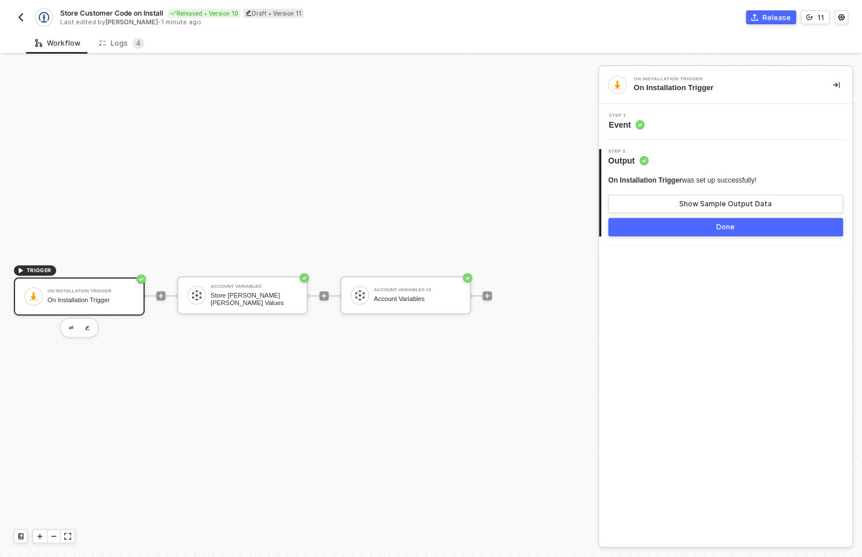
click at [22, 14] on img "button" at bounding box center [20, 17] width 9 height 9
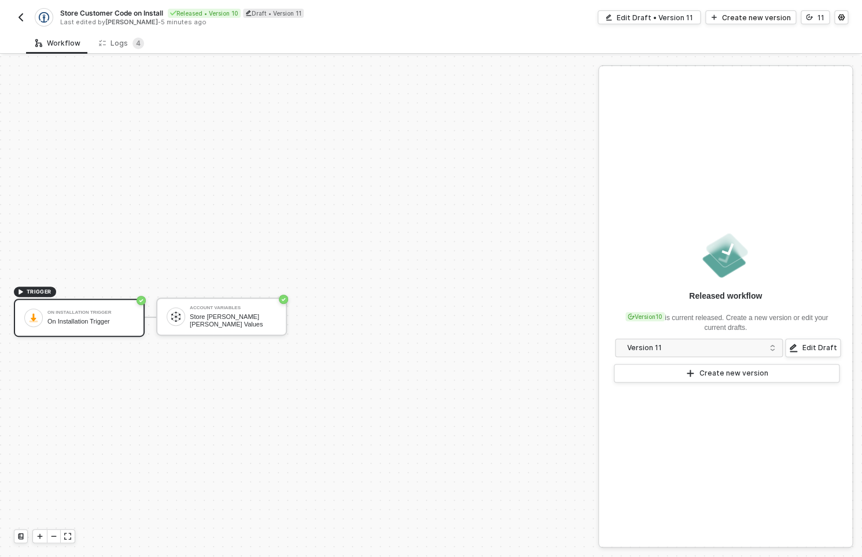
scroll to position [21, 0]
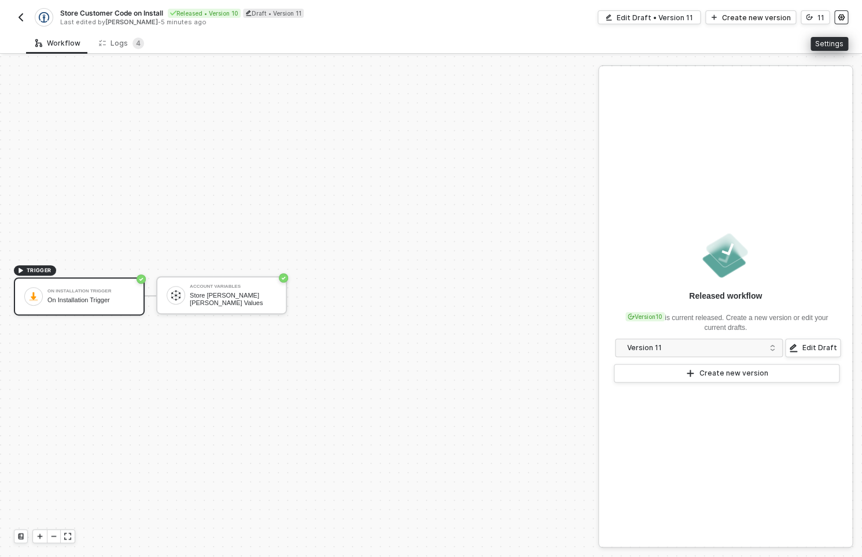
click at [839, 17] on icon "icon-settings" at bounding box center [840, 17] width 7 height 7
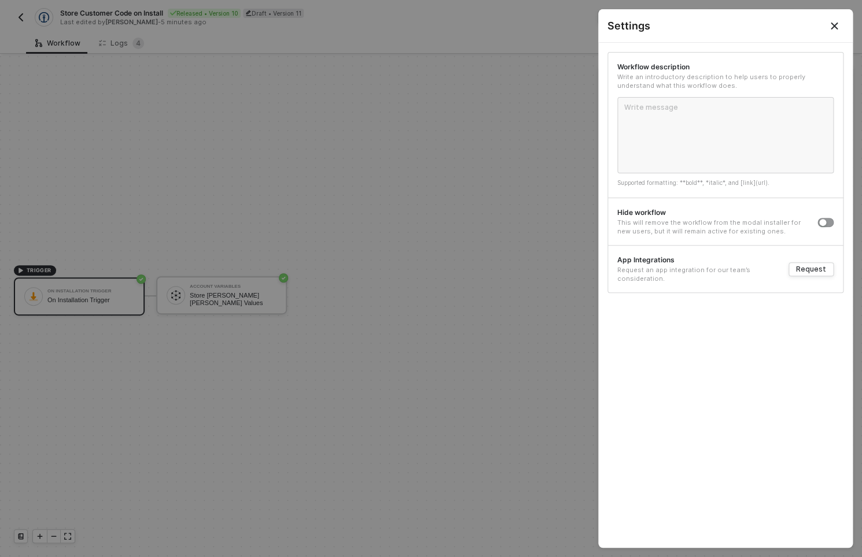
click at [520, 154] on div at bounding box center [431, 278] width 862 height 557
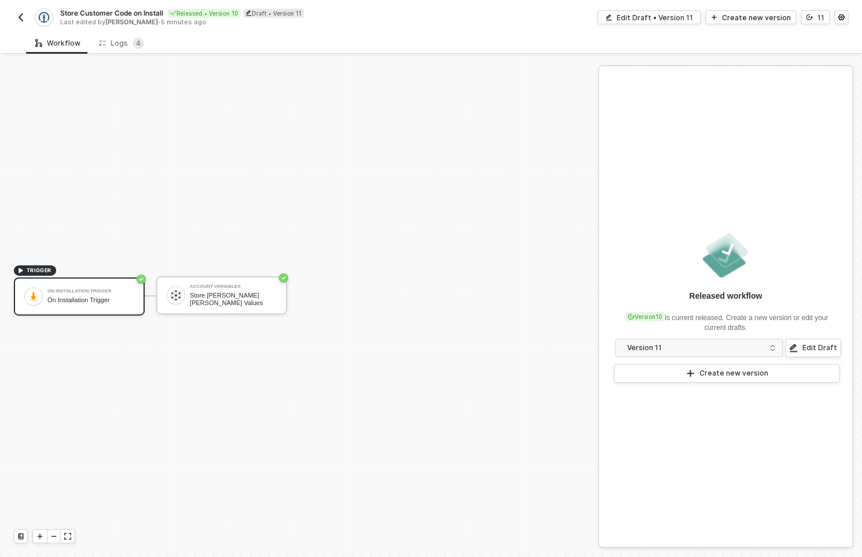
click at [638, 27] on div "Store Customer Code on Install Released • Version 10 Draft • Version 11 Last ed…" at bounding box center [431, 16] width 834 height 32
click at [624, 19] on button "Edit Draft • Version 11" at bounding box center [648, 17] width 103 height 14
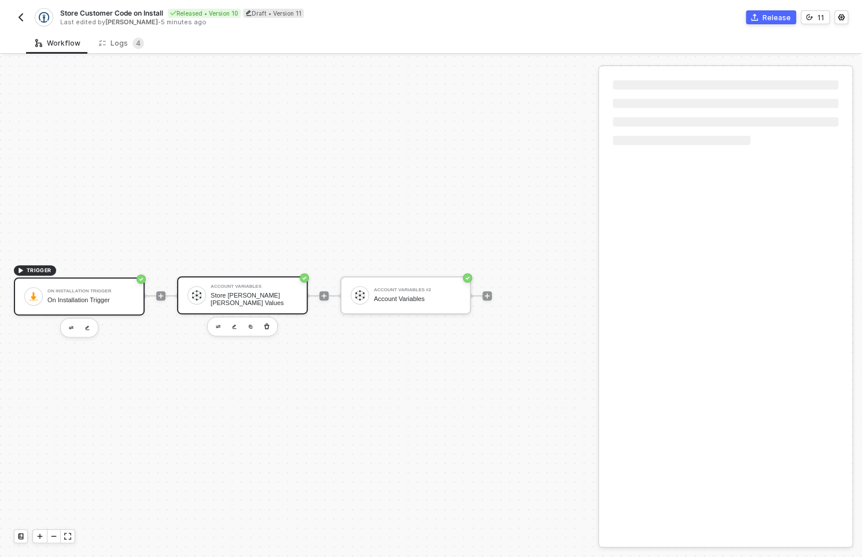
click at [260, 296] on div "Store Kühne Nagel Values" at bounding box center [253, 299] width 87 height 14
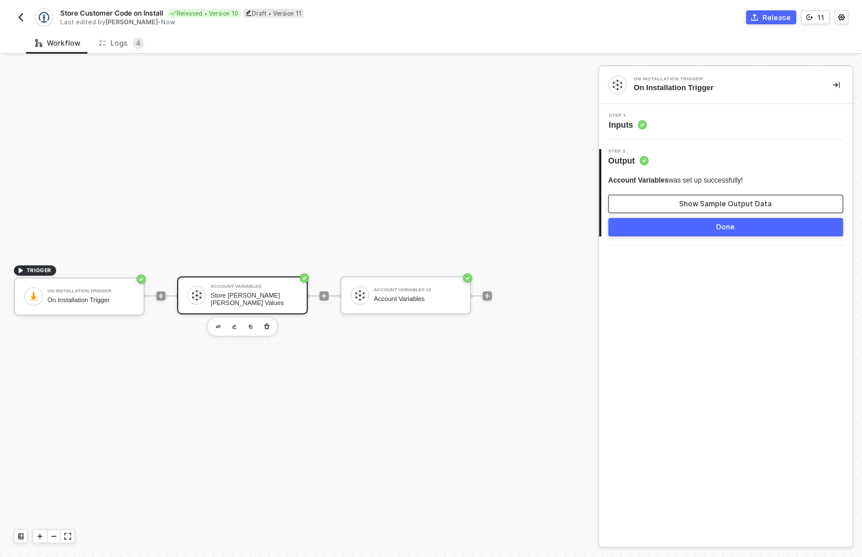
click at [694, 208] on div "Show Sample Output Data" at bounding box center [725, 203] width 93 height 9
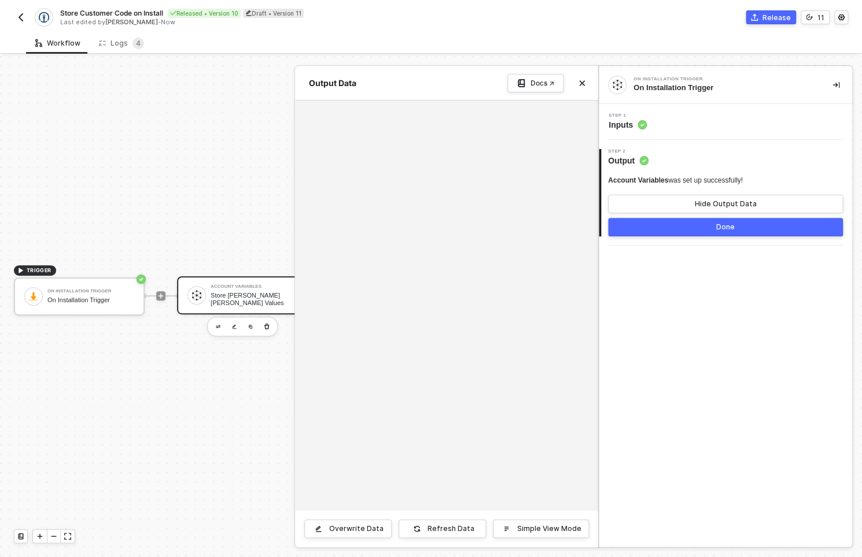
click at [234, 391] on div at bounding box center [431, 306] width 862 height 501
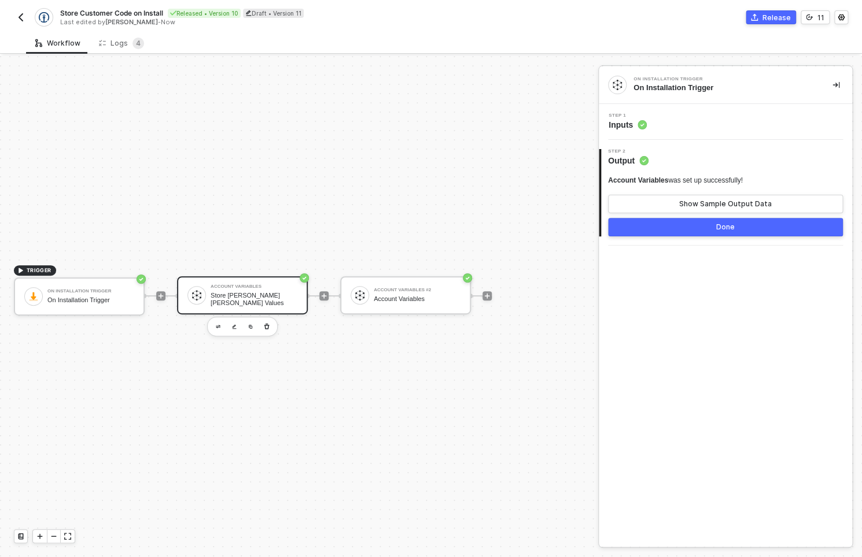
click at [641, 123] on circle at bounding box center [641, 124] width 9 height 9
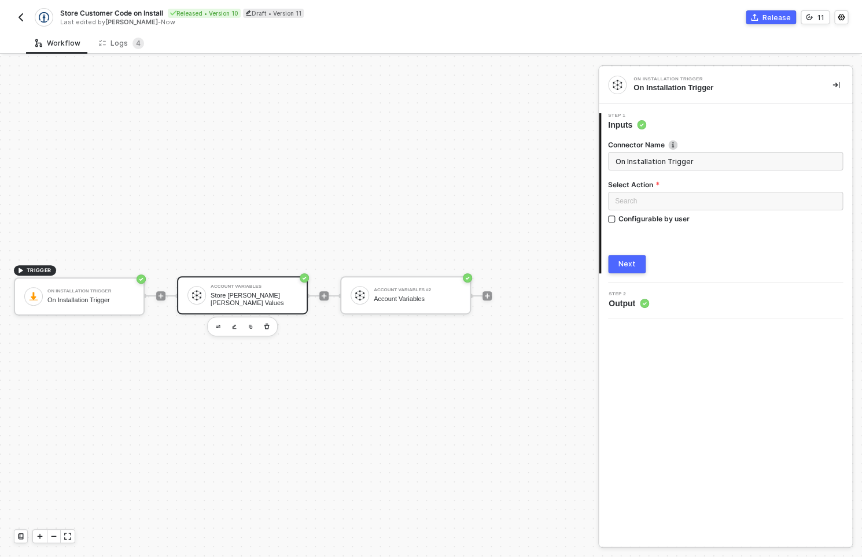
click at [245, 294] on div "Account Variables Store Kühne Nagel Values" at bounding box center [253, 295] width 87 height 22
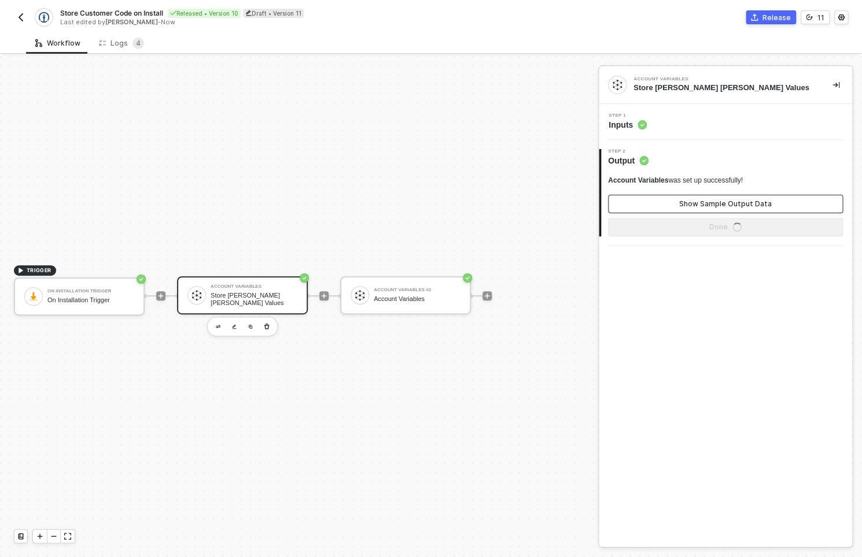
click at [667, 204] on button "Show Sample Output Data" at bounding box center [725, 204] width 235 height 19
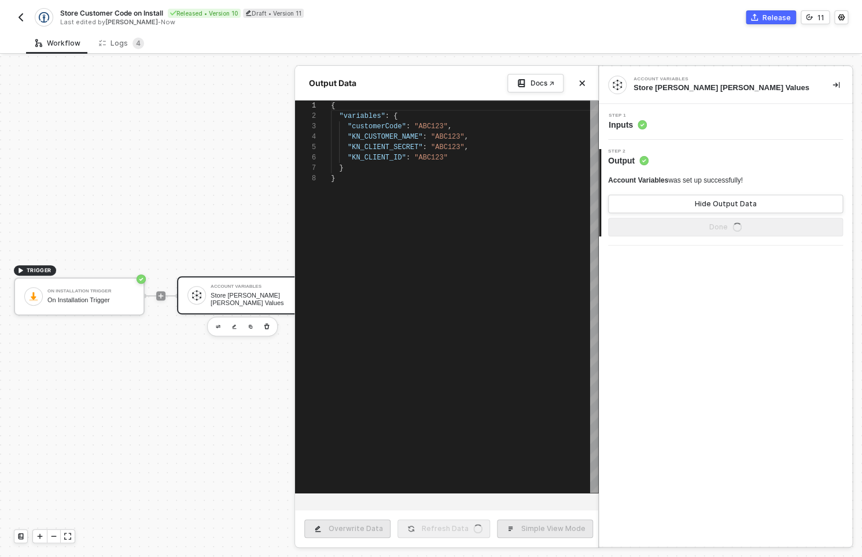
scroll to position [73, 0]
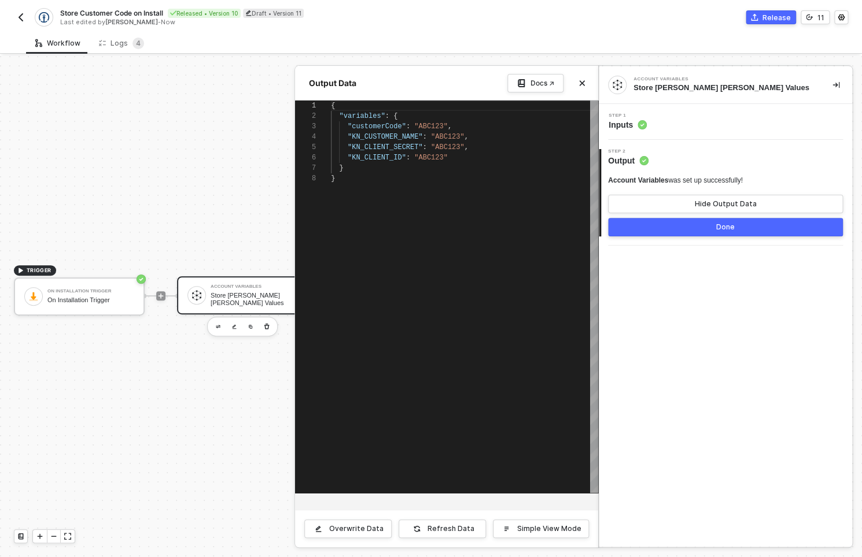
click at [198, 396] on div at bounding box center [431, 306] width 862 height 501
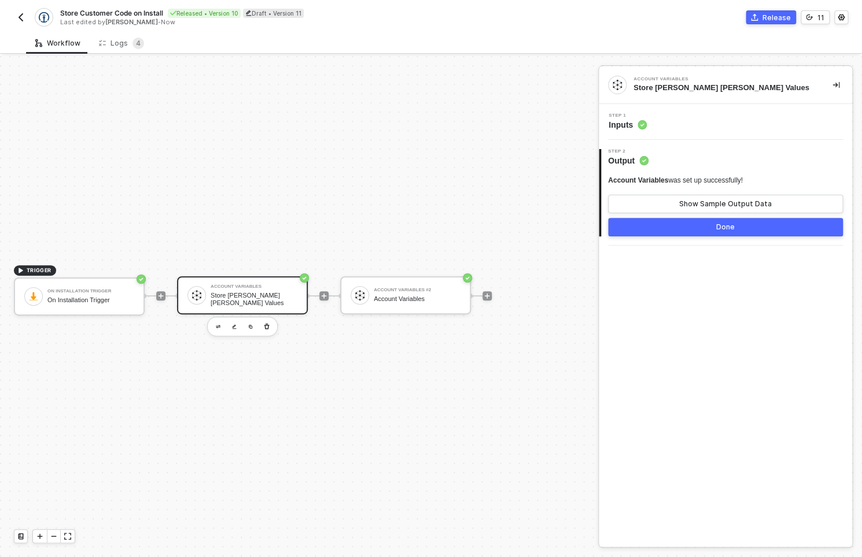
click at [57, 533] on div at bounding box center [54, 536] width 14 height 13
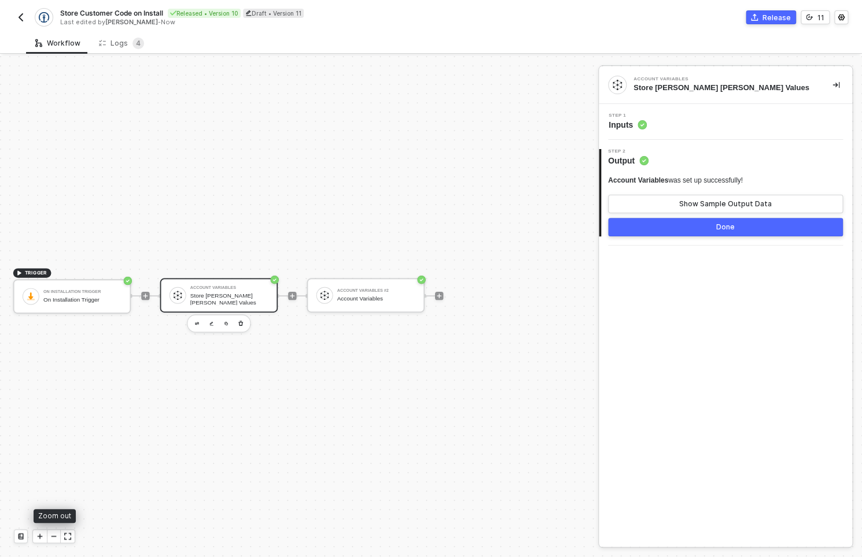
click at [57, 533] on div at bounding box center [54, 536] width 14 height 13
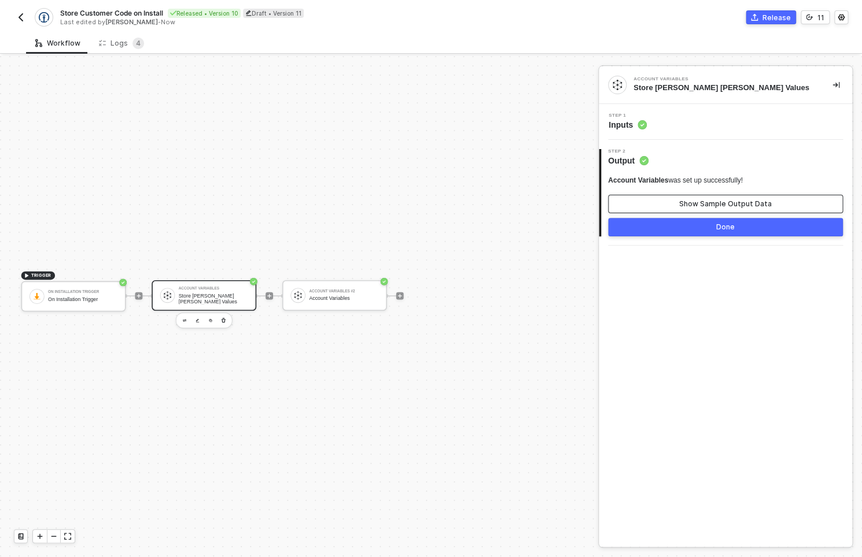
click at [702, 202] on div "Show Sample Output Data" at bounding box center [725, 203] width 93 height 9
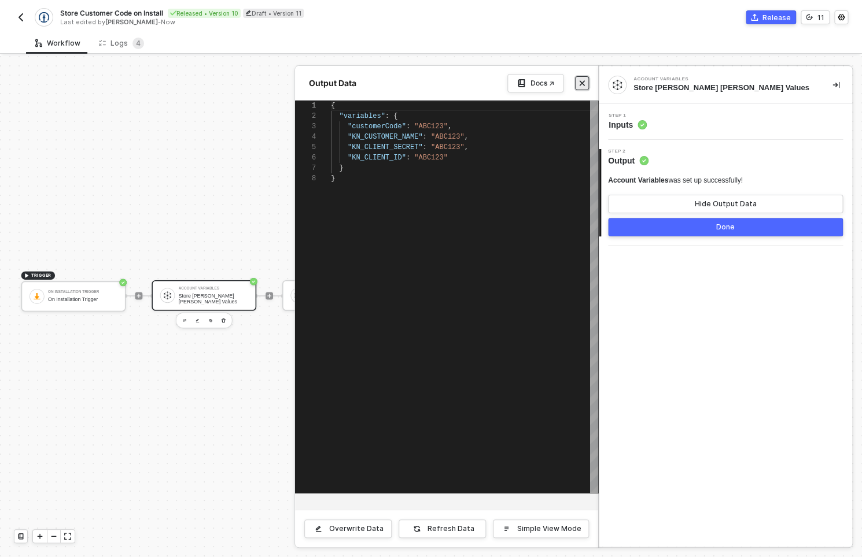
click at [582, 83] on icon "icon-close" at bounding box center [581, 83] width 5 height 5
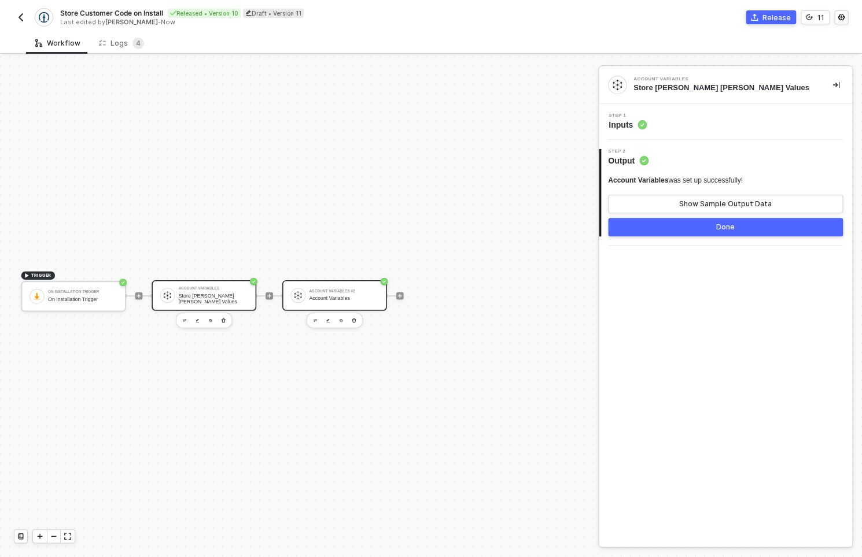
click at [330, 302] on div "Account Variables #2 Account Variables" at bounding box center [343, 295] width 69 height 17
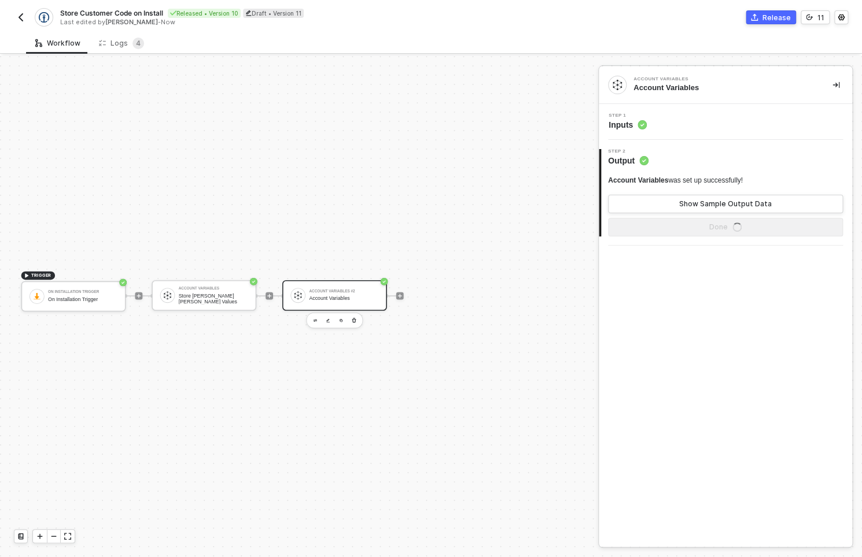
click at [644, 126] on circle at bounding box center [641, 124] width 9 height 9
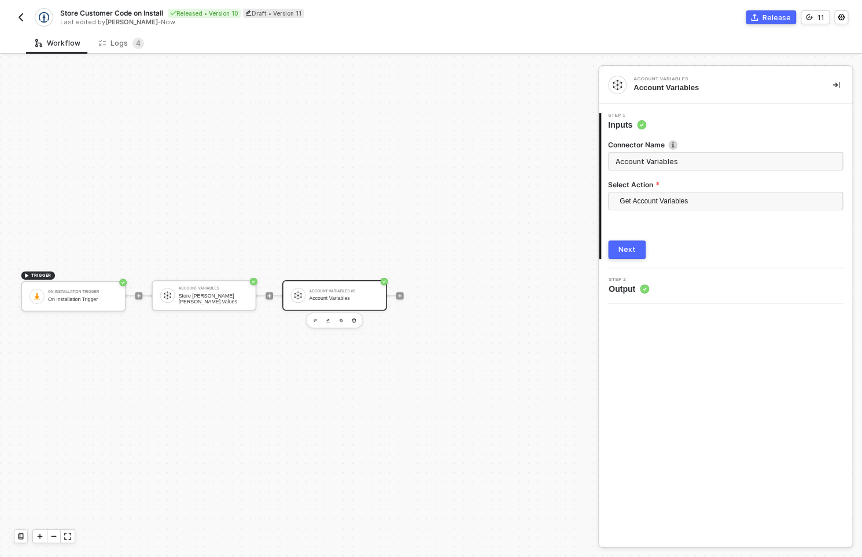
click at [636, 297] on div "2 Step 2 Output" at bounding box center [724, 286] width 253 height 36
click at [631, 255] on button "Next" at bounding box center [627, 250] width 38 height 19
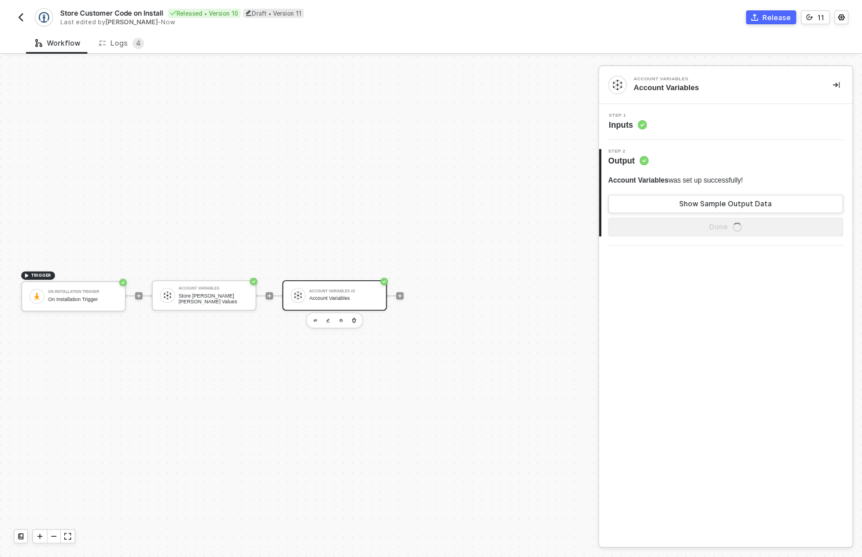
click at [627, 195] on div "Account Variables was set up successfully! Show Sample Output Data" at bounding box center [725, 195] width 235 height 38
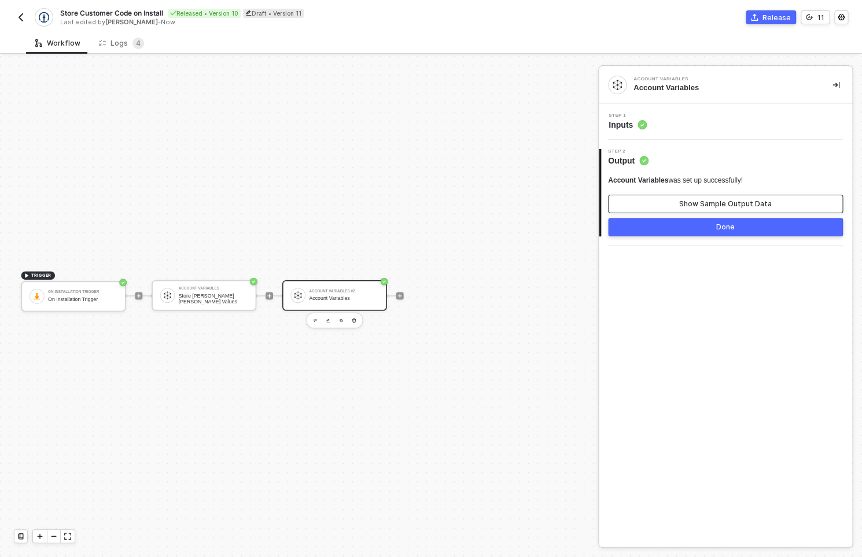
click at [630, 205] on button "Show Sample Output Data" at bounding box center [725, 204] width 235 height 19
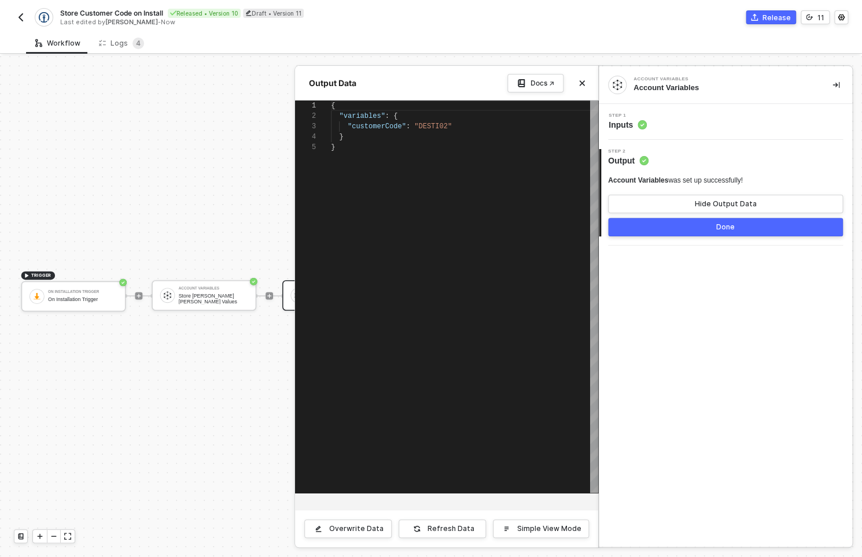
scroll to position [42, 0]
drag, startPoint x: 293, startPoint y: 280, endPoint x: 343, endPoint y: 286, distance: 50.1
click at [598, 557] on div "Output Data Docs ↗ 1 2 3 4 5 { "variables" : { "customerCode" : "DESTI02" } } {…" at bounding box center [598, 567] width 0 height 0
click at [766, 294] on div "Account Variables Account Variables Step 1 Inputs 2 Step 2 Output Account Varia…" at bounding box center [724, 306] width 253 height 481
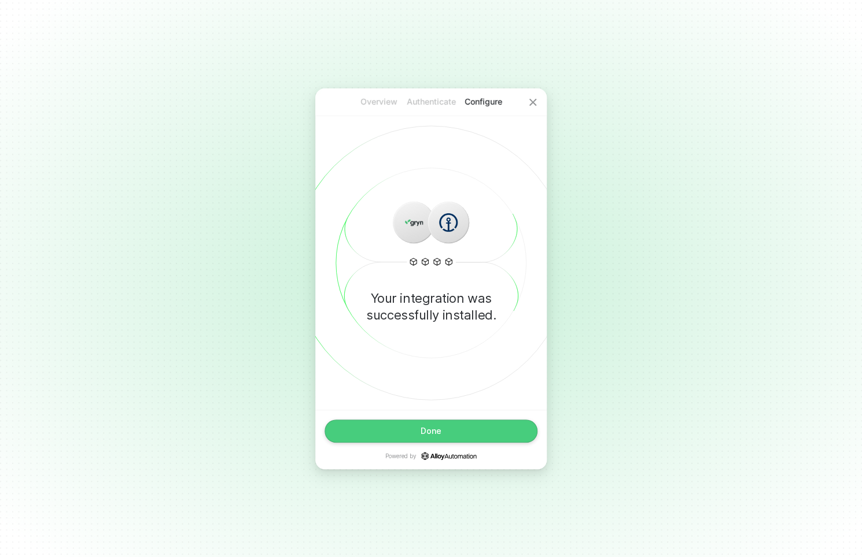
click at [82, 439] on div "Overview Authenticate Configure Your integration was successfully installed. Do…" at bounding box center [431, 278] width 862 height 557
